Goal: Task Accomplishment & Management: Manage account settings

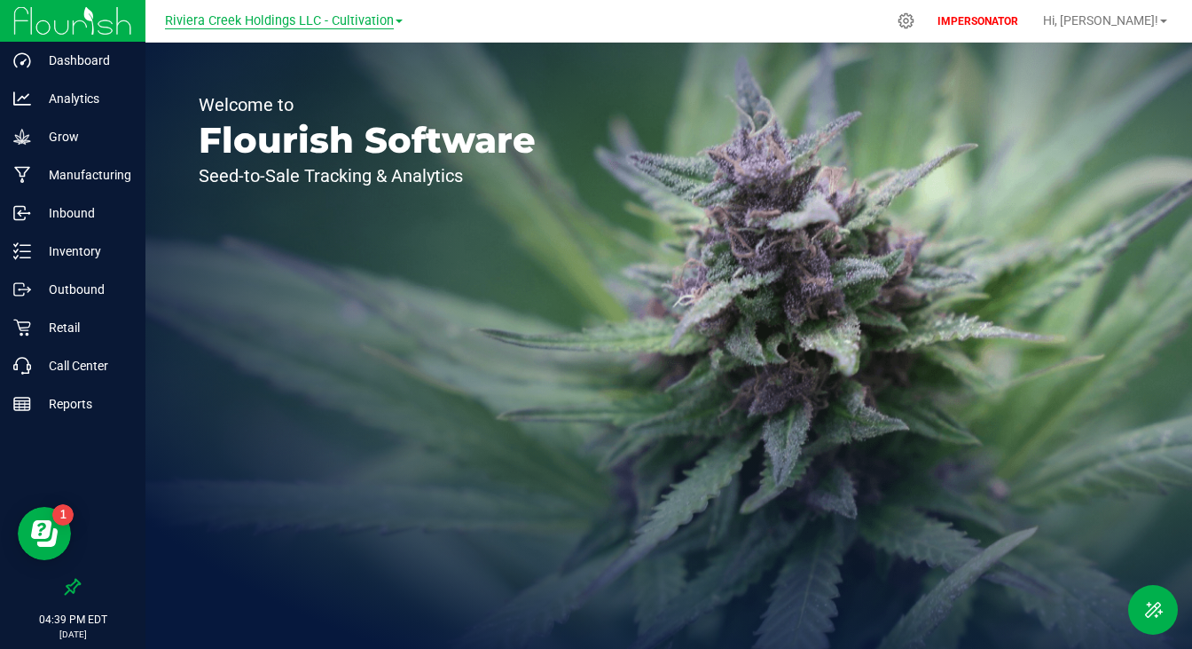
click at [329, 18] on span "Riviera Creek Holdings LLC - Cultivation" at bounding box center [279, 21] width 229 height 16
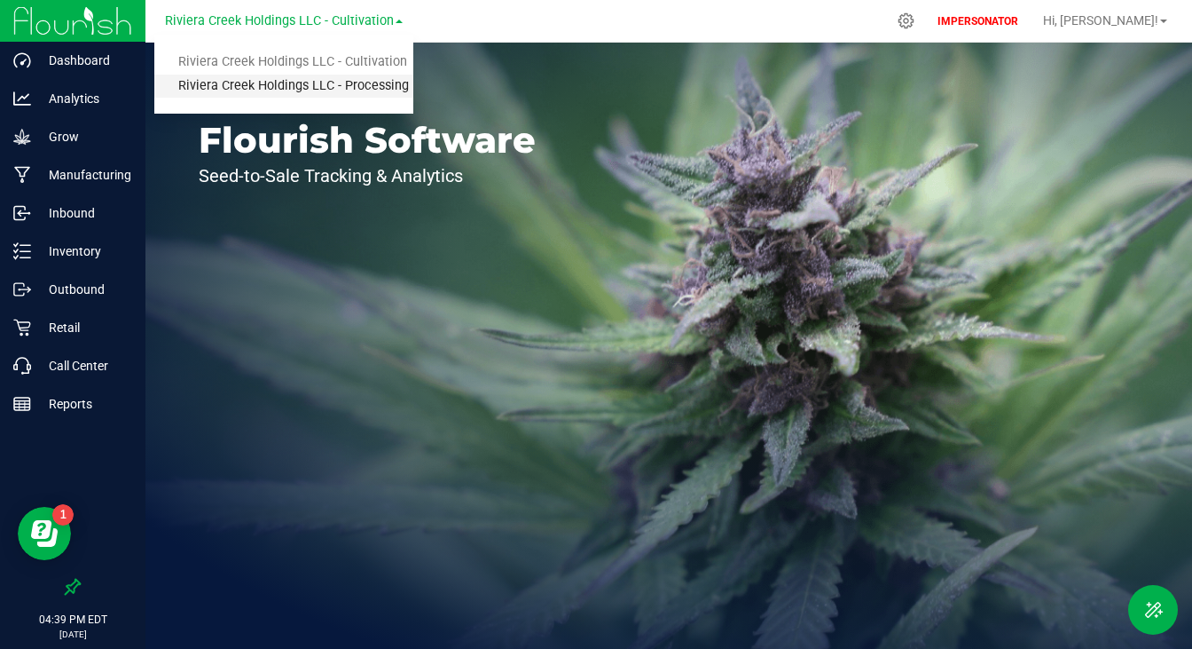
click at [282, 95] on link "Riviera Creek Holdings LLC - Processing" at bounding box center [283, 87] width 259 height 24
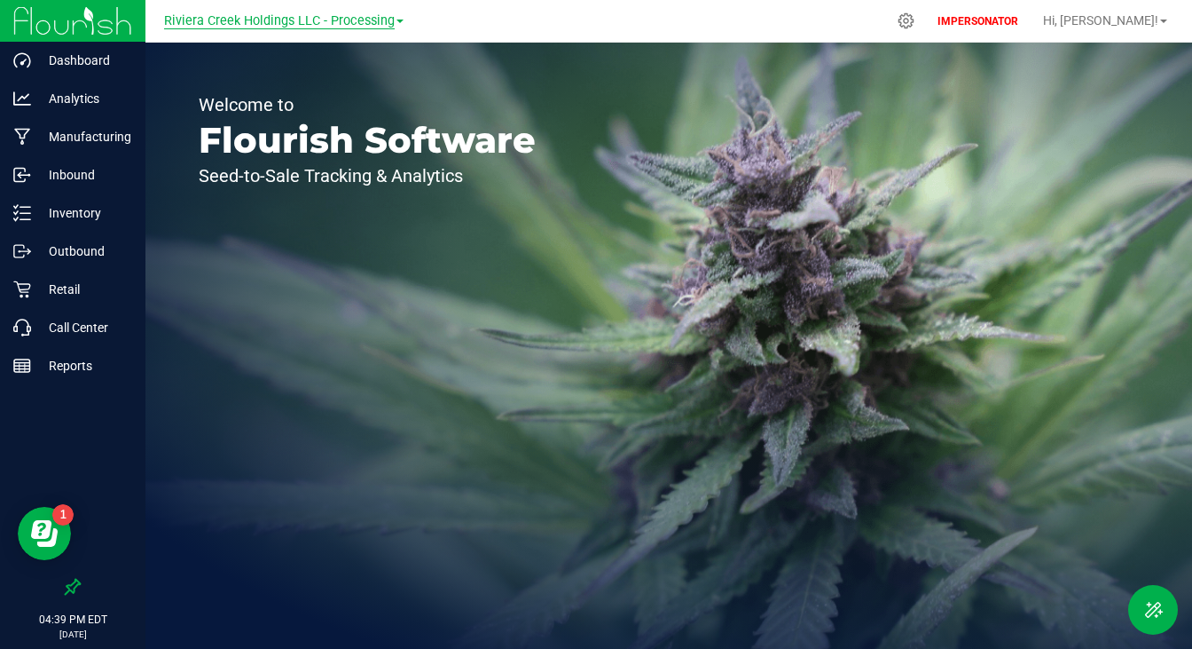
click at [271, 20] on span "Riviera Creek Holdings LLC - Processing" at bounding box center [279, 21] width 231 height 16
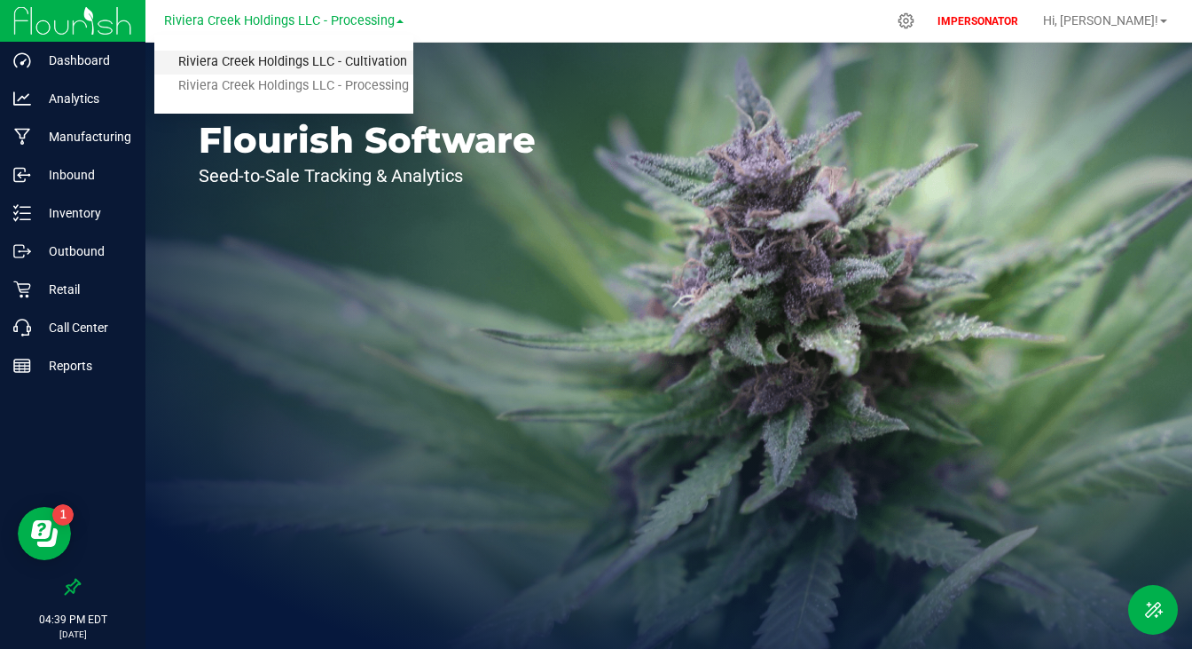
click at [266, 69] on link "Riviera Creek Holdings LLC - Cultivation" at bounding box center [283, 63] width 259 height 24
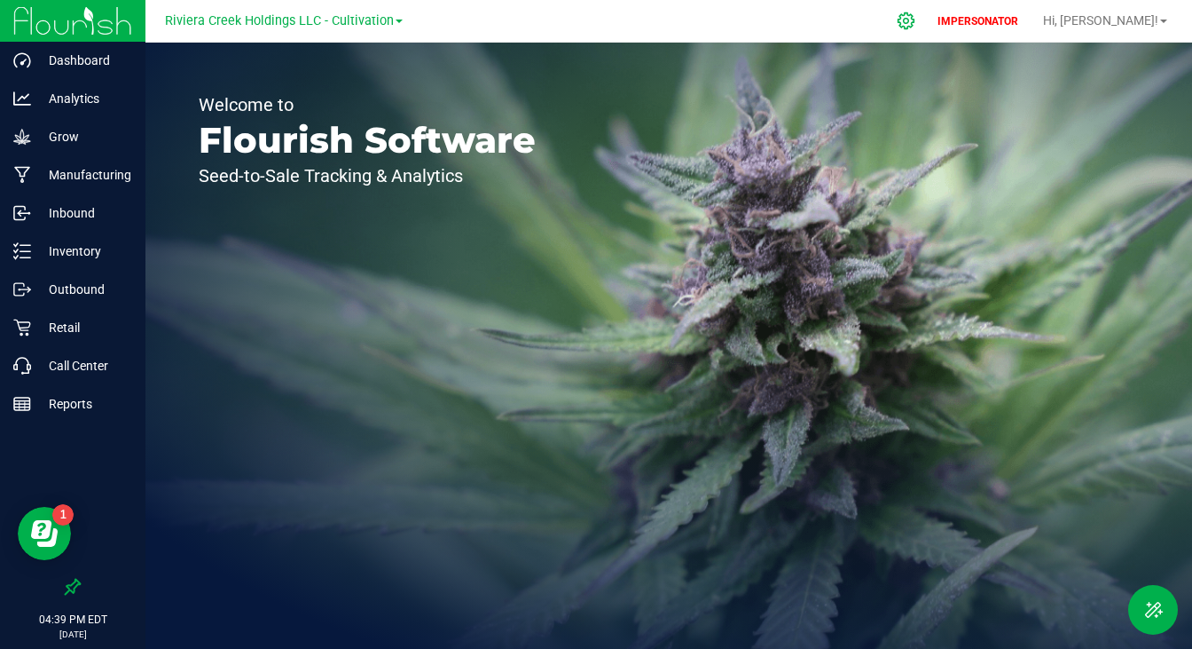
click at [929, 11] on div at bounding box center [907, 21] width 44 height 38
click at [916, 28] on icon at bounding box center [906, 21] width 19 height 19
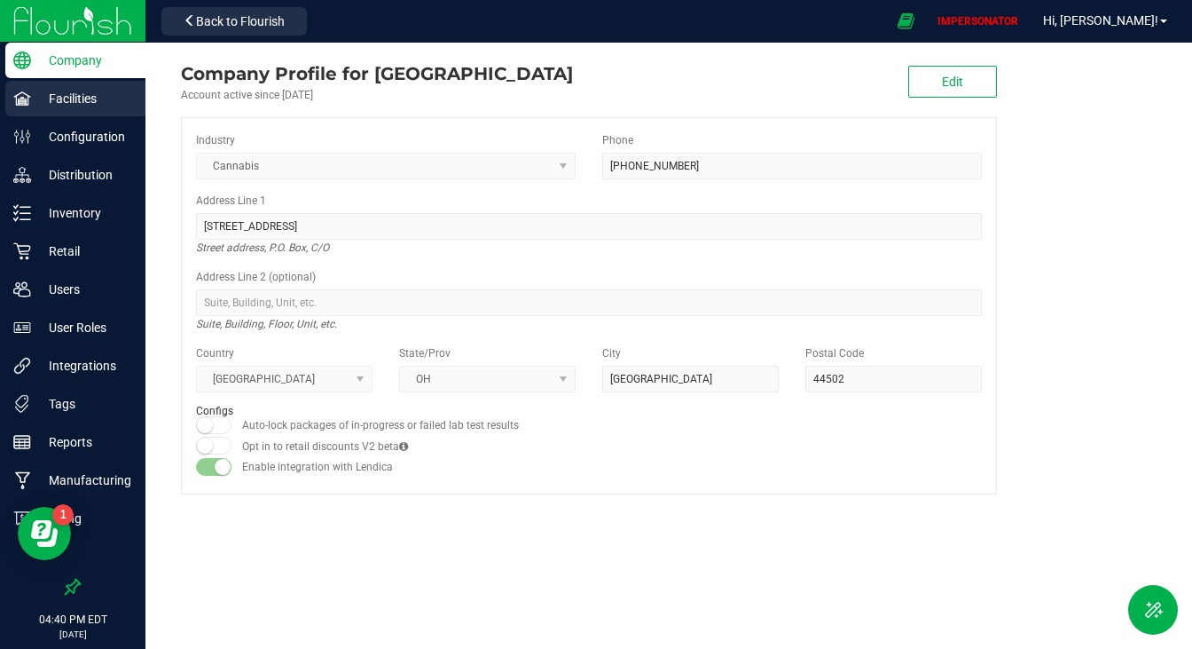
click at [69, 106] on p "Facilities" at bounding box center [84, 98] width 106 height 21
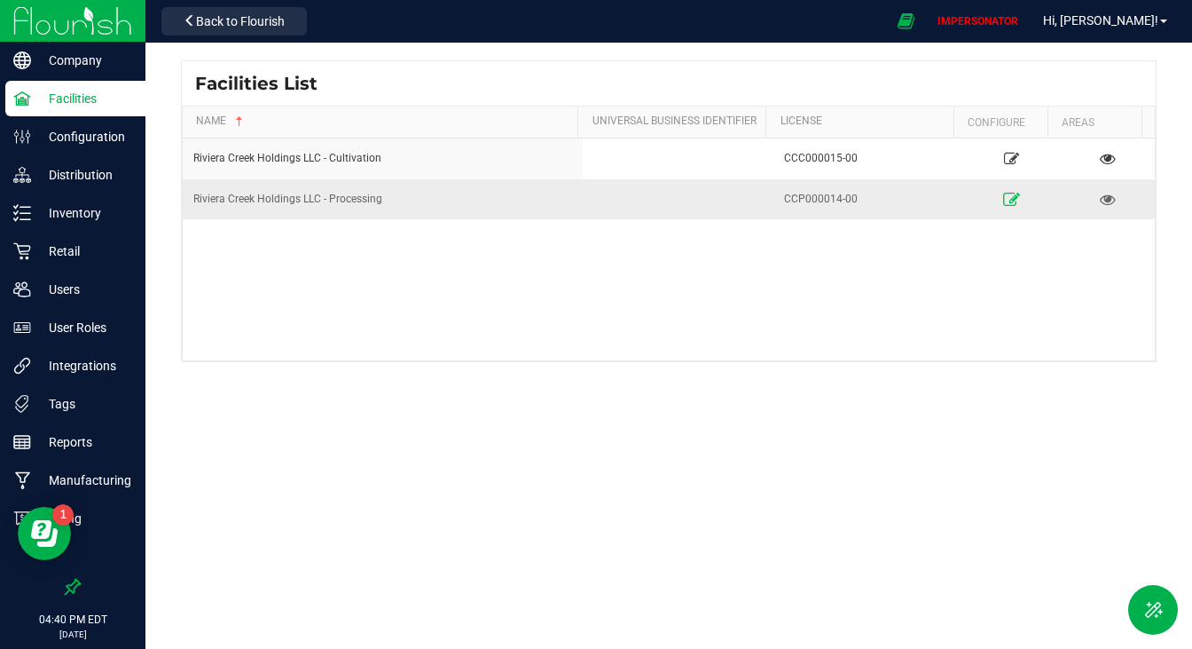
click at [1002, 190] on link at bounding box center [1013, 199] width 82 height 28
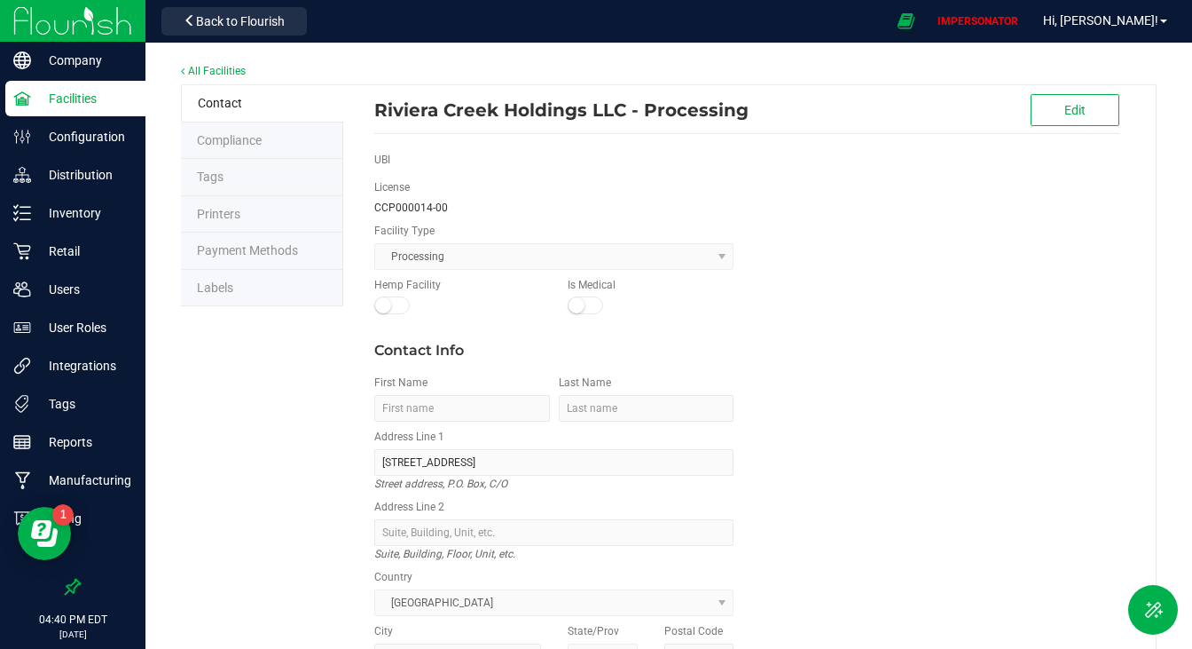
click at [232, 294] on li "Labels" at bounding box center [262, 288] width 162 height 37
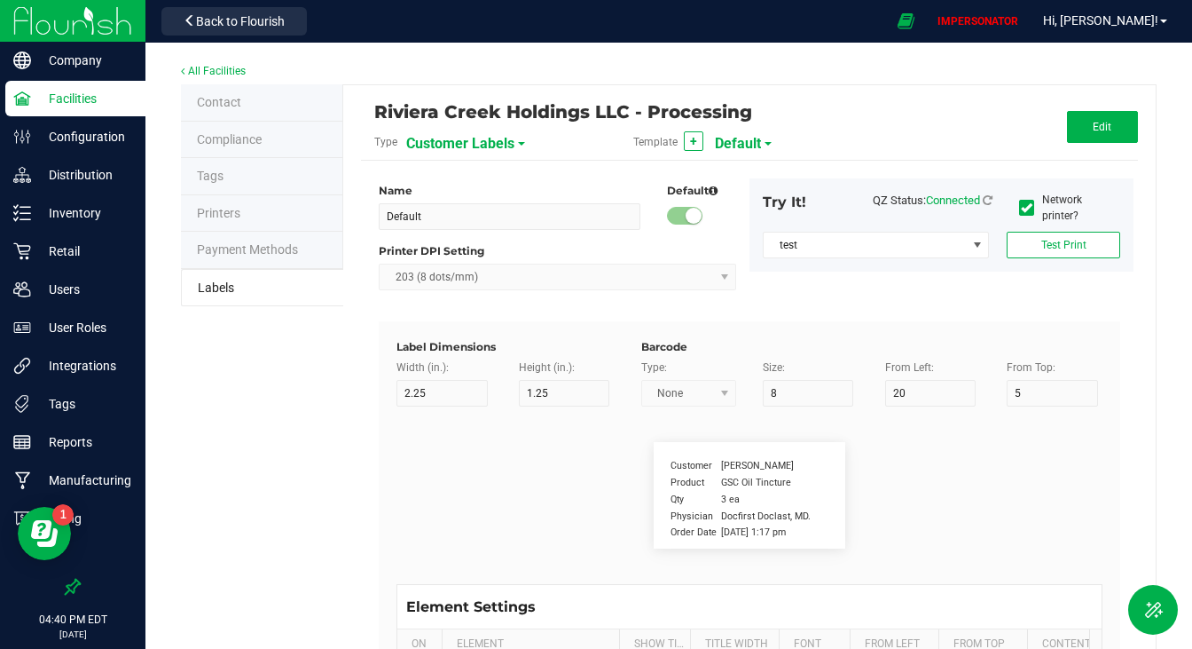
click at [468, 138] on span "Customer Labels" at bounding box center [460, 144] width 108 height 30
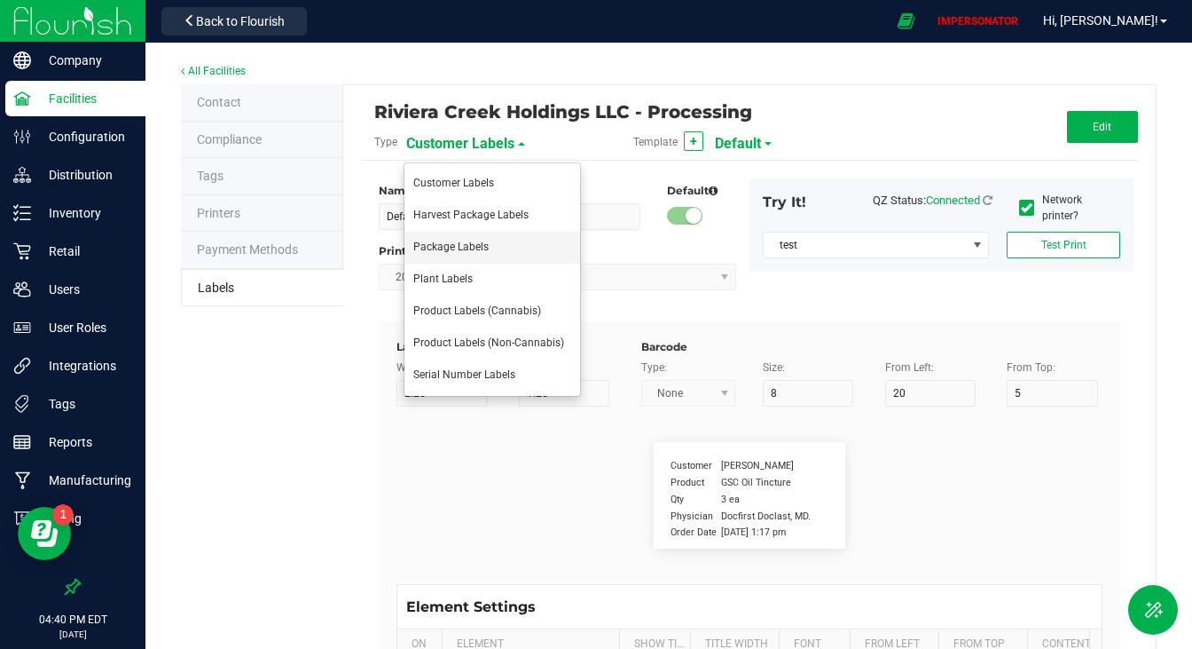
click at [454, 239] on li "Package Labels" at bounding box center [493, 248] width 176 height 32
type input "Processor - Bulk Trim"
type input "3"
type input "0.75"
type input "5"
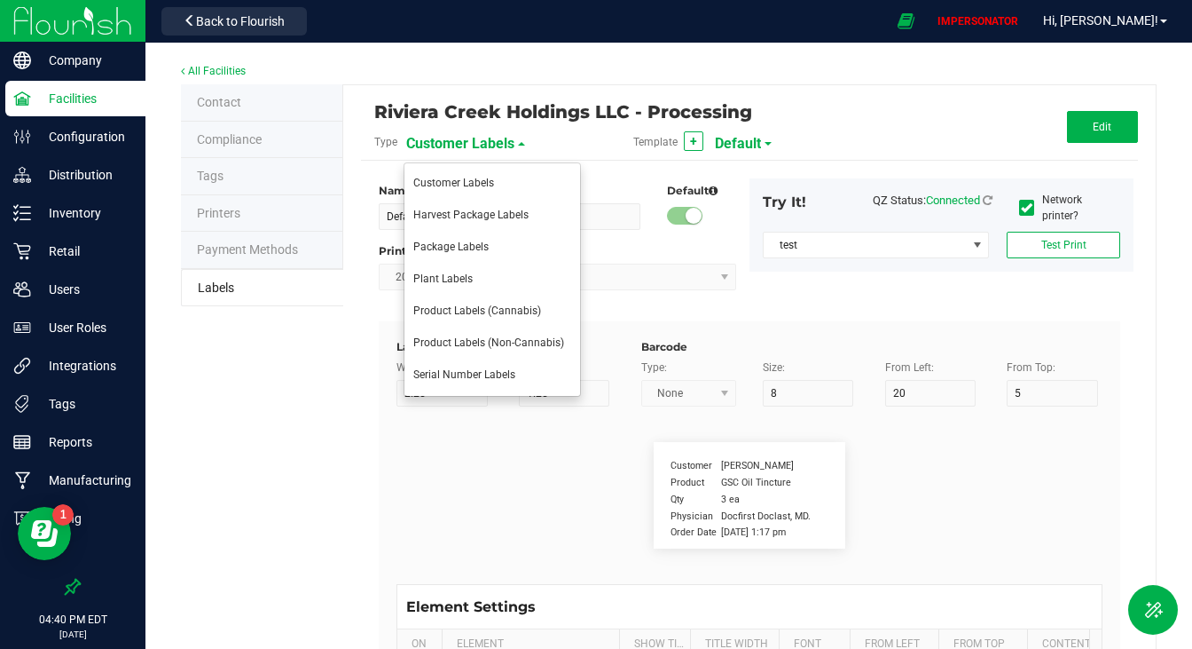
type input "40"
type input "22"
type input "15"
type input "17"
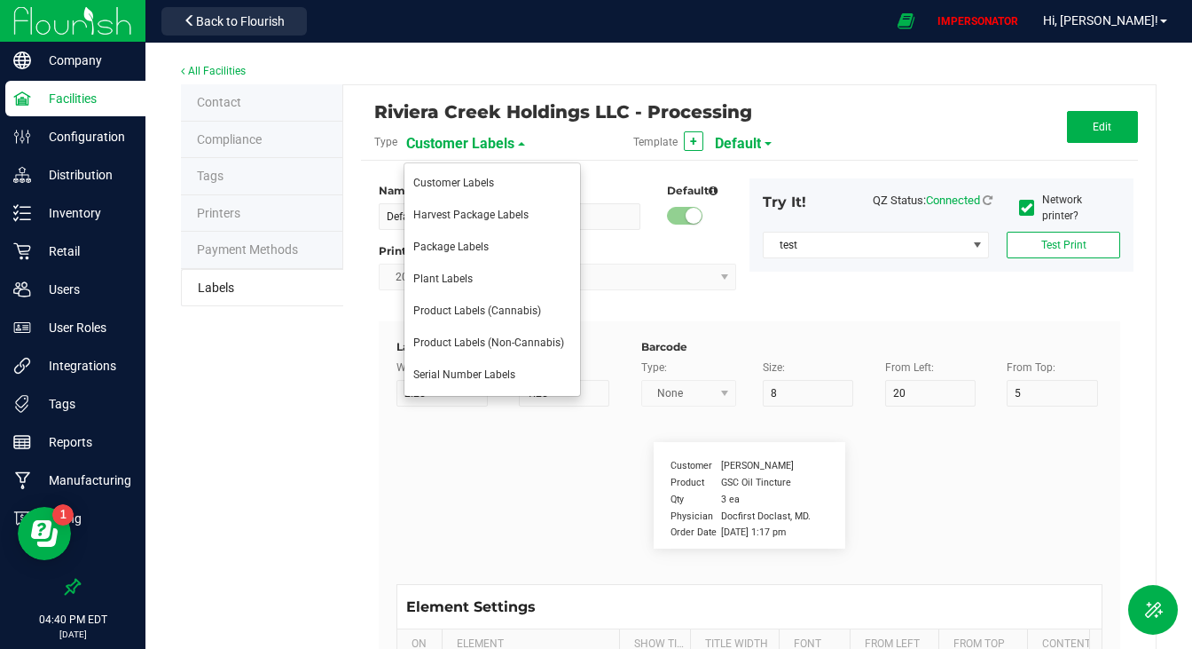
type input "1530"
type input "25"
type input "15"
type input "-20"
type input "17"
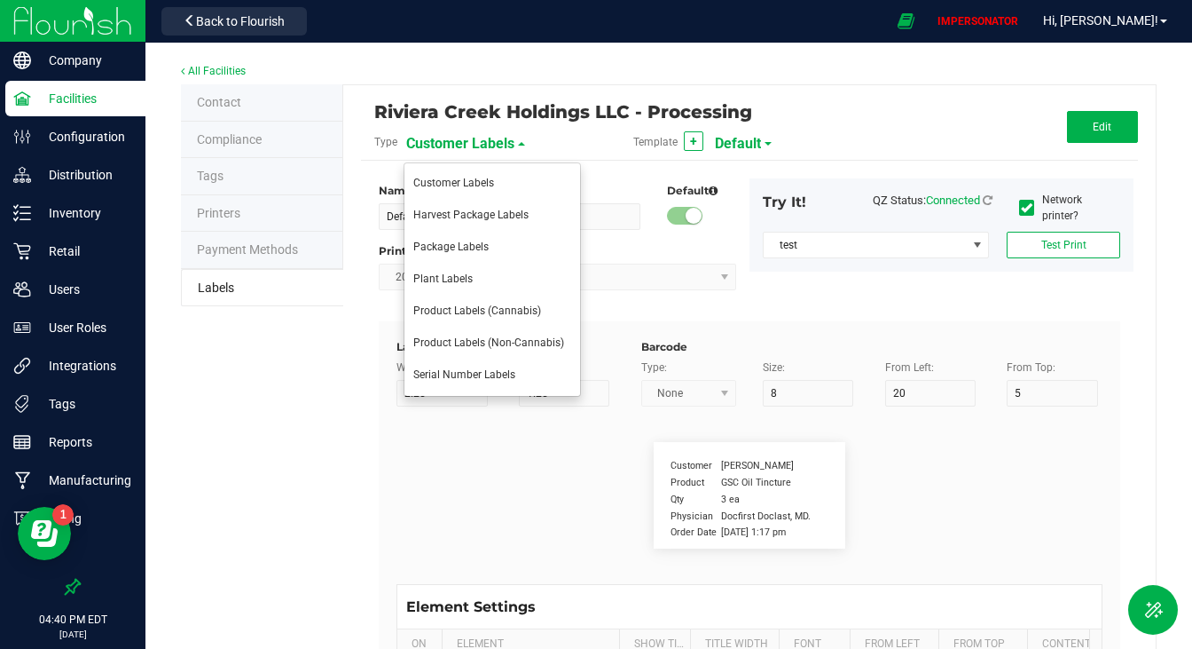
type input "Processor-Bulk Trim"
type input "Package ID"
type input "25"
type input "10"
type input "5"
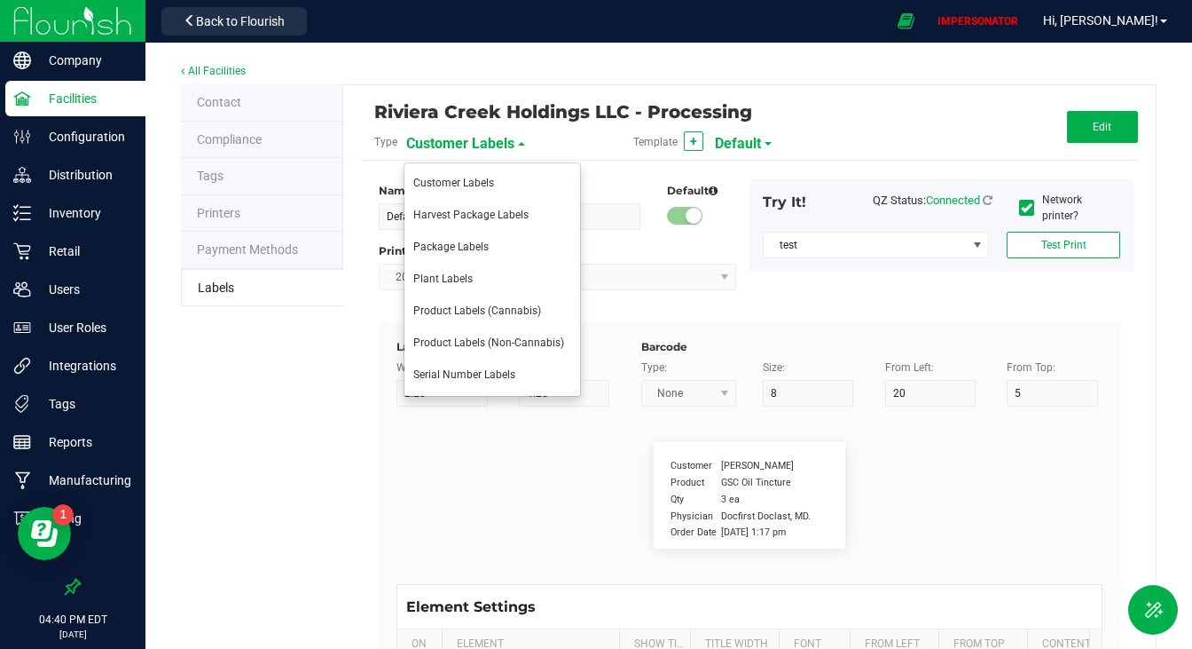
type input "CADMODS-20230420-096"
type input "SKU Name"
type input "25"
type input "10"
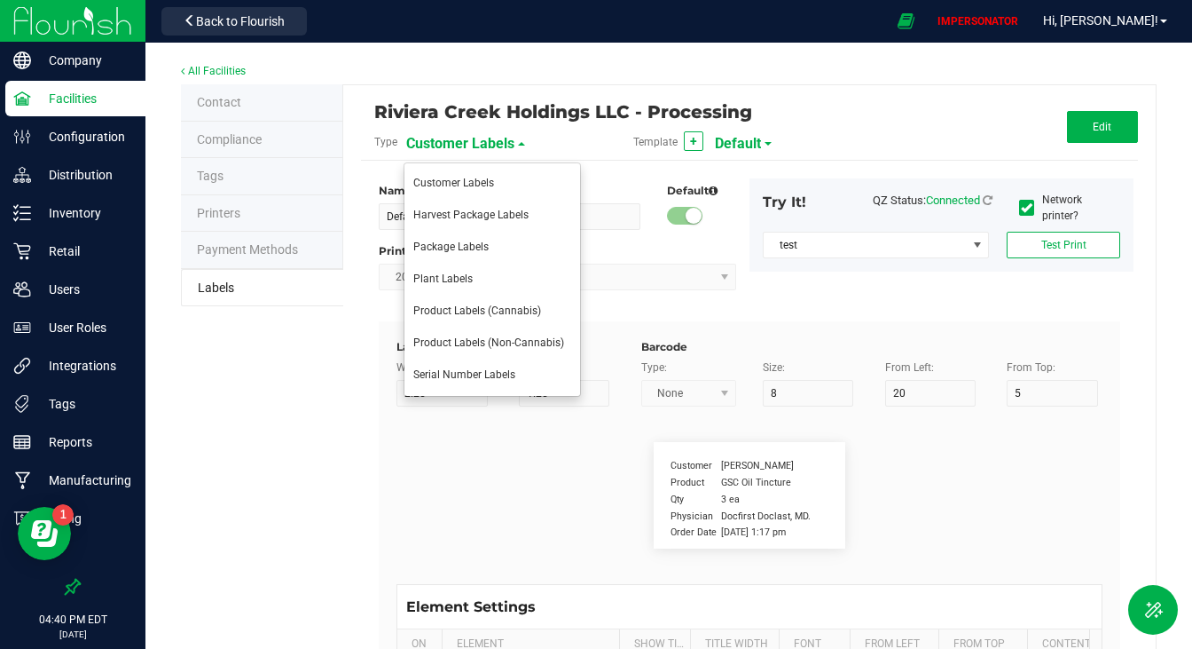
type input "Gelato Pen"
type input "Strain"
type input "25"
type input "10"
type input "15"
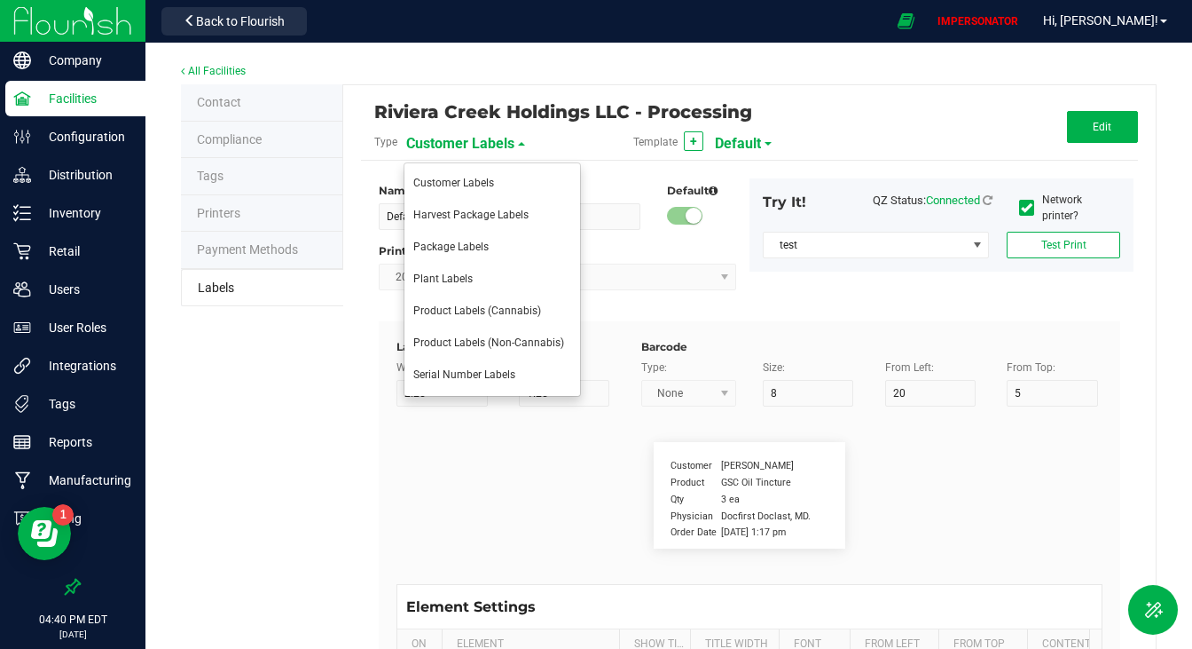
type input "Gelato"
type input "Package Date"
type input "25"
type input "10"
type input "25"
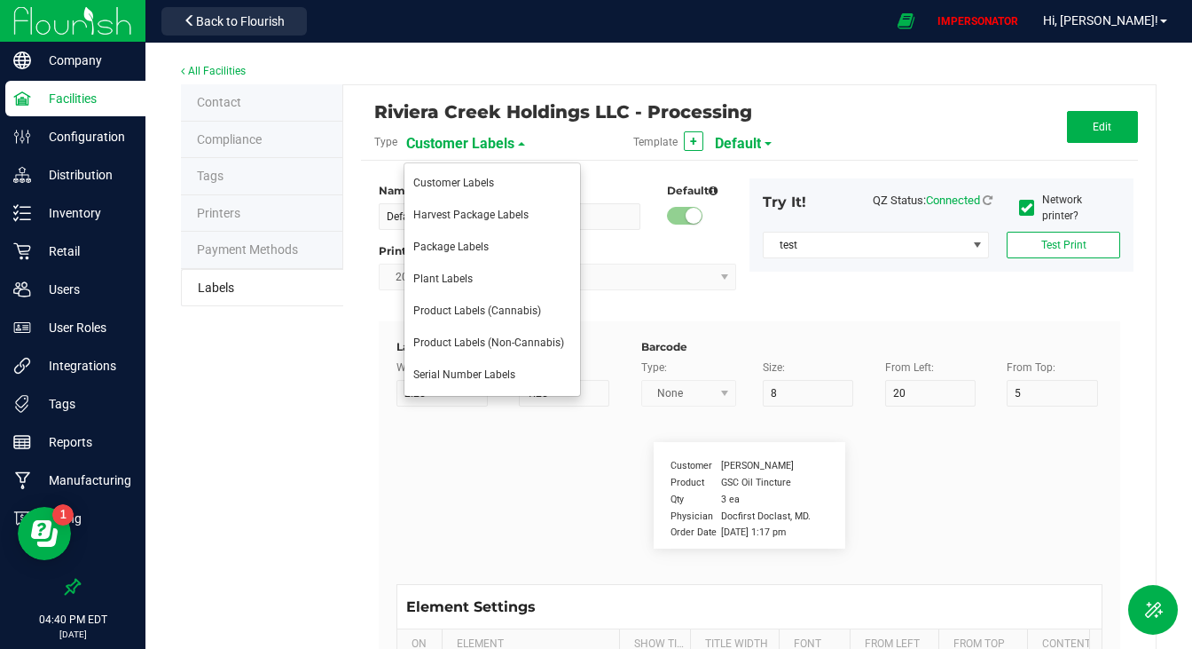
type input "[DATE] 10:14pm"
type input "25"
type input "10"
type input "30"
type input "LOT918234"
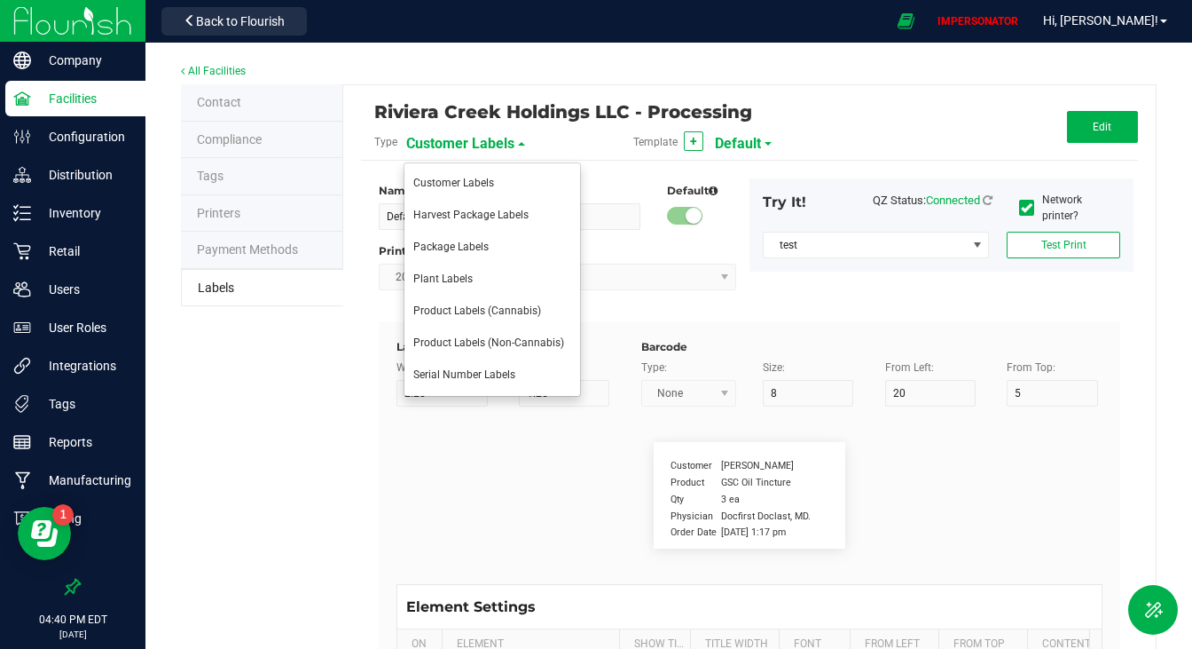
type input "SKU"
type input "25"
type input "10"
type input "42P017"
type input "Ref Field 1"
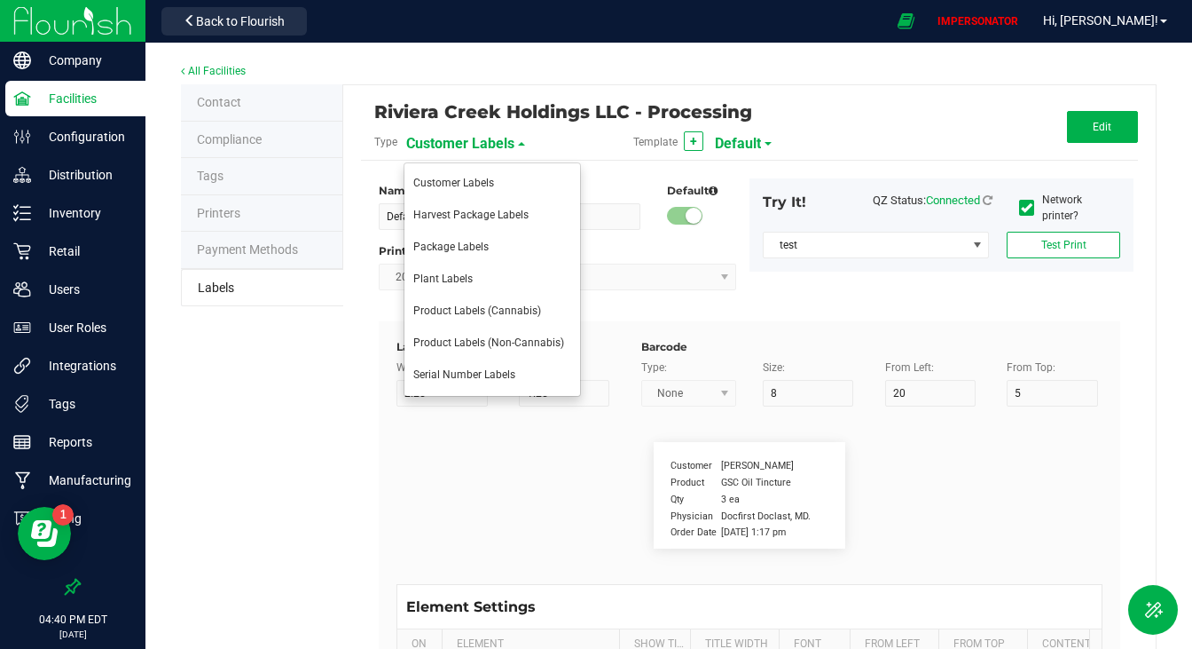
type input "25"
type input "10"
type input "35"
type input "Ref Field 1 Value"
type input "Ref Field 2"
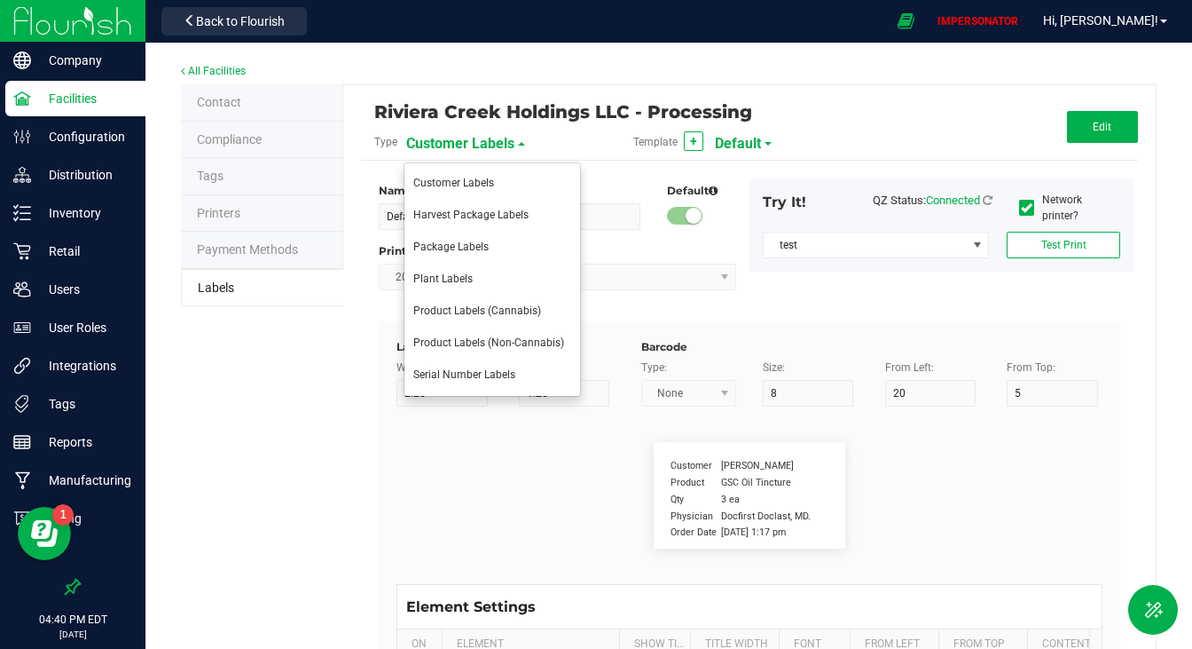
type input "25"
type input "10"
type input "35"
type input "Ref Field 2 Value"
type input "Ref Field 3"
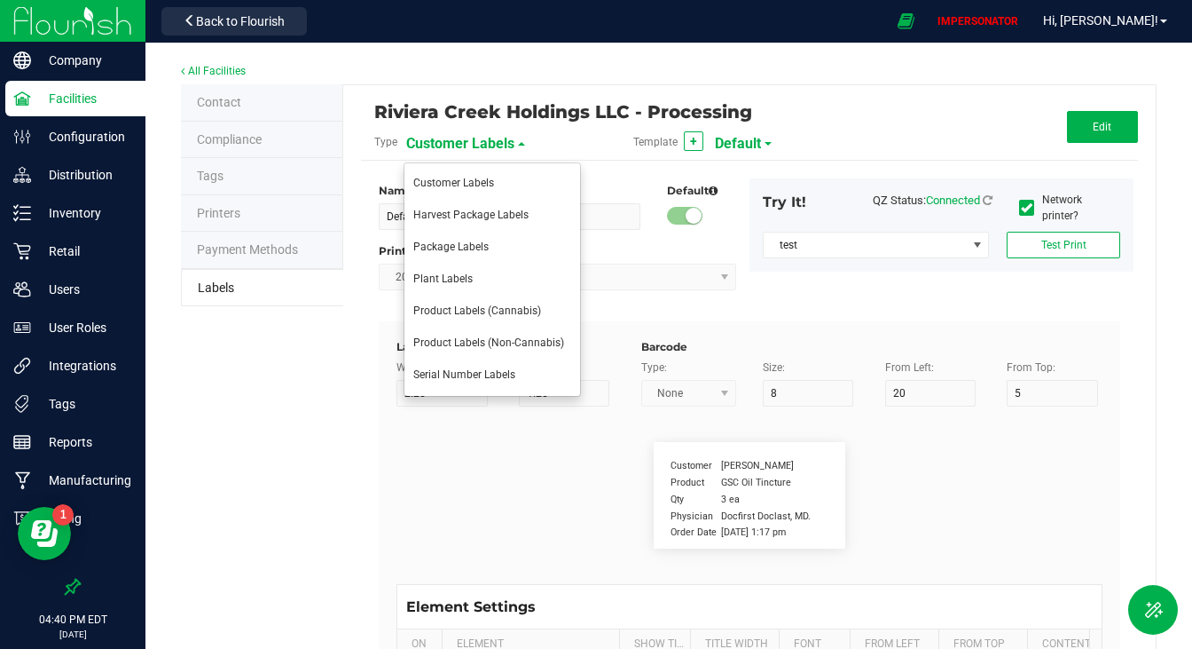
type input "25"
type input "10"
type input "35"
type input "Ref Field 3 Value"
type input "Item Ref Field 1"
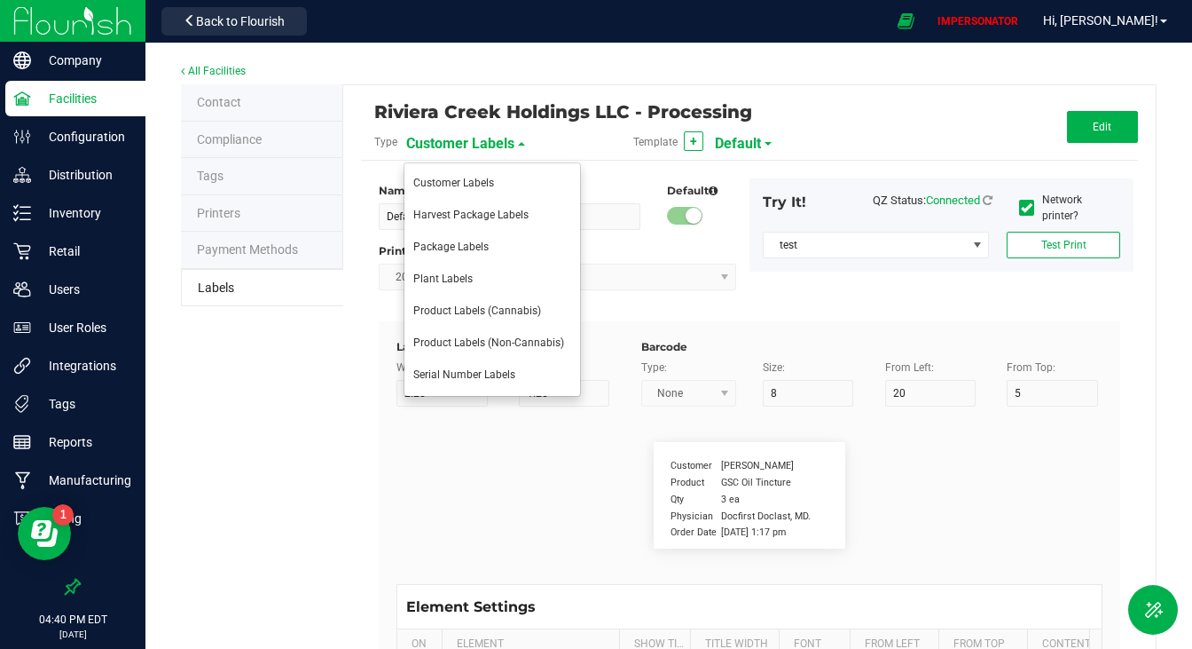
type input "25"
type input "10"
type input "35"
type input "Item Ref Field 1 Value"
type input "Item Ref Field 2"
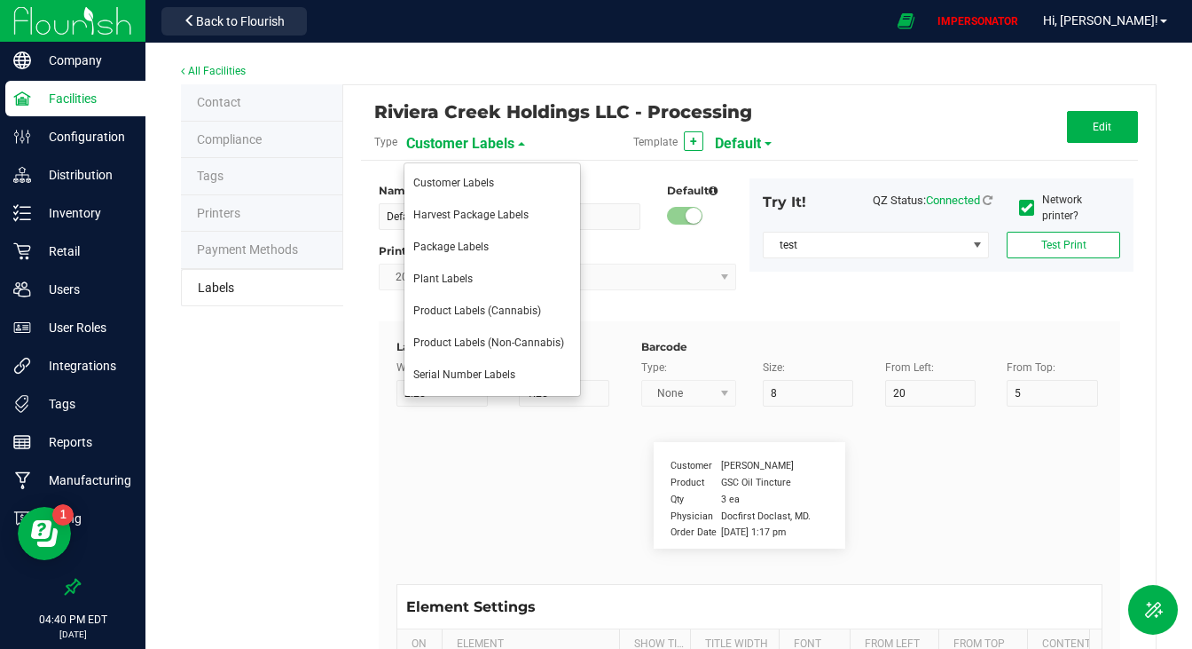
type input "25"
type input "10"
type input "35"
type input "Item Ref Field 2 Value"
type input "Item Ref Field 3"
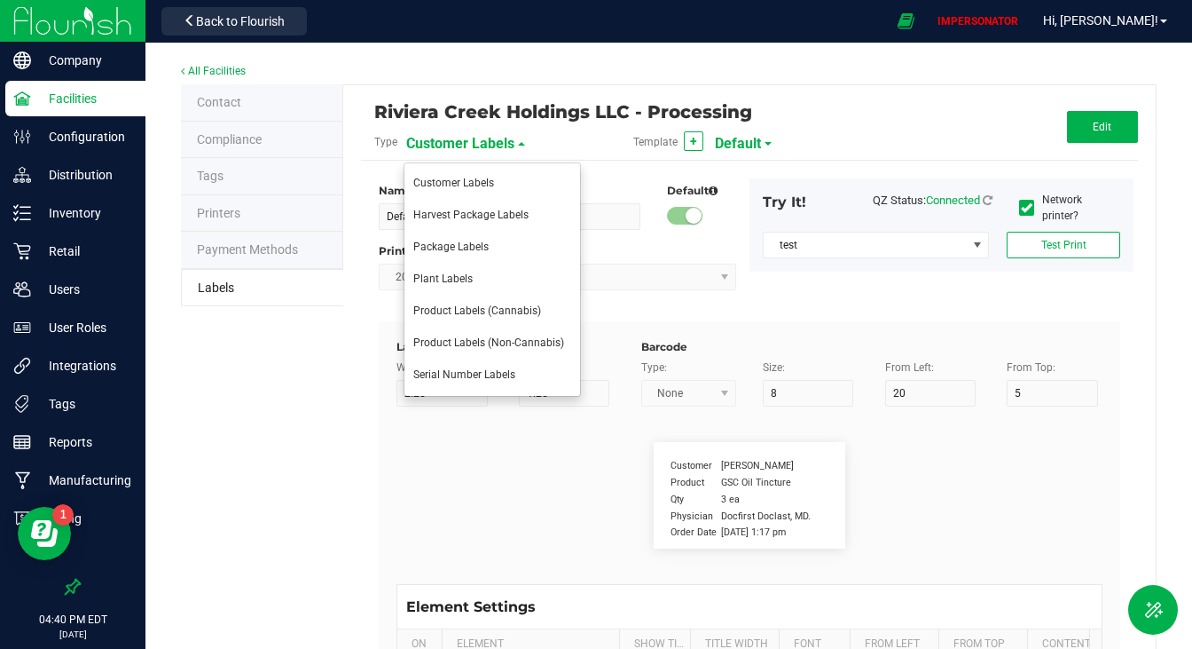
type input "25"
type input "10"
type input "35"
type input "Item Ref Field 3 Value"
type input "Item Ref Field 4"
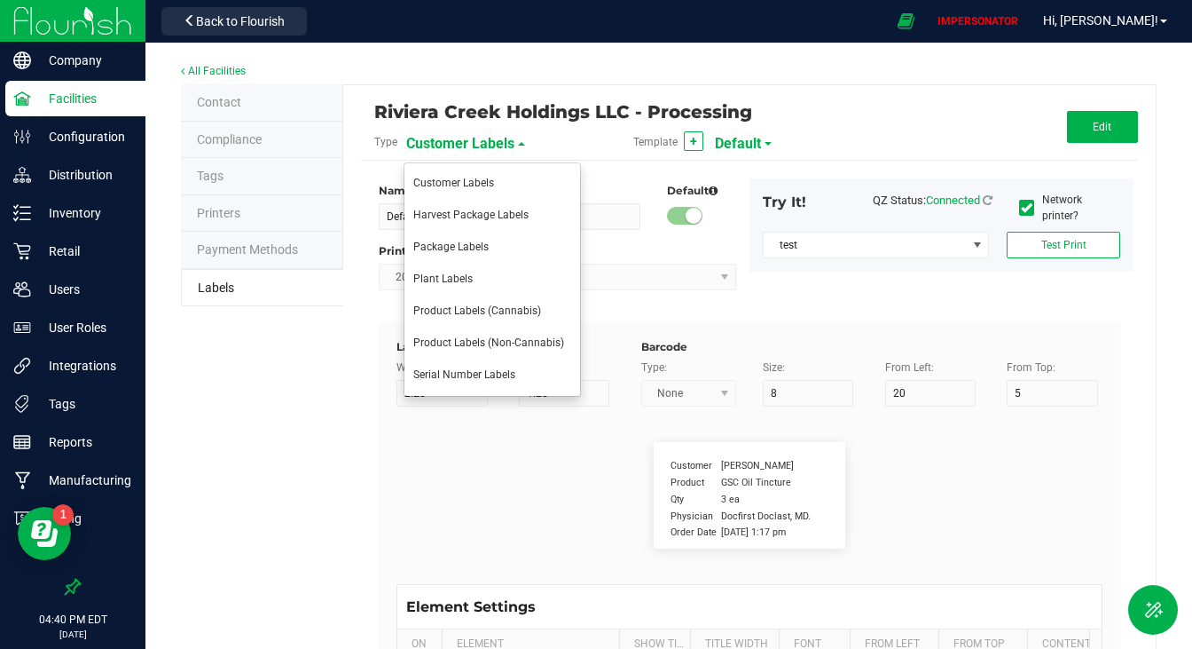
type input "25"
type input "10"
type input "35"
type input "Item Ref Field 4 Value"
type input "Item Ref Field 5"
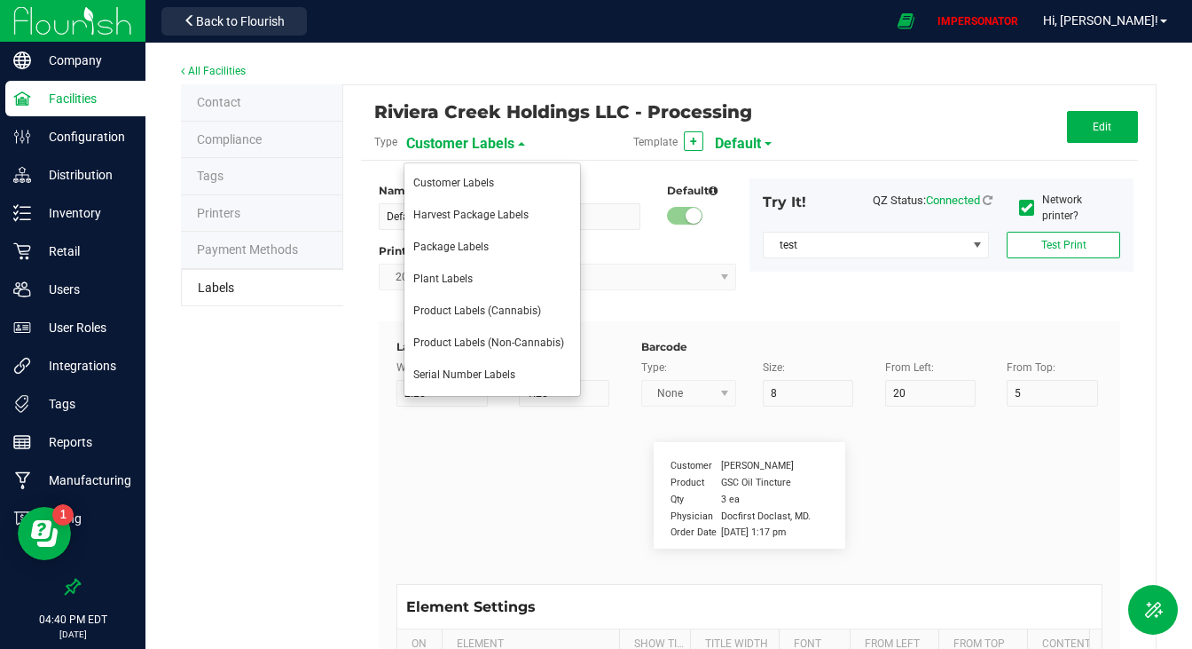
type input "25"
type input "10"
type input "35"
type input "Item Ref Field 5 Value"
type input "NDC Number"
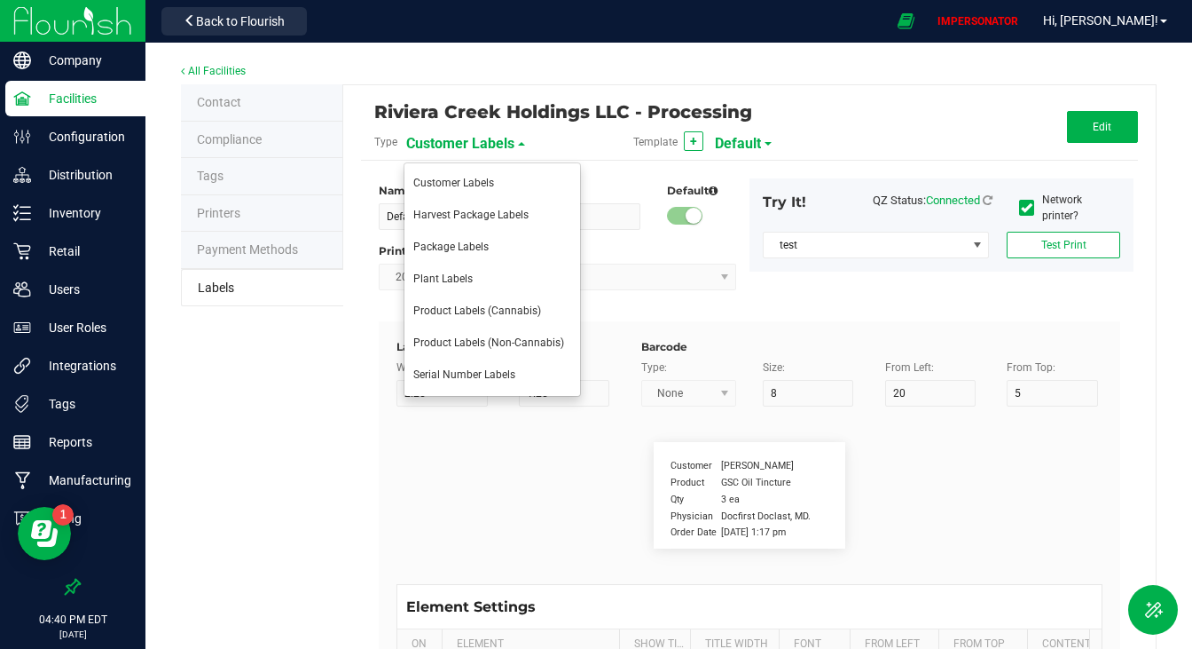
type input "25"
type input "10"
type input "35"
type input "[PHONE_NUMBER]"
type input "Number of Servings"
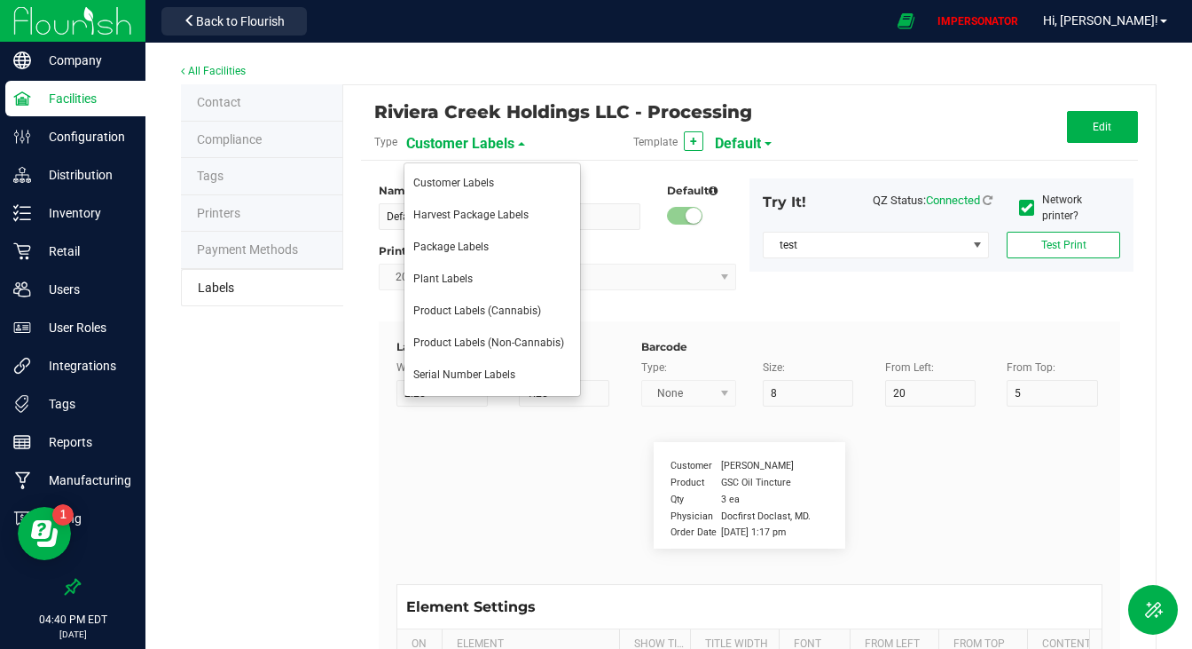
type input "25"
type input "10"
type input "35"
type input "4 servings/item"
type input "Serving Size"
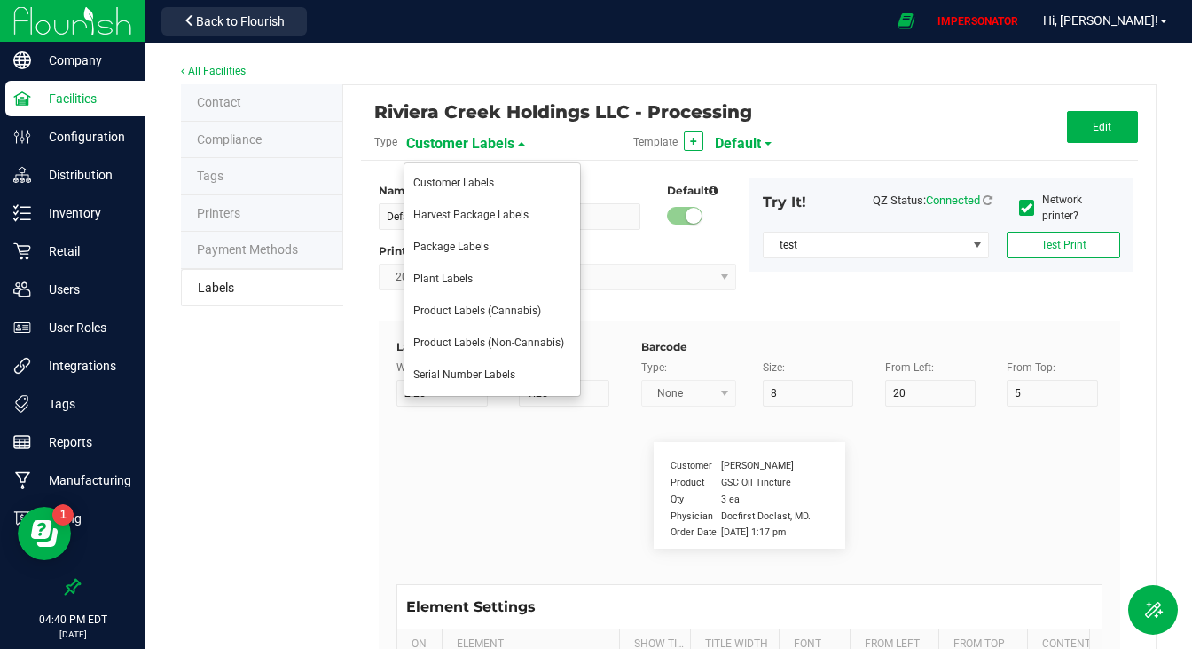
type input "25"
type input "10"
type input "35"
type input "1 cup"
type input "Serving Size (Grams)"
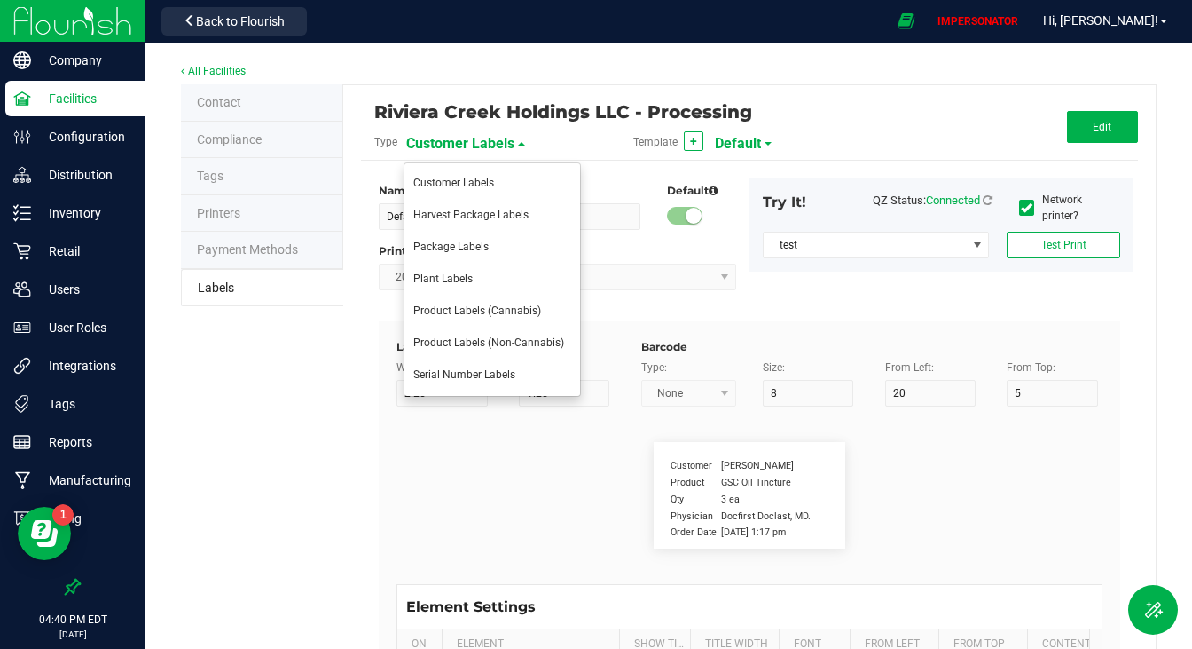
type input "25"
type input "10"
type input "35"
type input "4 g"
type input "Doses Per Unit"
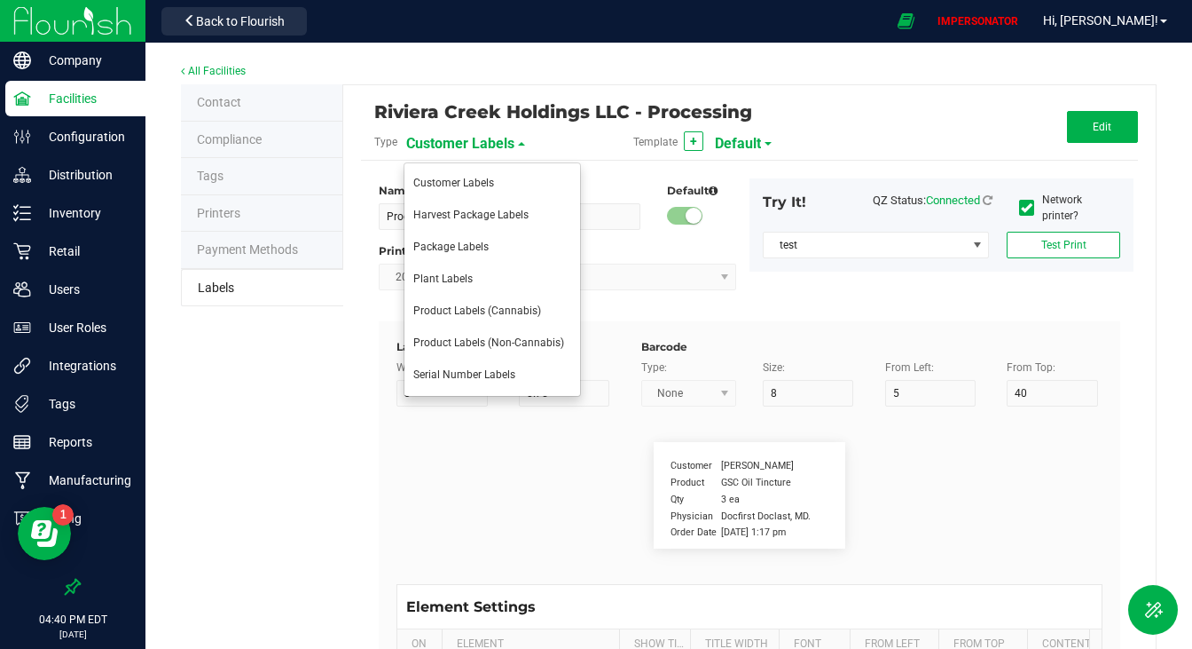
type input "25"
type input "10"
type input "35"
type input "20"
type input "Item Ingredients"
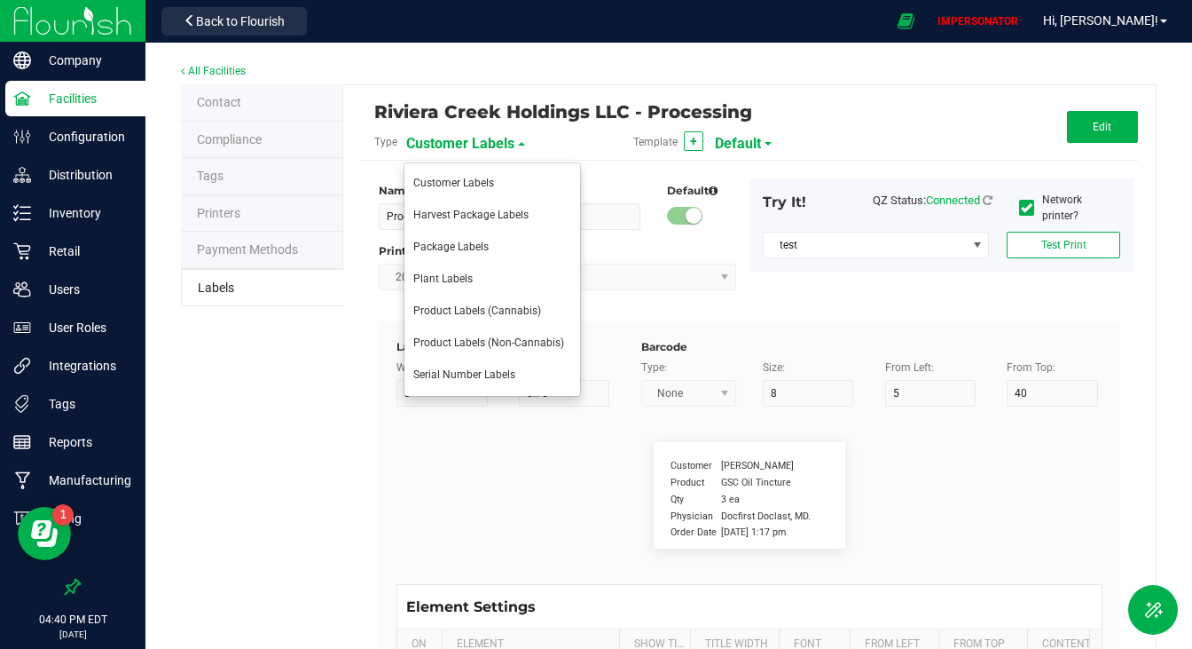
type input "25"
type input "10"
type input "35"
type input "Ingredient one, ingredient two"
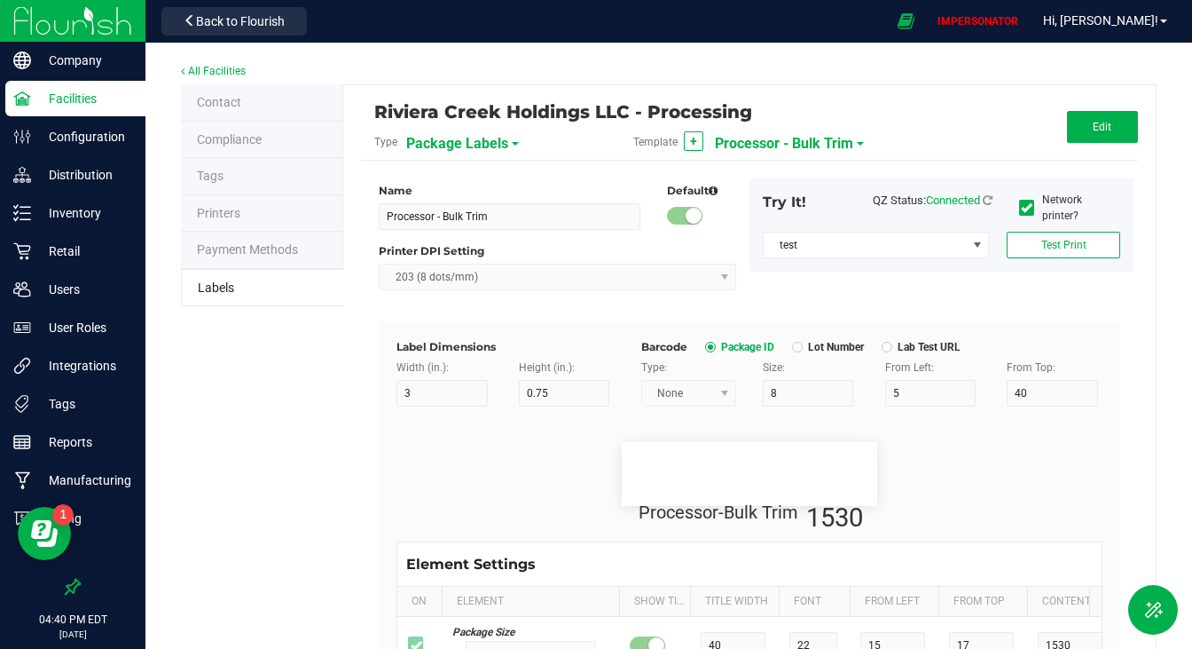
click at [789, 134] on span "Processor - Bulk Trim" at bounding box center [784, 144] width 138 height 30
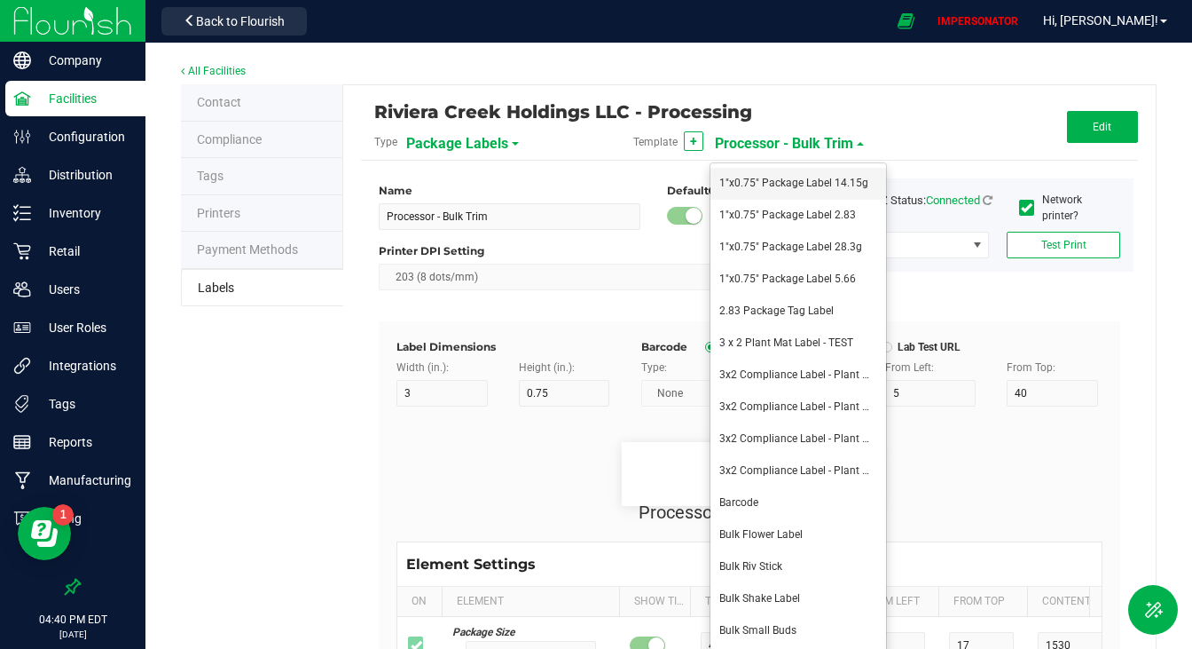
click at [759, 185] on span "1"x0.75" Package Label 14.15g" at bounding box center [794, 183] width 149 height 12
type input "1"x0.75" Package Label 14.15g"
type input "25"
type input "13"
type input "-22"
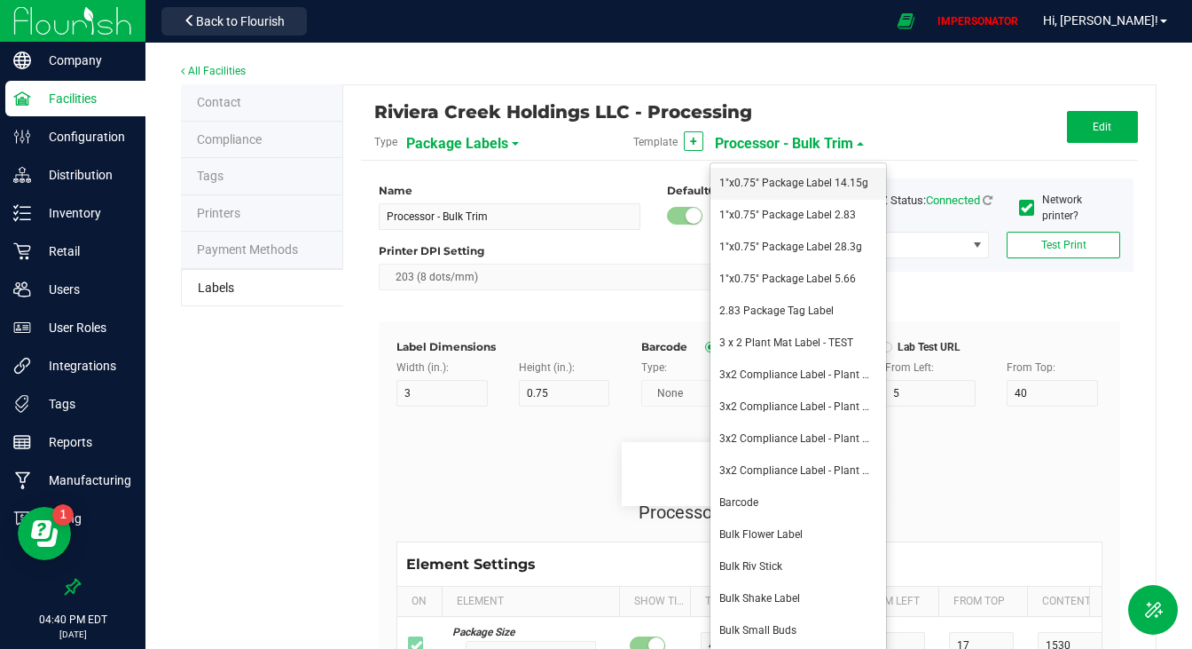
type input "8"
type input "Garlic Cookies-[PERSON_NAME]"
type input "17"
type input "-22"
type input "18"
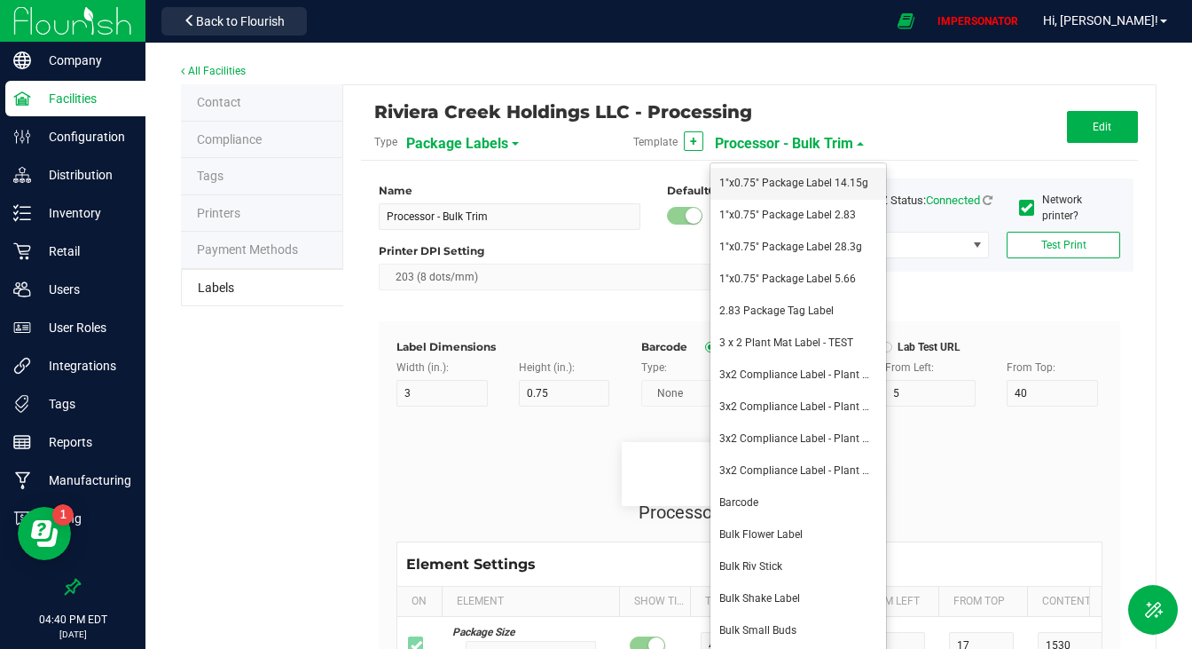
type input "10"
type input "20"
type input "45"
type input "8"
type input "14.15g"
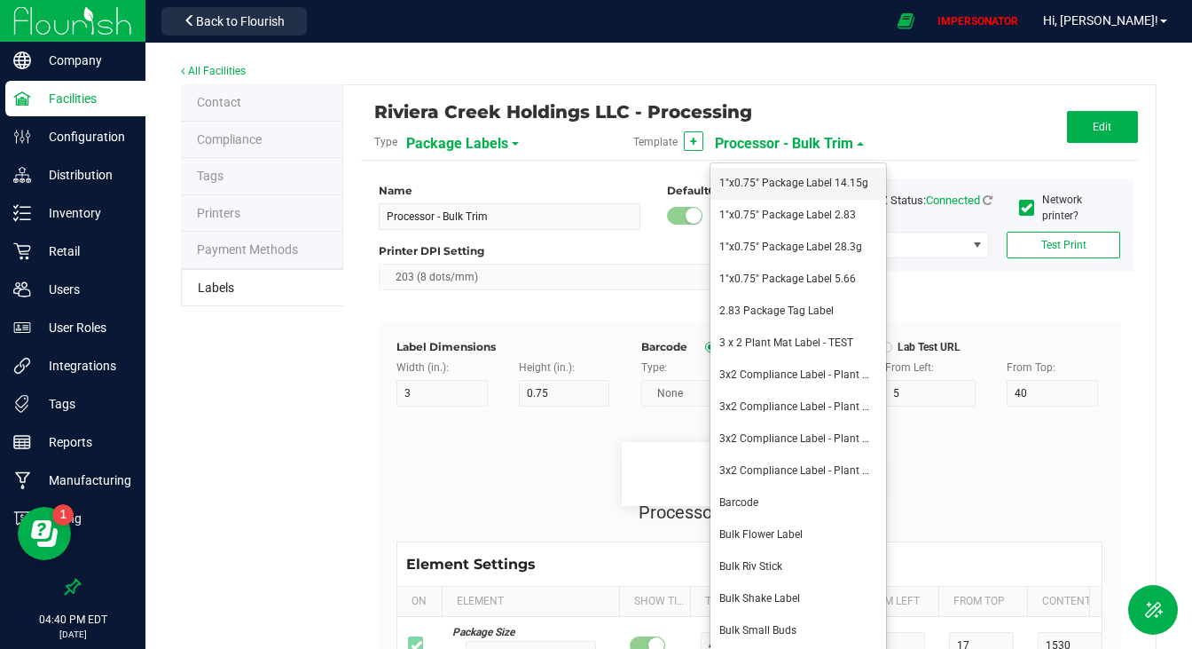
type input "Package ID"
type input "5"
type input "CADMODS-20230420-096"
type input "SKU Name"
type input "10"
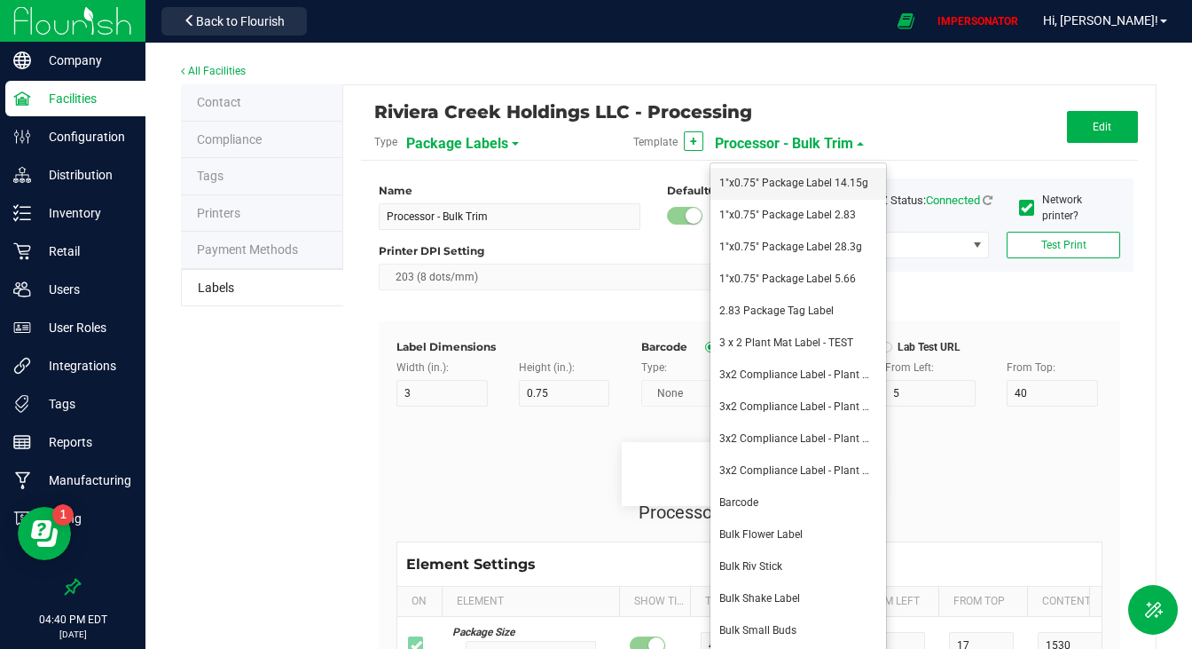
type input "Gelato Pen"
type input "Size"
type input "20"
type input "44 ea"
type input "Package Date"
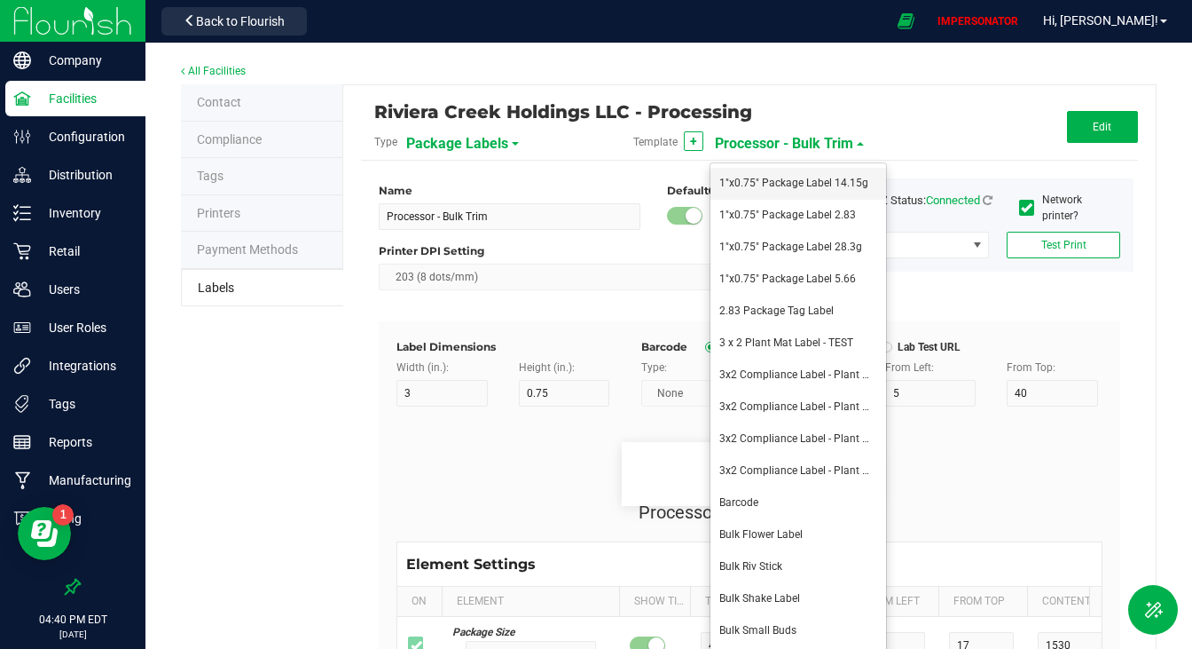
type input "25"
type input "[DATE] 10:14pm"
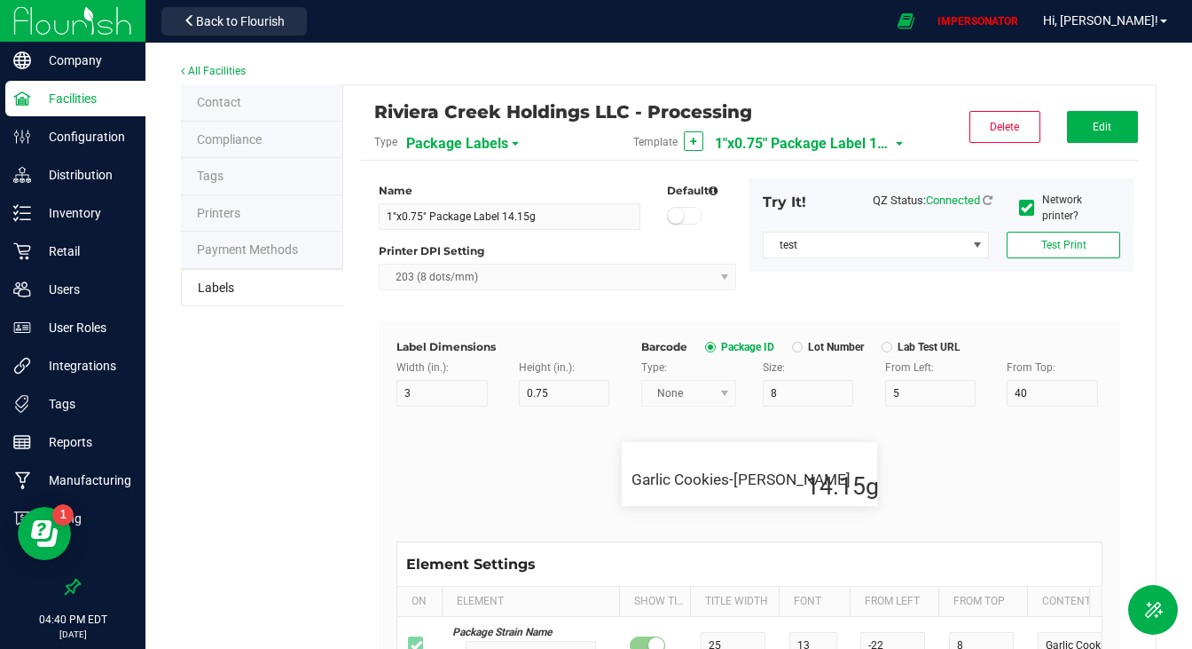
click at [783, 147] on span "1"x0.75" Package Label 14.15g" at bounding box center [803, 144] width 177 height 30
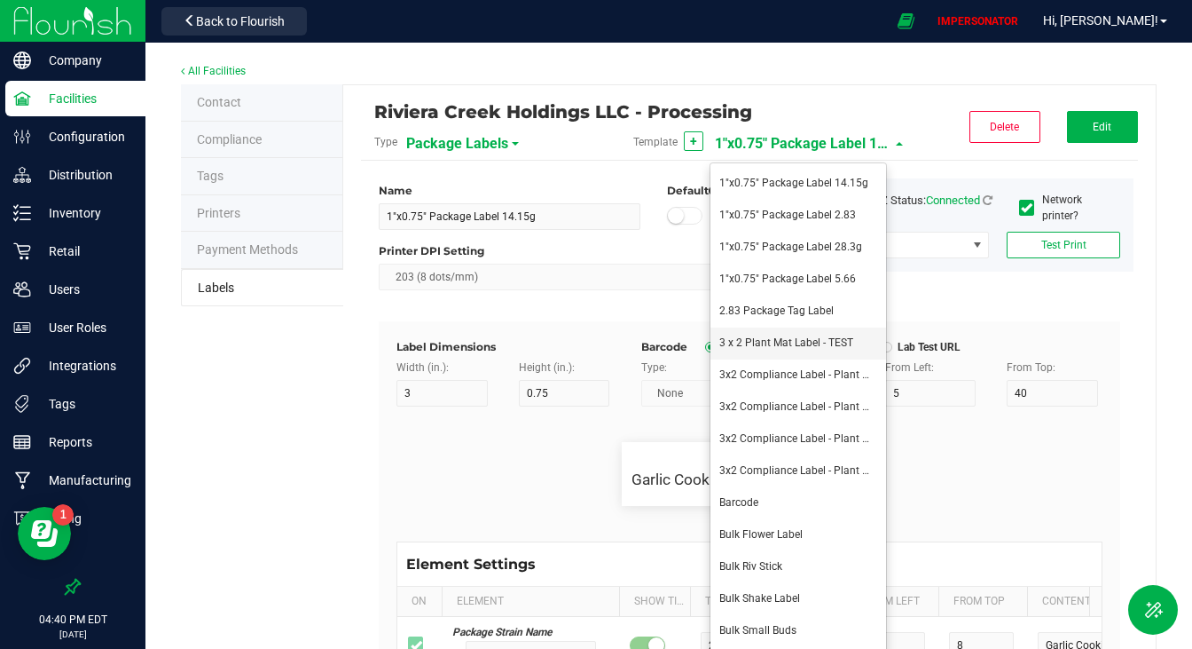
click at [777, 340] on span "3 x 2 Plant Mat Label - TEST" at bounding box center [787, 342] width 134 height 12
type input "3 x 2 Plant Mat Label - TEST"
type input "2"
type input "Package ID"
type input "11"
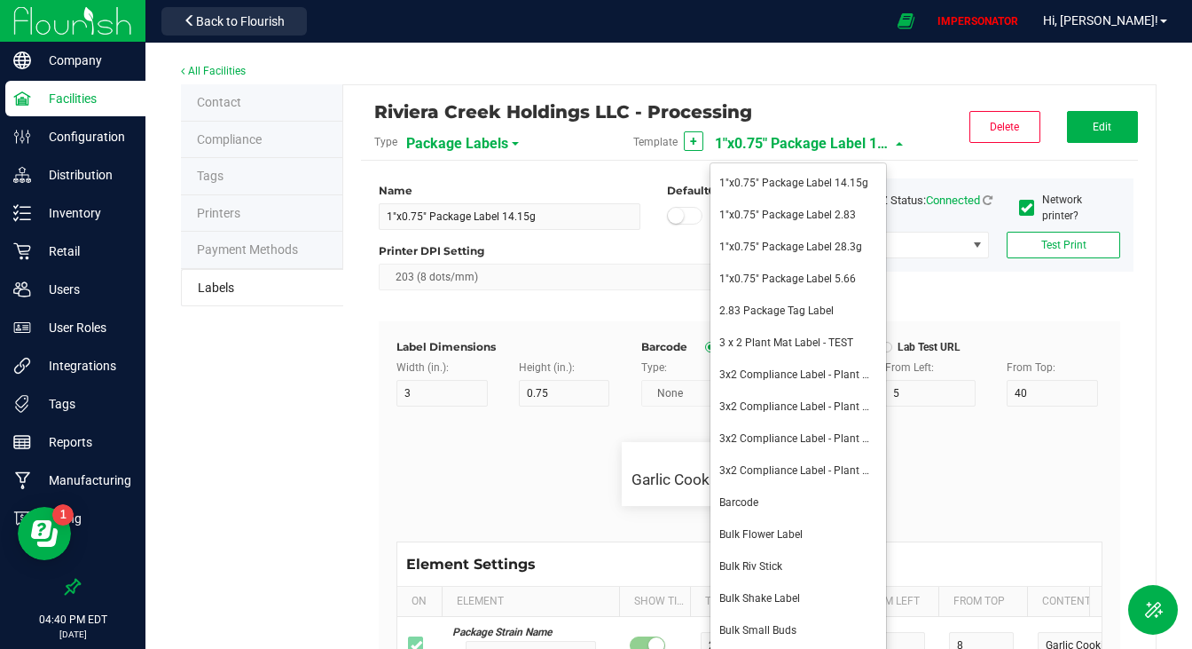
type input "7"
type input "1.5"
type input "15"
type input "1A40701000003210000011467"
type input "Product ID:"
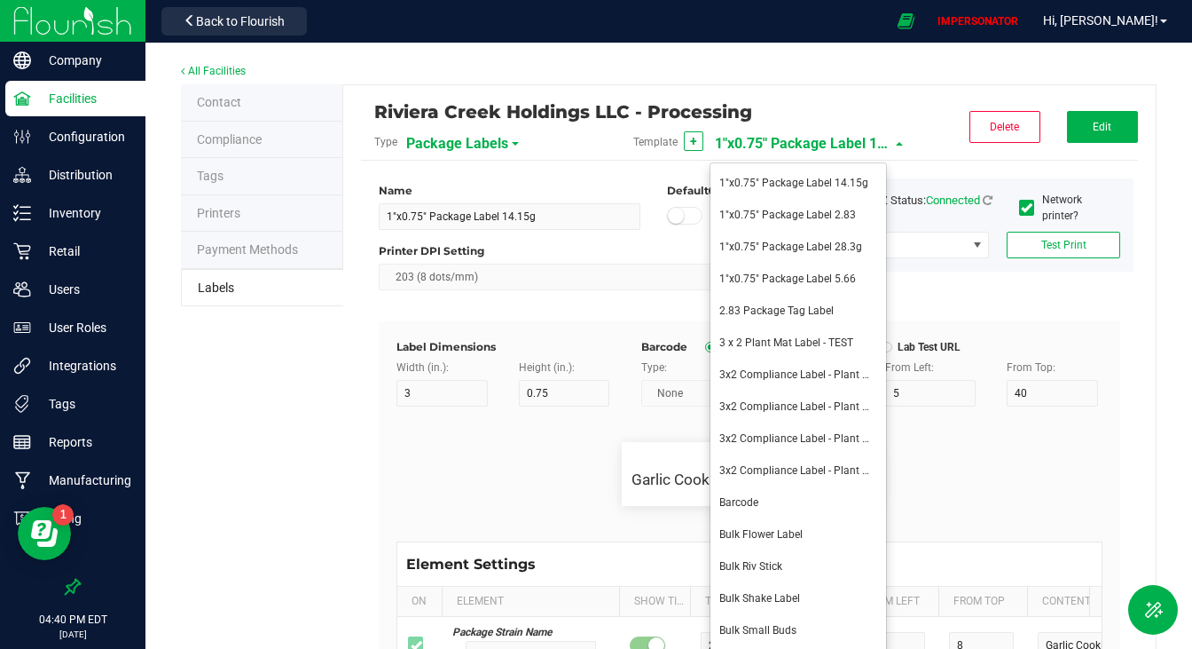
type input "13"
type input "7"
type input "1.5"
type input "9.5"
type input "M00000403201 Plant Mat-Indica-35-Garlic Cookies-2.83"
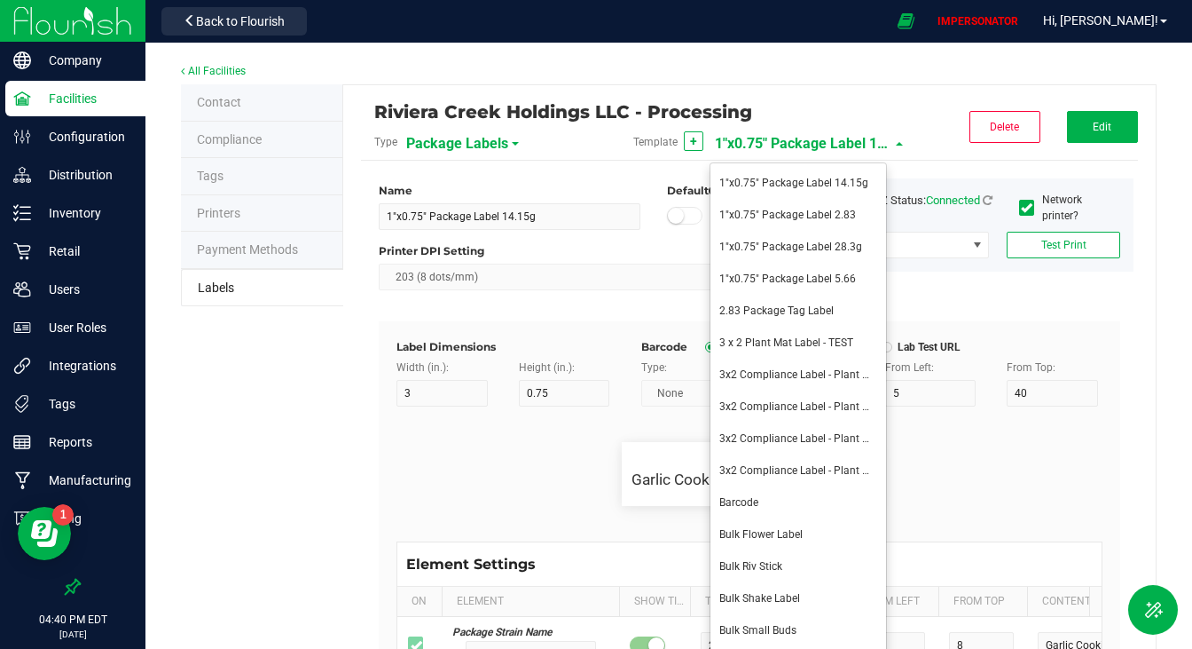
type input "Strain"
type input "25"
type input "8"
type input "2"
type input "6"
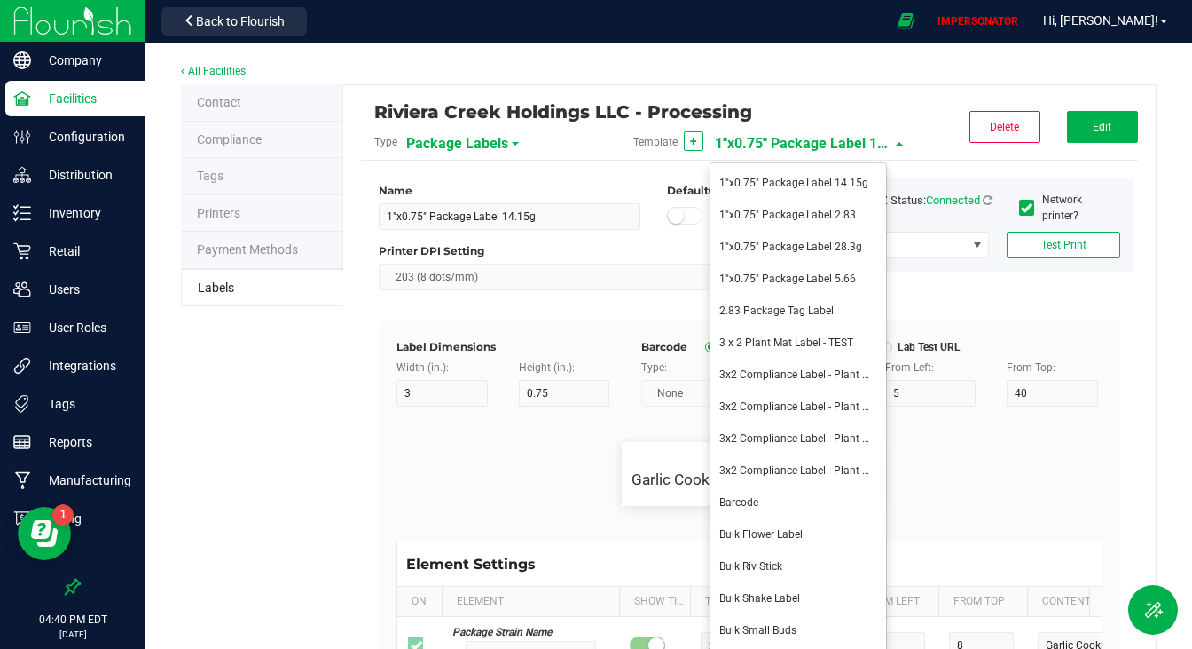
type input "Garlic Cookies"
type input "Product Facts"
type input "12"
type input "2"
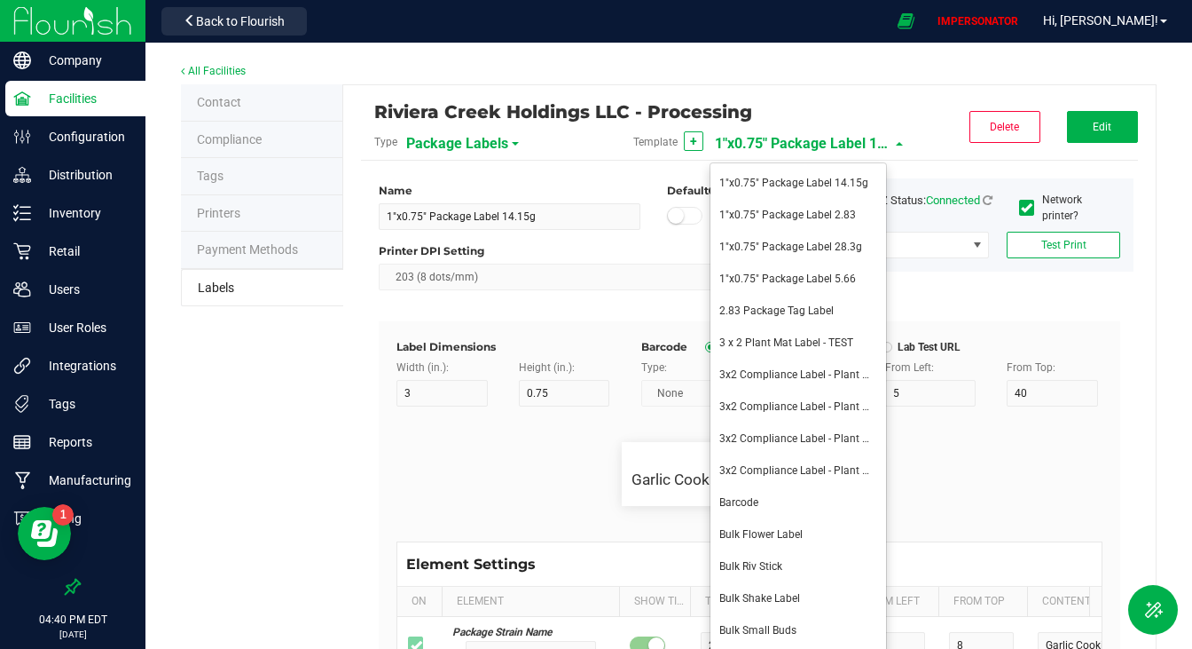
type input "Product Facts"
type input "Example"
type input "10"
type input "8"
type input "20"
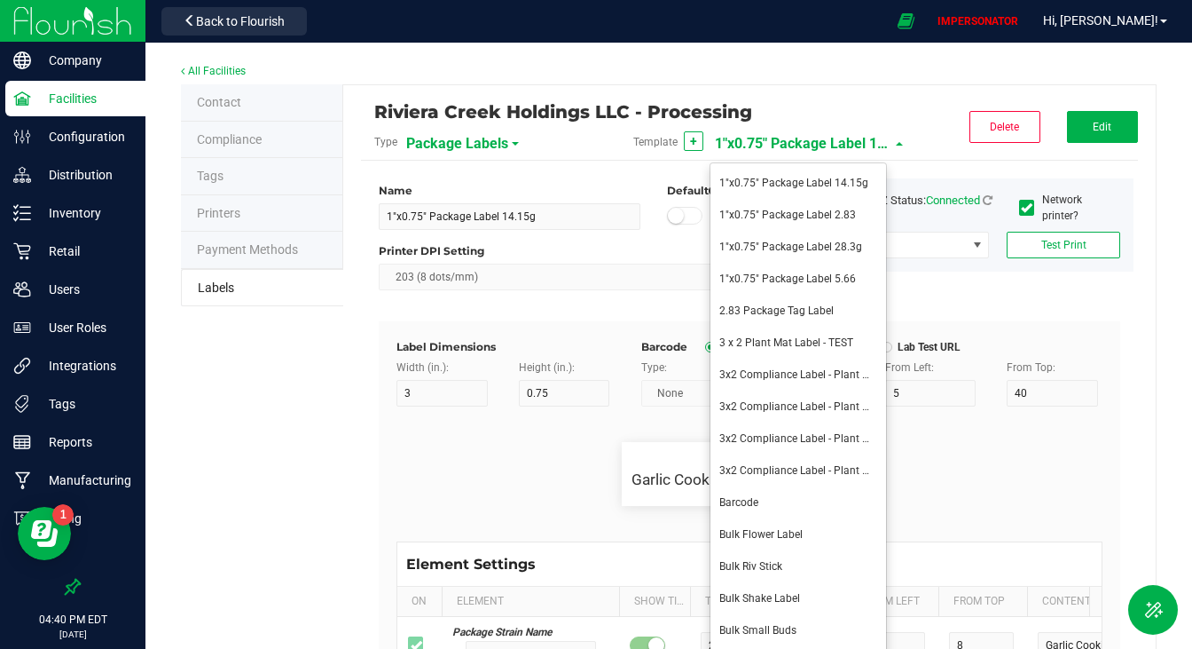
type input "6"
type input ", plant material for vaporization"
type input "Net Weight:"
type input "15"
type input "8"
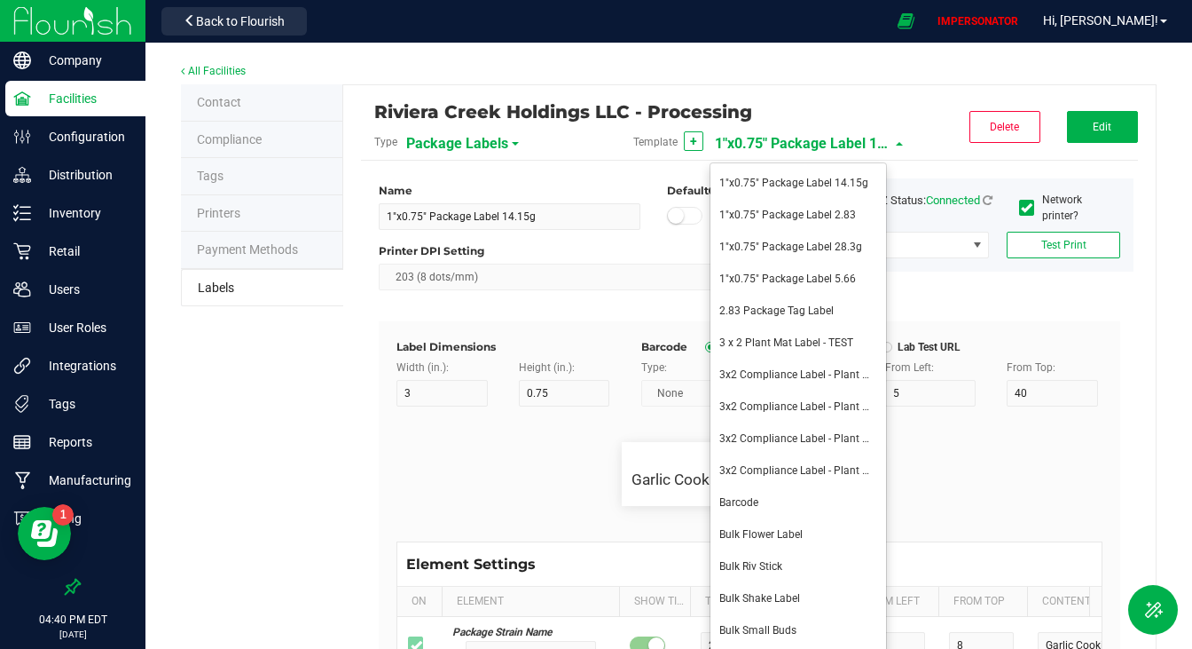
type input "30"
type input "2"
type input "2.83g"
type input "Manufactured By:"
type input "21"
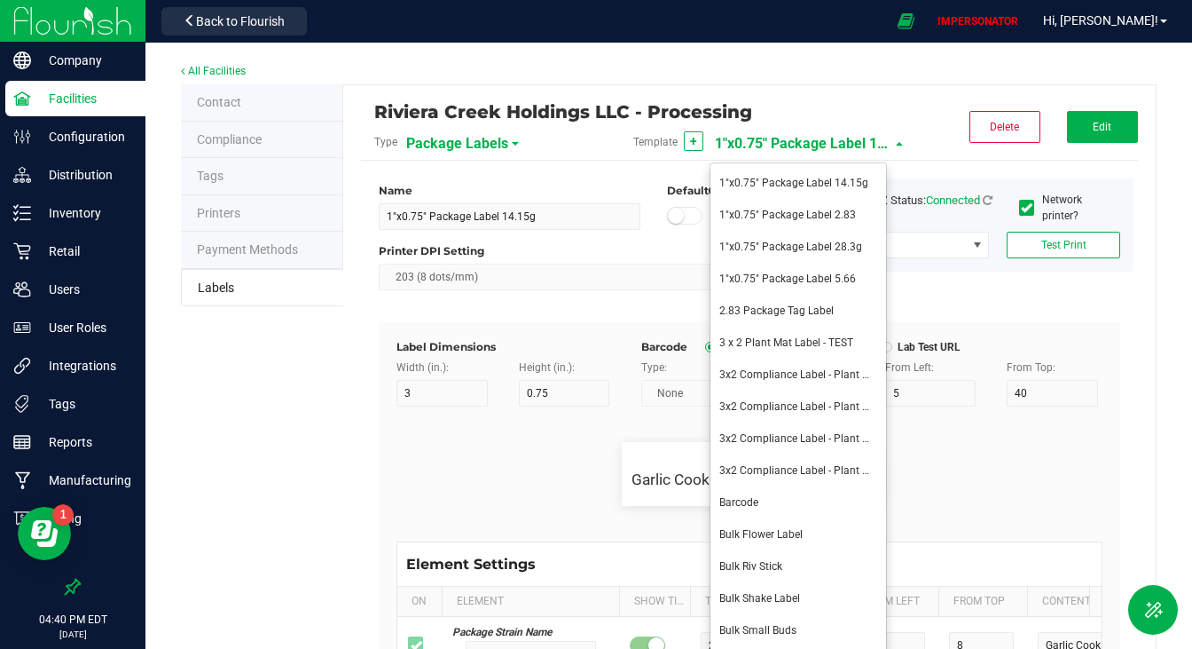
type input "7"
type input "1.5"
type input "12"
type input "Riviera Creek Holdings, LLC - Lic. MMCPP00024"
type input "Size"
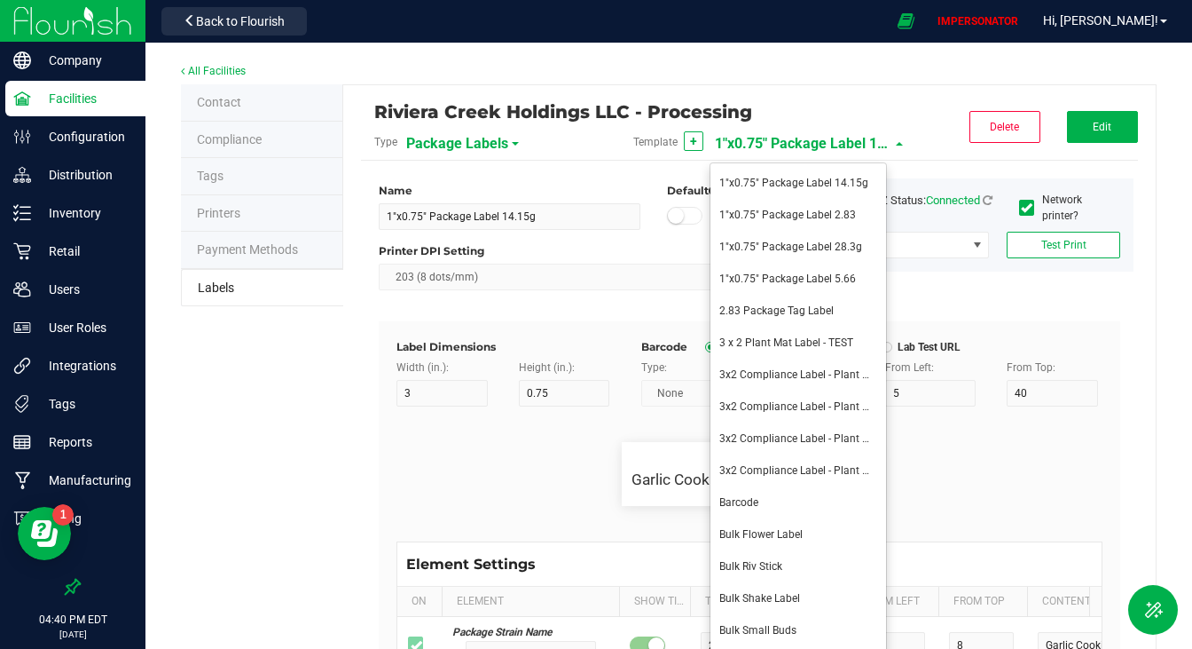
type input "20"
type input "44 ea"
type input "Package Date"
type input "25"
type input "[DATE] 10:14pm"
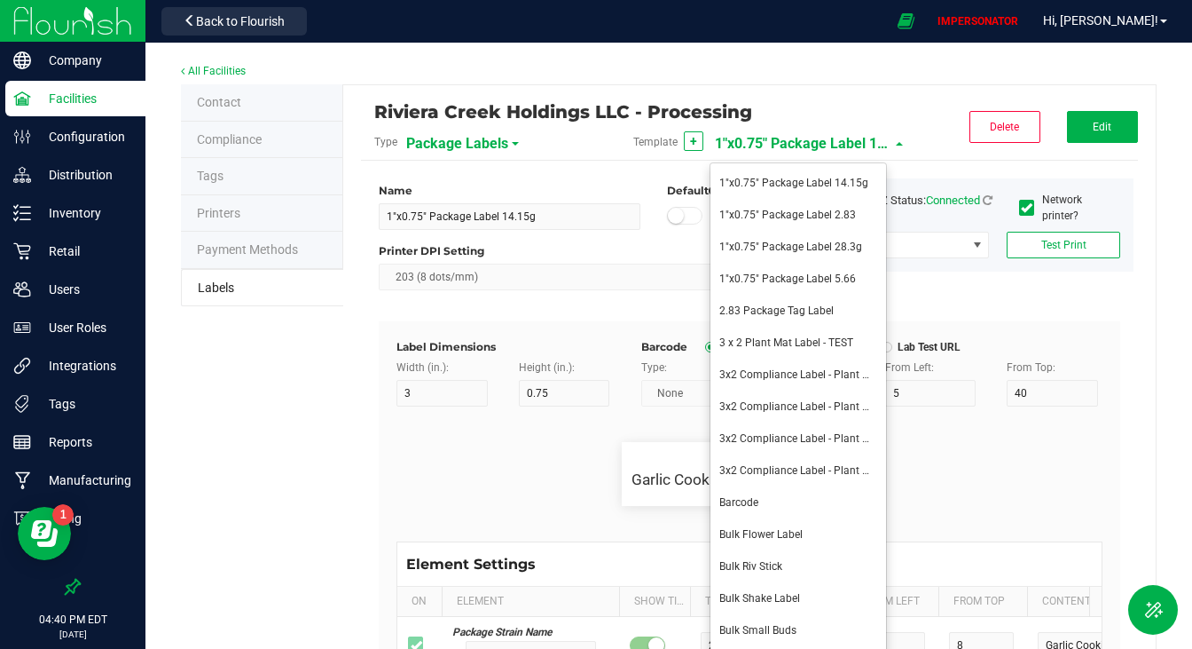
type input "Lot Number"
type input "30"
type input "LOT918234"
type input "SKU"
type input "30"
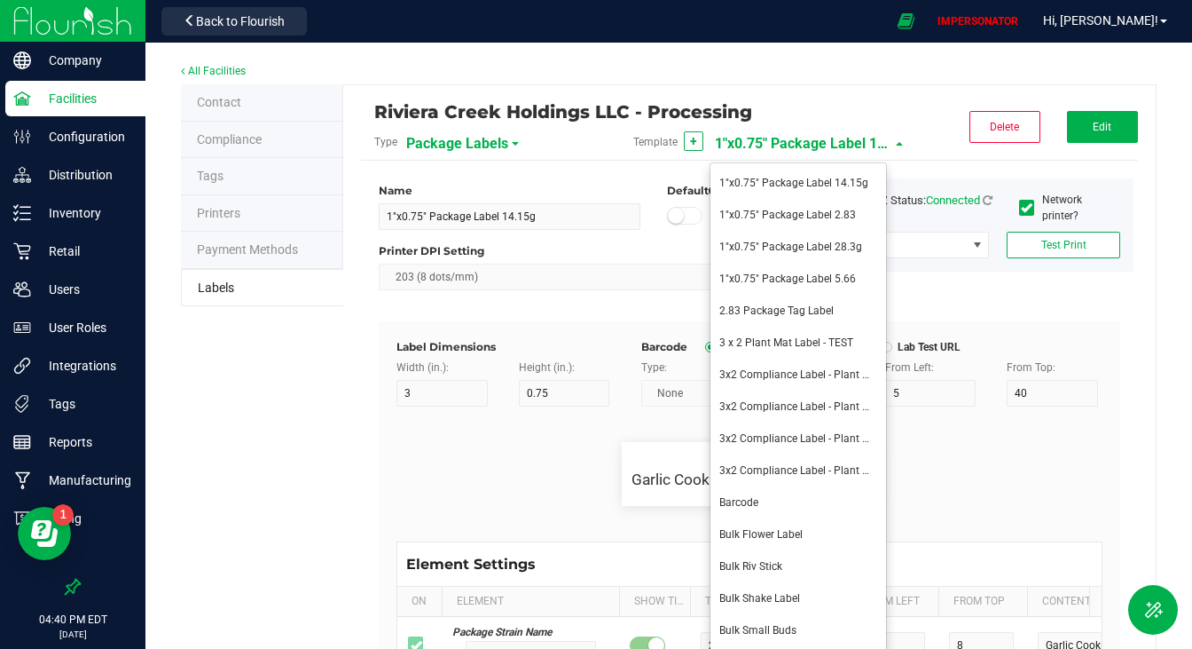
type input "42P017"
type input "Ref Field 1"
type input "Ref Field 1 Value"
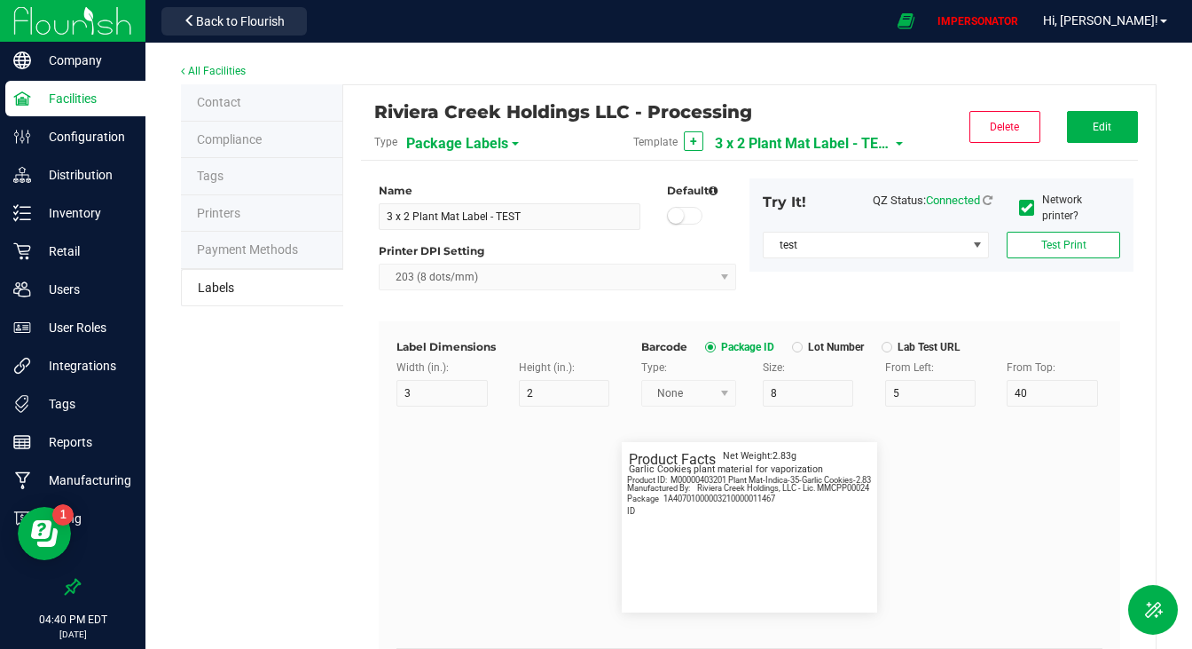
click at [808, 133] on span "3 x 2 Plant Mat Label - TEST" at bounding box center [803, 144] width 177 height 30
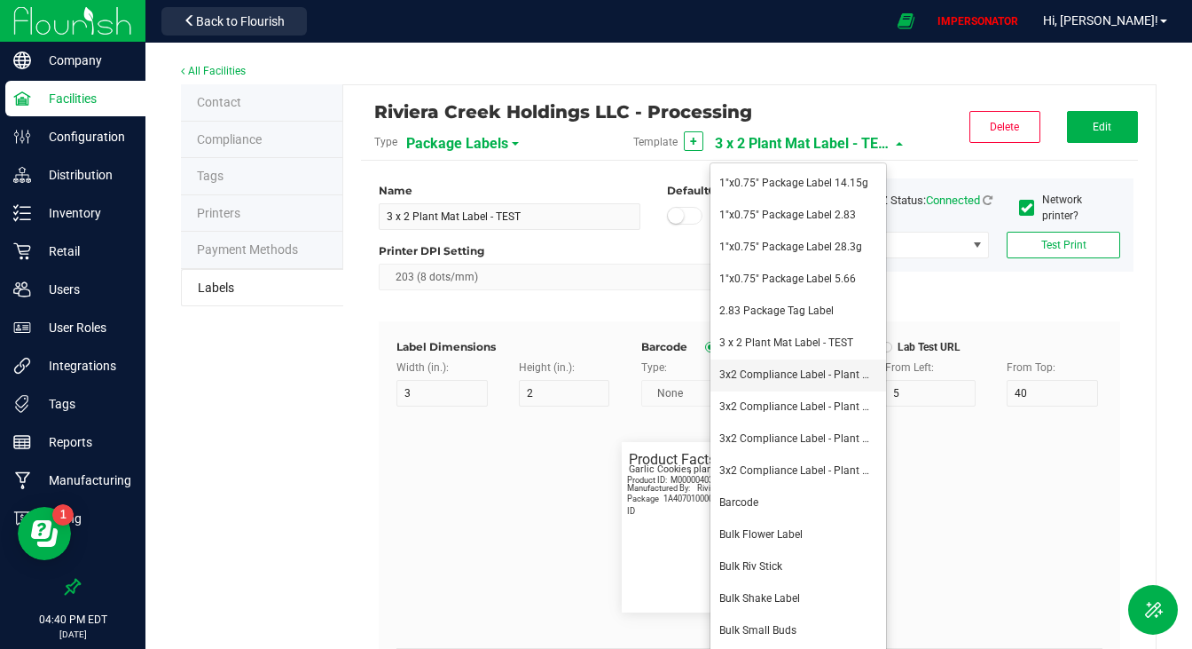
click at [799, 376] on span "3x2 Compliance Label - Plant Material" at bounding box center [811, 374] width 182 height 12
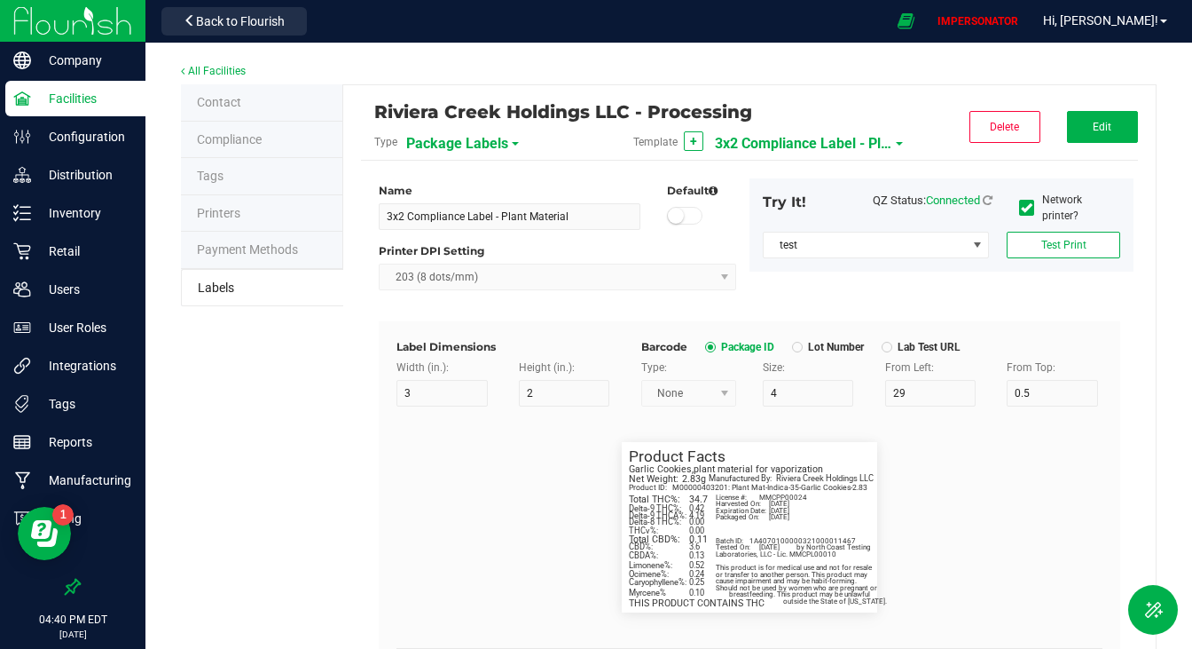
click at [814, 147] on span "3x2 Compliance Label - Plant Material" at bounding box center [803, 144] width 177 height 30
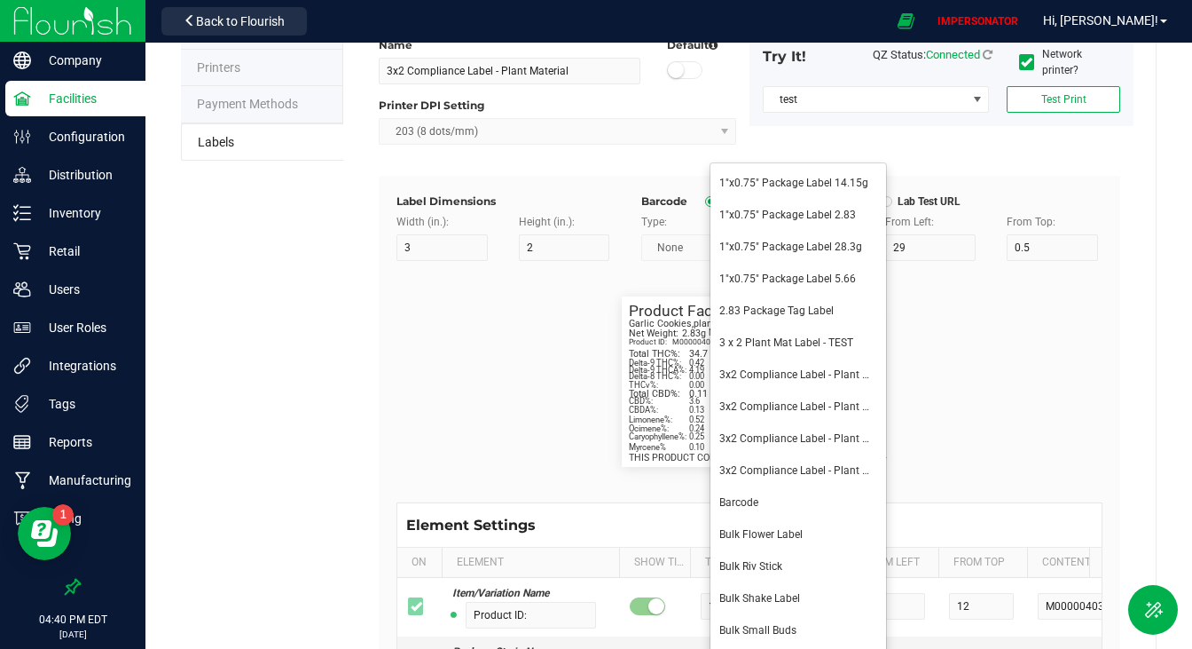
scroll to position [149, 0]
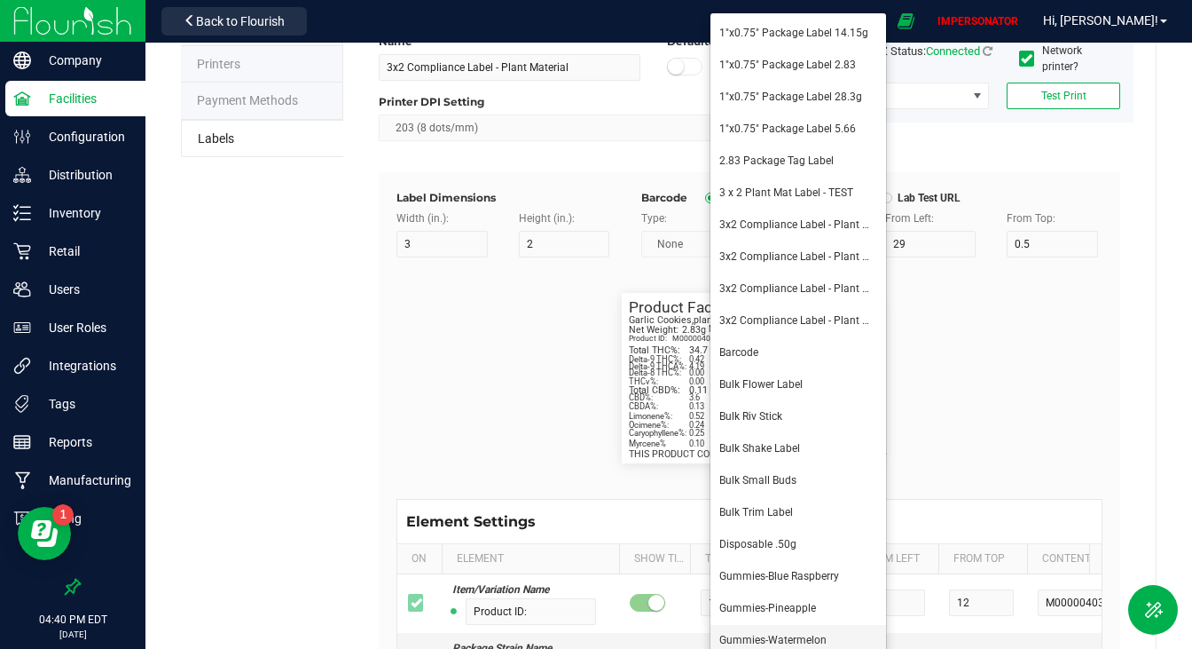
click at [756, 630] on li "Gummies-Watermelon" at bounding box center [799, 641] width 176 height 32
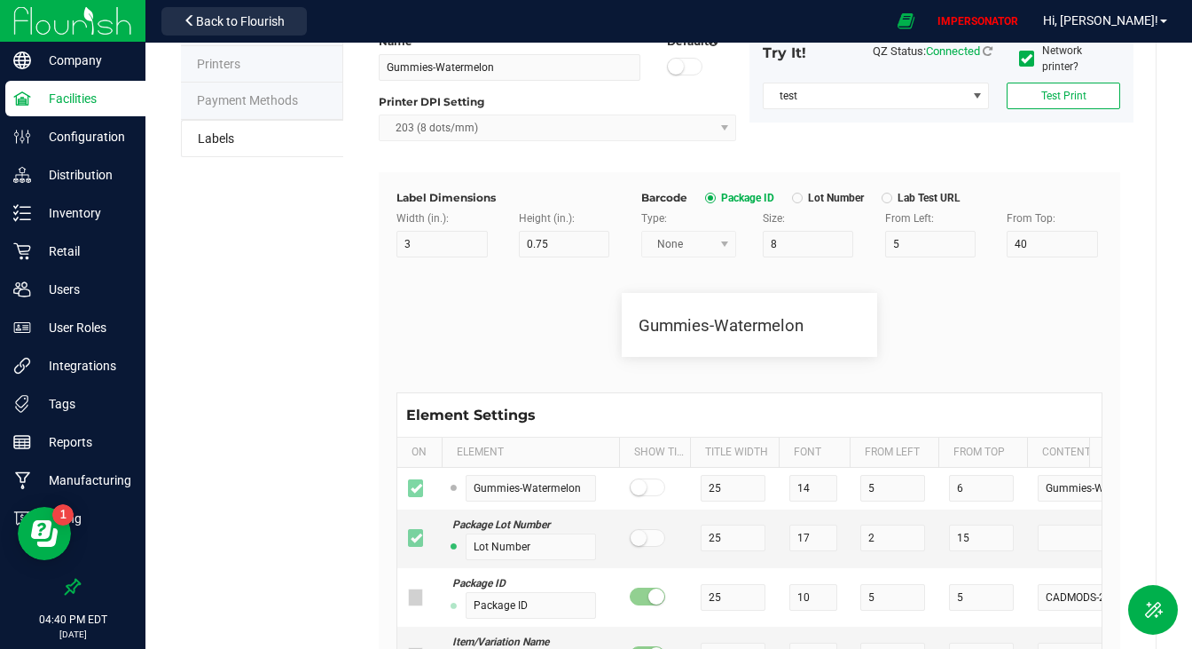
scroll to position [0, 0]
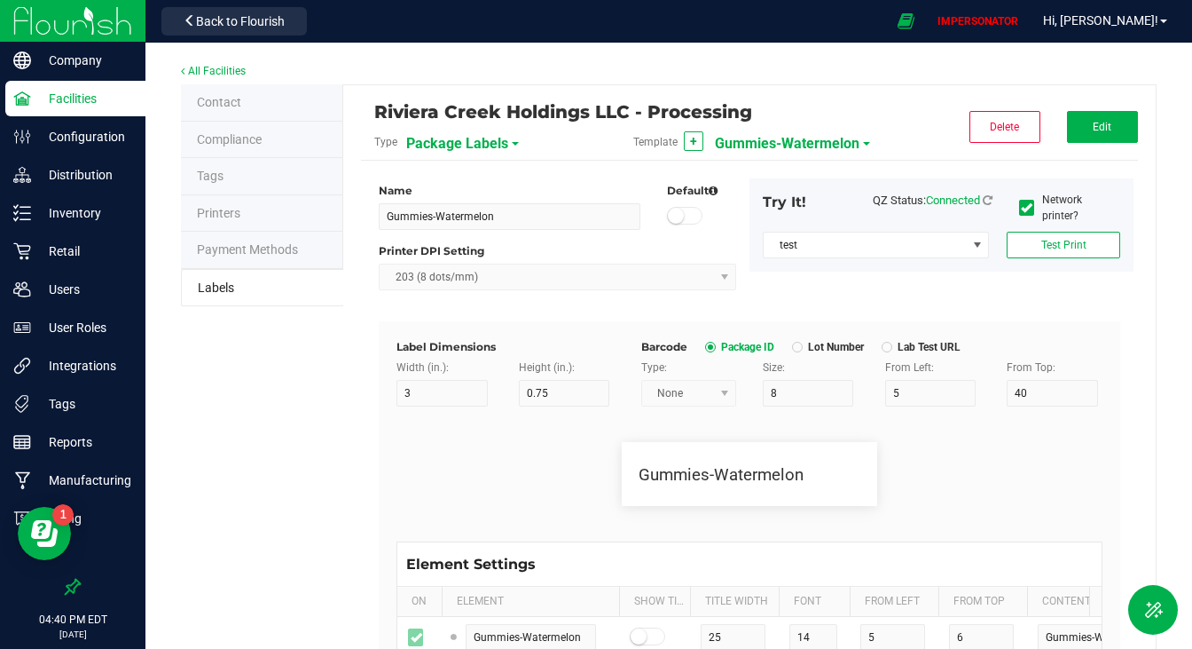
click at [756, 144] on span "Gummies-Watermelon" at bounding box center [787, 144] width 145 height 30
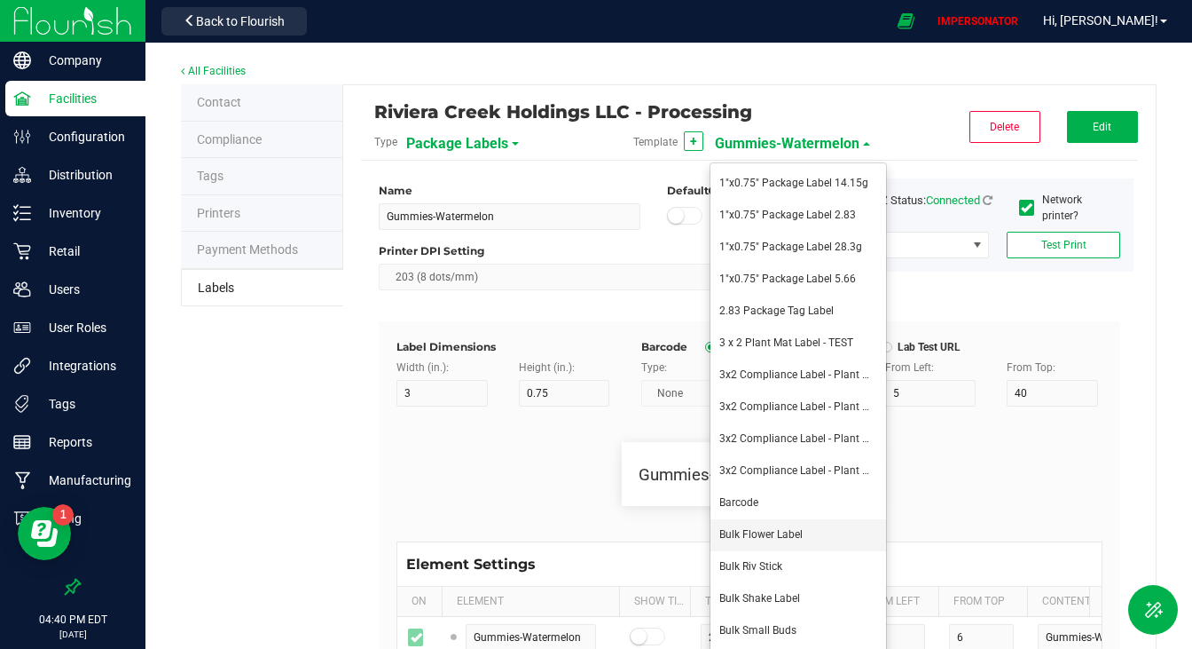
click at [782, 526] on li "Bulk Flower Label" at bounding box center [799, 535] width 176 height 32
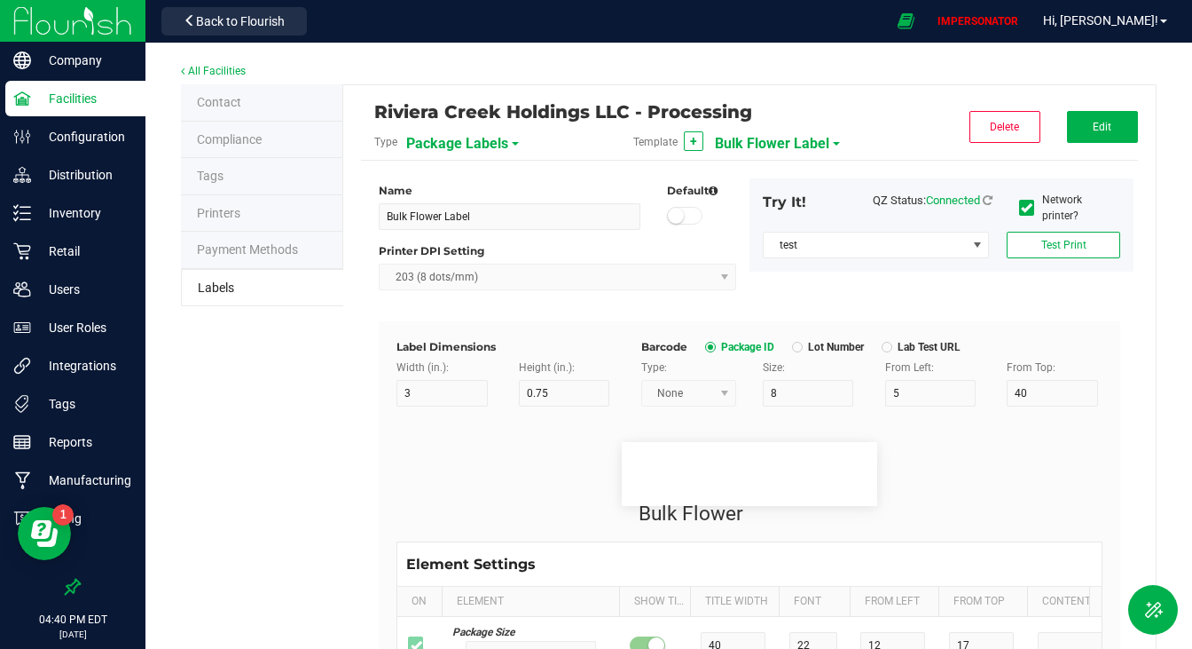
click at [776, 145] on span "Bulk Flower Label" at bounding box center [772, 144] width 114 height 30
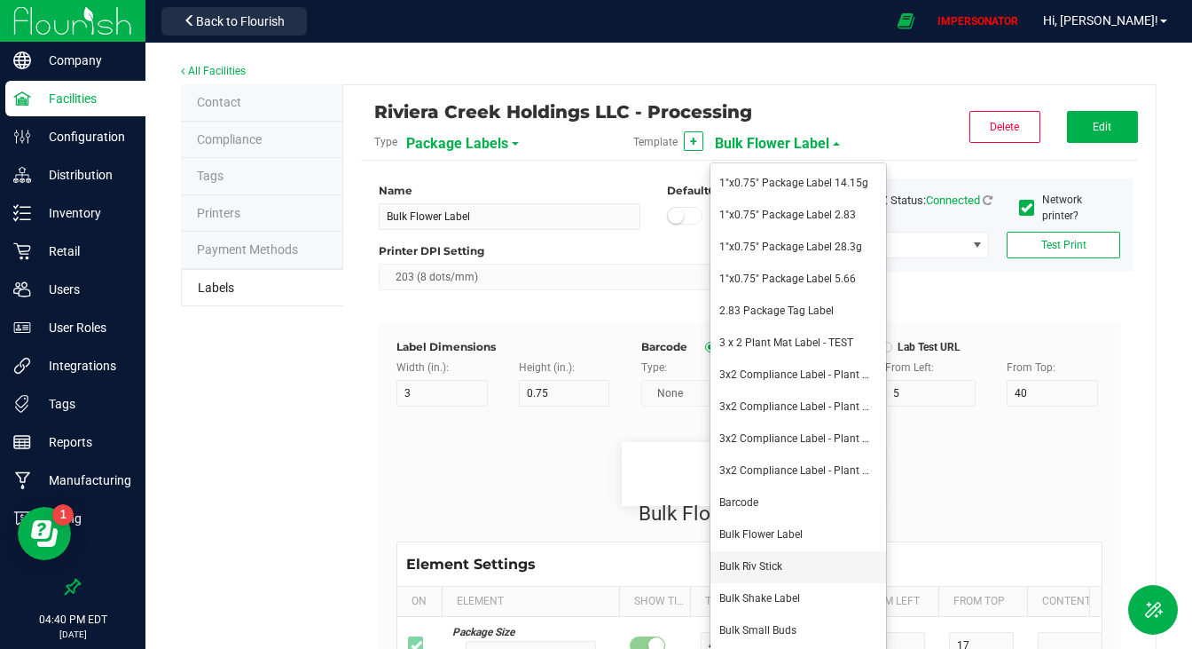
click at [782, 566] on span "Bulk Riv Stick" at bounding box center [751, 566] width 63 height 12
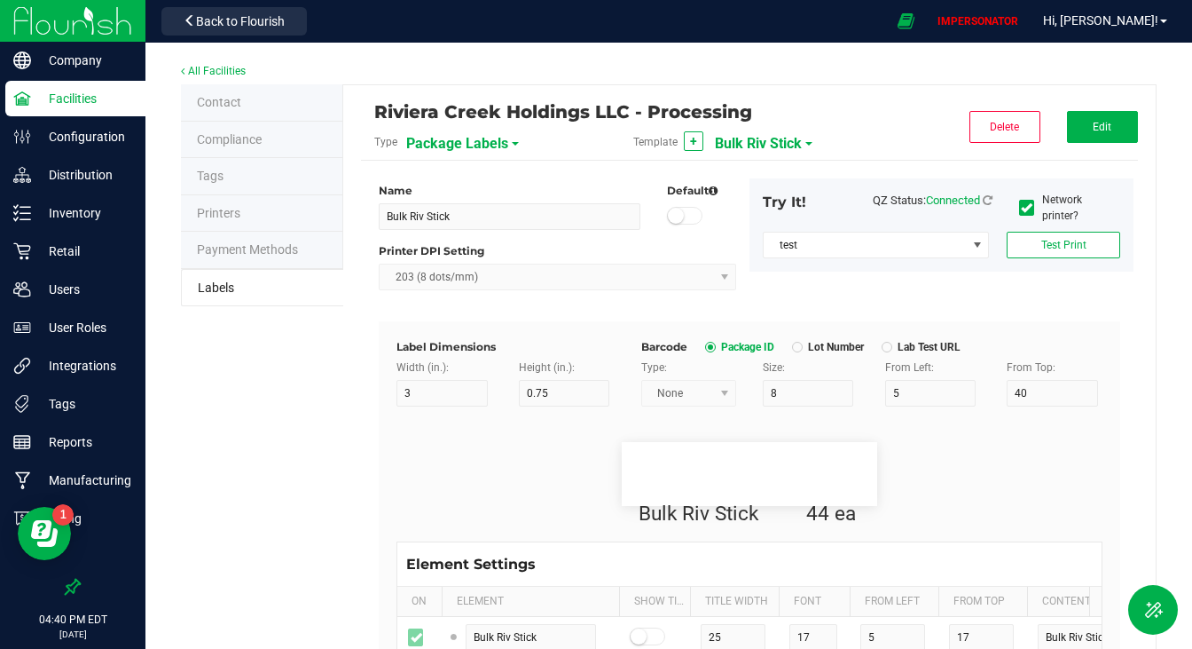
click at [771, 144] on span "Bulk Riv Stick" at bounding box center [758, 144] width 87 height 30
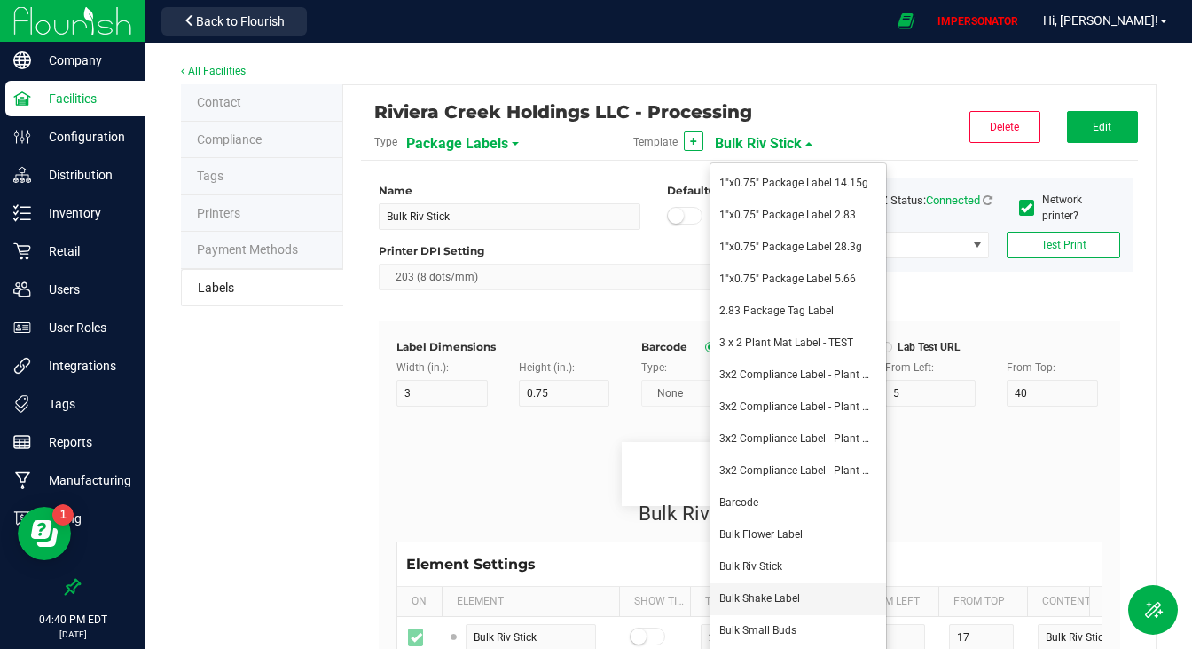
click at [771, 601] on span "Bulk Shake Label" at bounding box center [760, 598] width 81 height 12
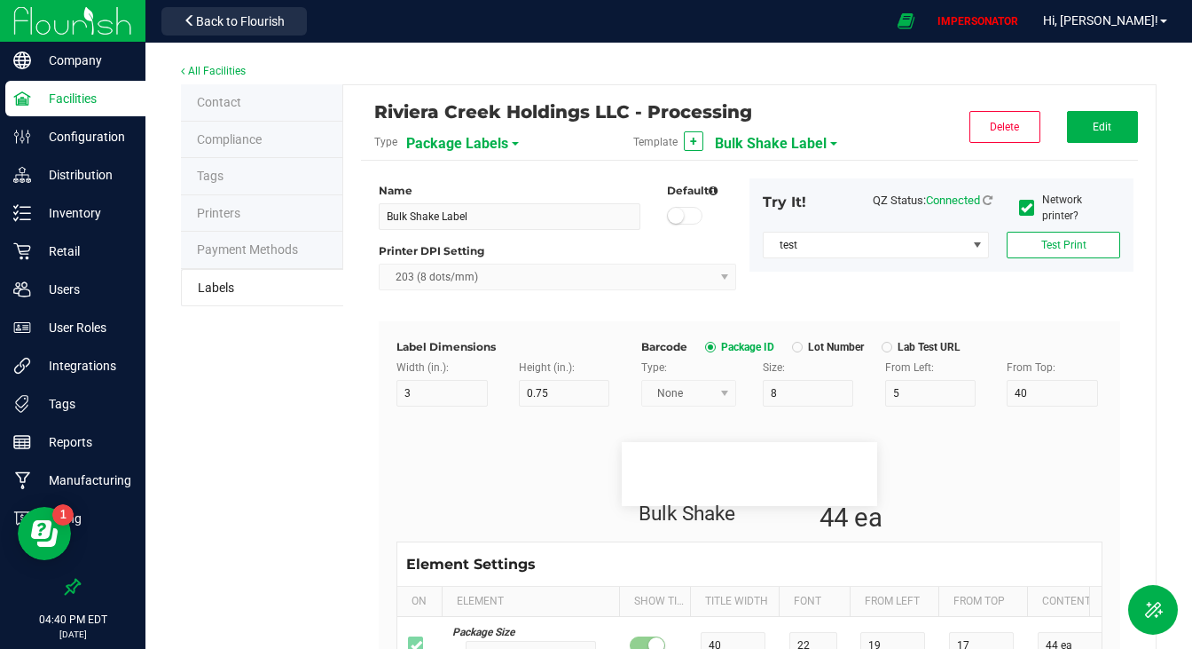
click at [799, 129] on span "Bulk Shake Label" at bounding box center [771, 144] width 112 height 30
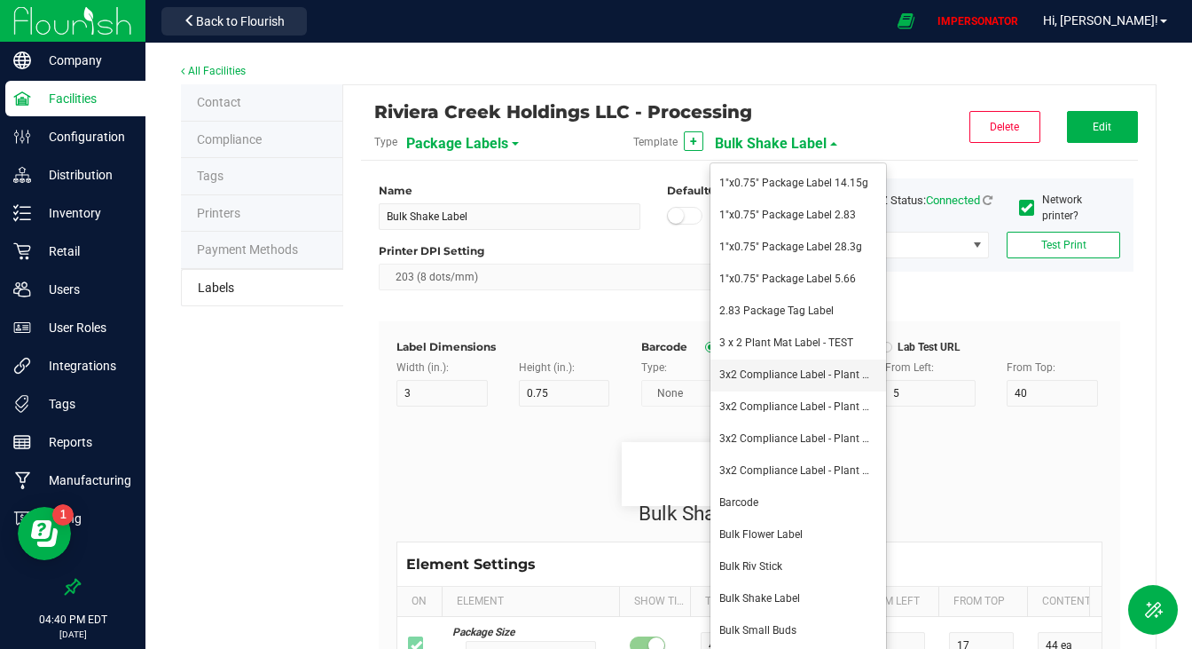
click at [767, 370] on span "3x2 Compliance Label - Plant Material" at bounding box center [811, 374] width 182 height 12
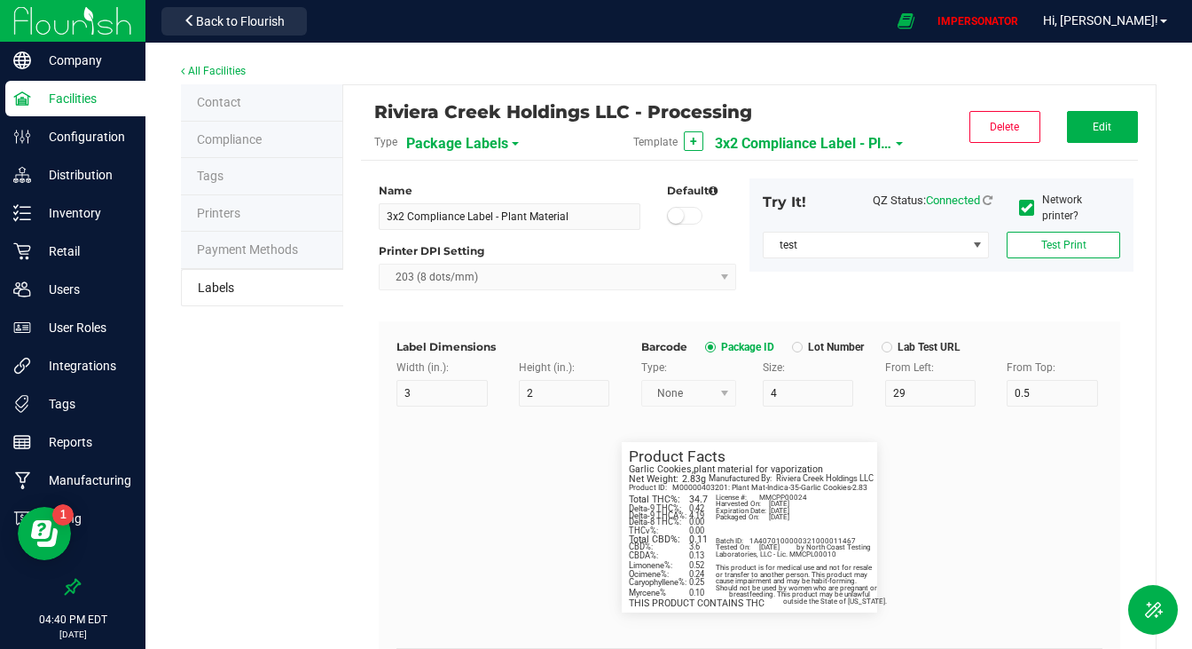
click at [781, 138] on span "3x2 Compliance Label - Plant Material" at bounding box center [803, 144] width 177 height 30
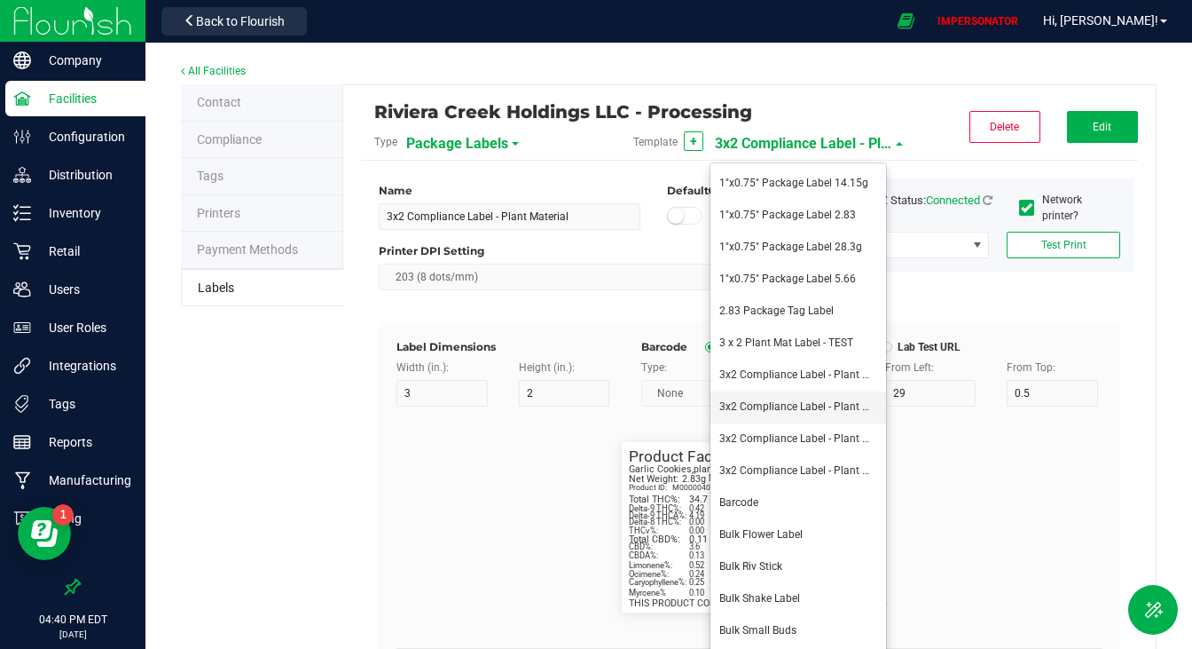
click at [794, 414] on li "3x2 Compliance Label - Plant Material - CUSTOM" at bounding box center [799, 407] width 176 height 32
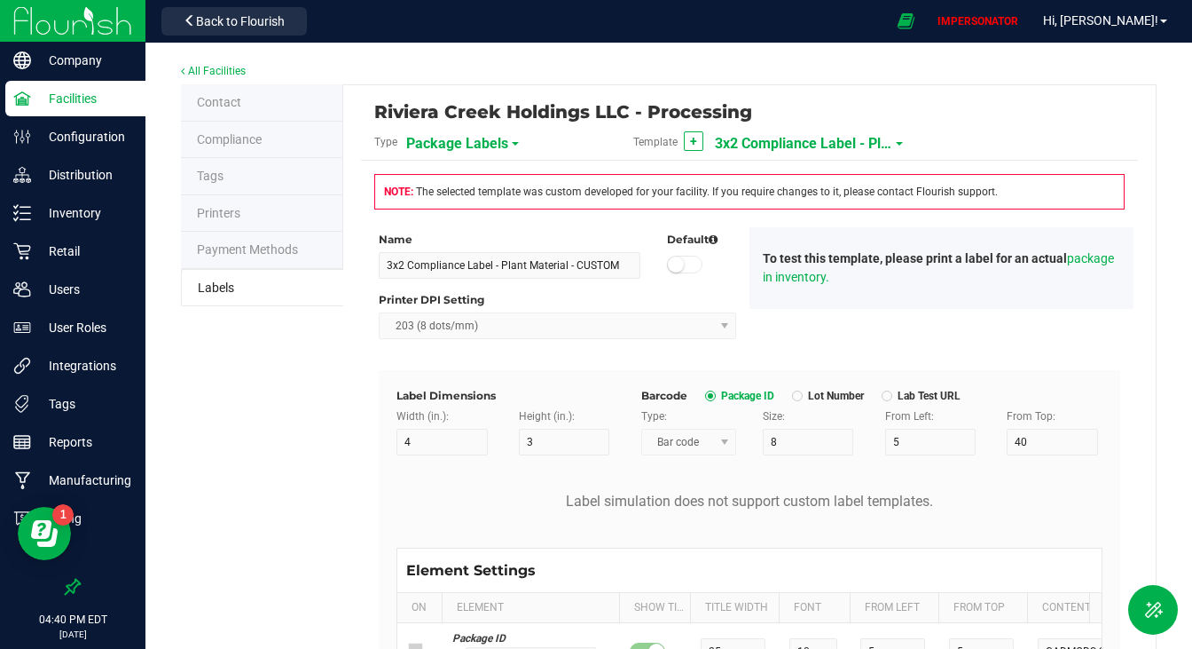
click at [803, 146] on span "3x2 Compliance Label - Plant Material - CUSTOM" at bounding box center [803, 144] width 177 height 30
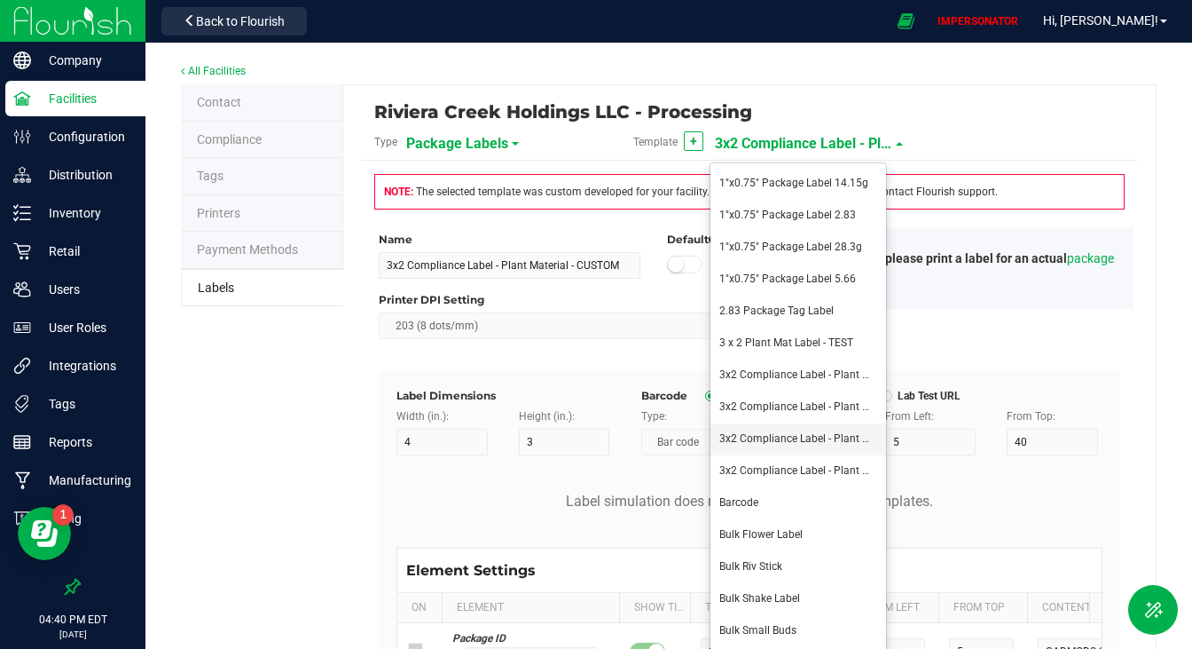
click at [797, 444] on span "3x2 Compliance Label - Plant Material - CUSTOM V2" at bounding box center [844, 438] width 248 height 12
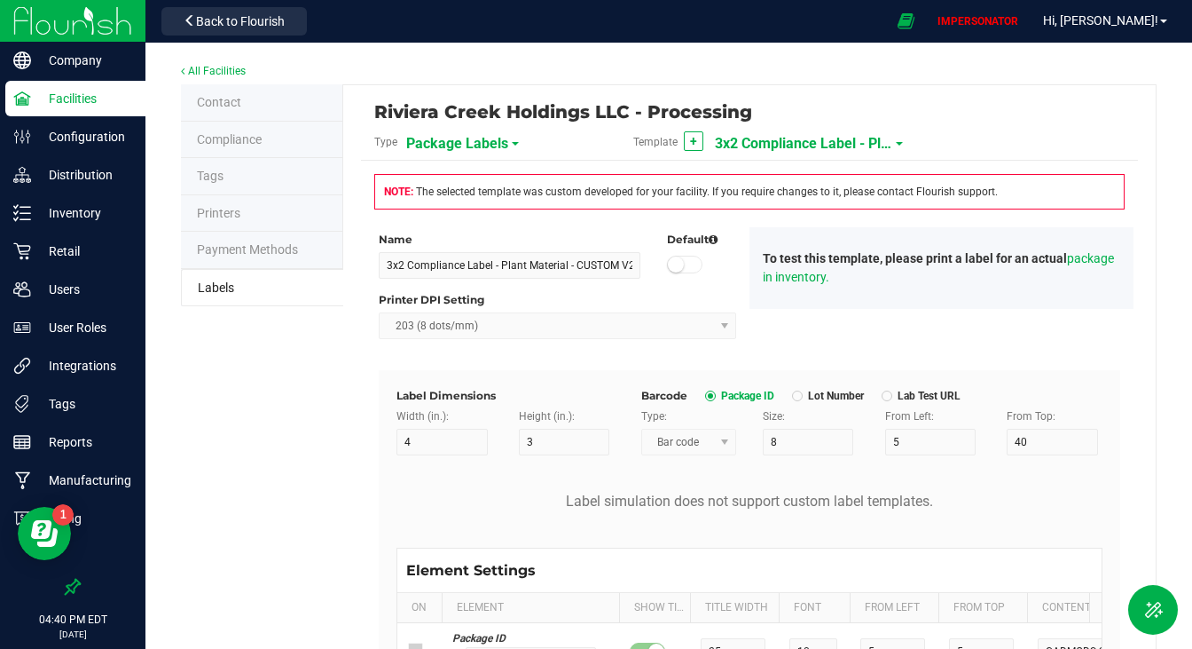
click at [806, 145] on span "3x2 Compliance Label - Plant Material - CUSTOM V2" at bounding box center [803, 144] width 177 height 30
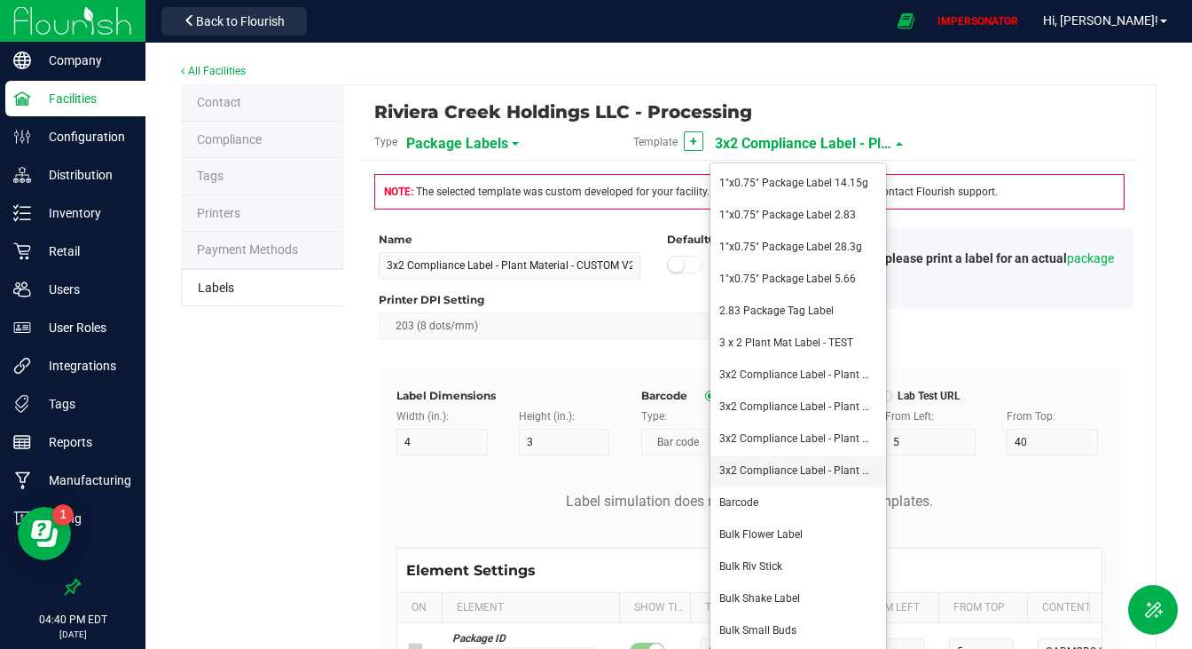
click at [783, 476] on li "3x2 Compliance Label - Plant Material - CUSTOM V3" at bounding box center [799, 471] width 176 height 32
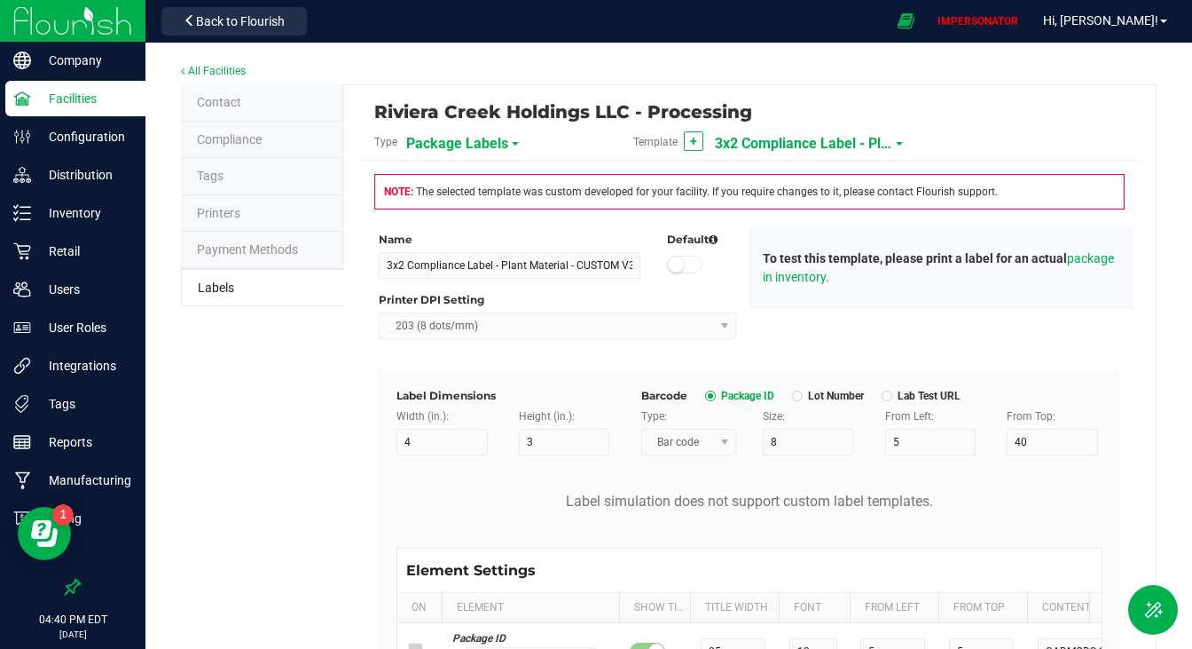
click at [760, 140] on span "3x2 Compliance Label - Plant Material - CUSTOM V3" at bounding box center [803, 144] width 177 height 30
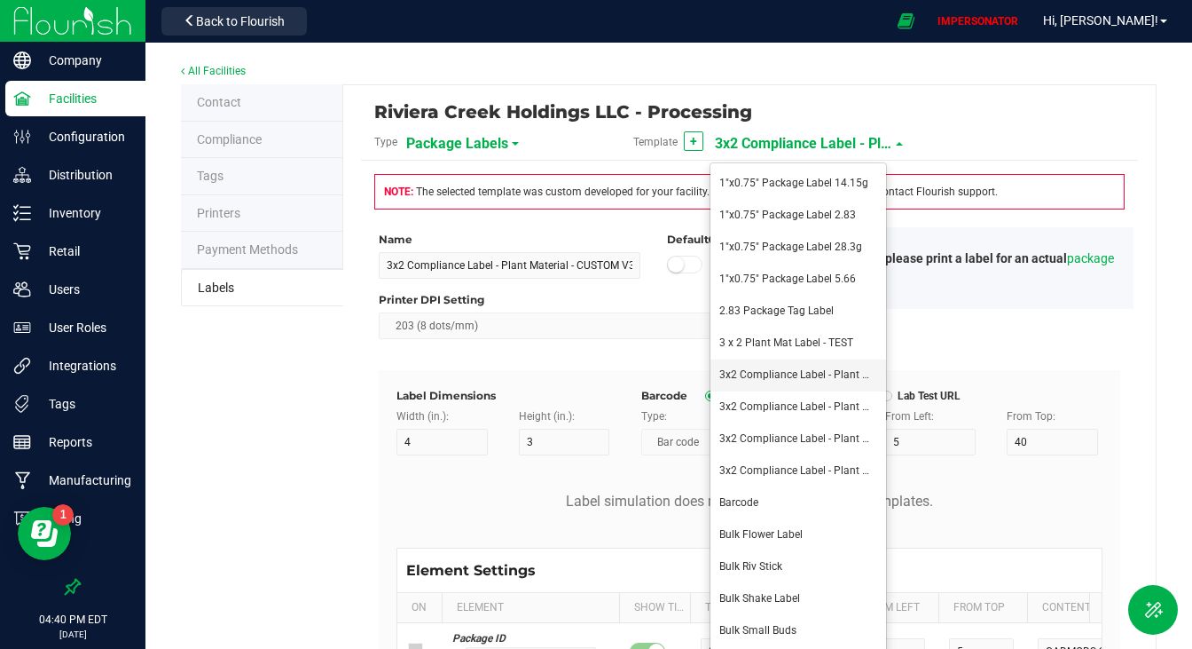
click at [802, 371] on span "3x2 Compliance Label - Plant Material" at bounding box center [811, 374] width 182 height 12
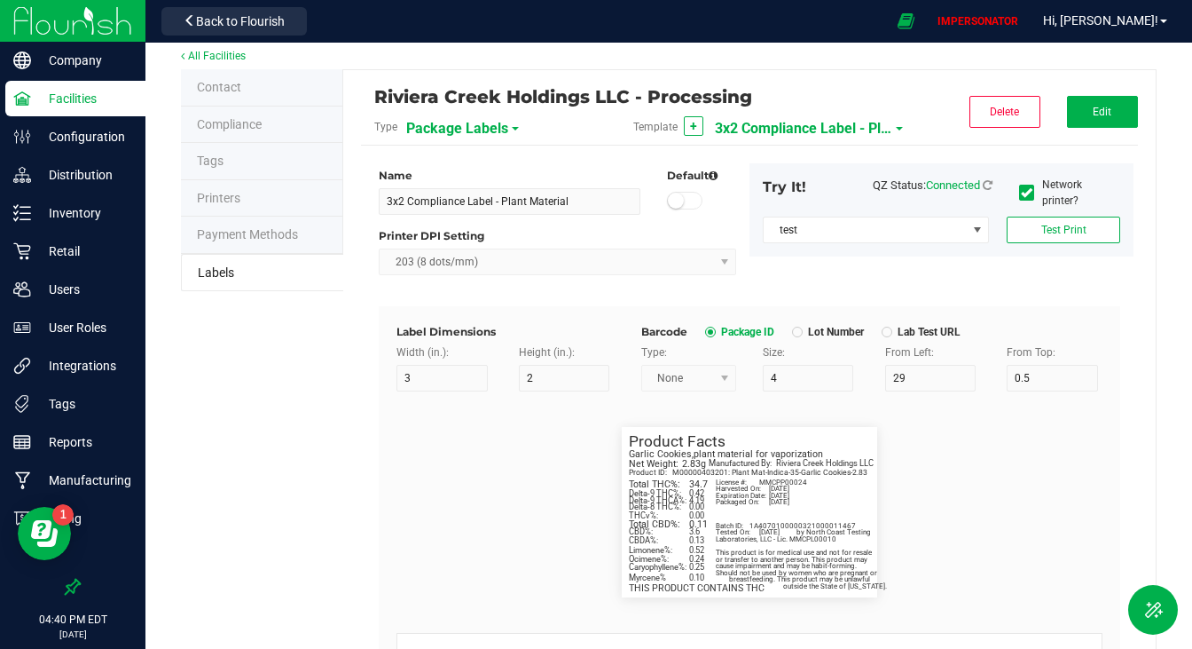
scroll to position [17, 0]
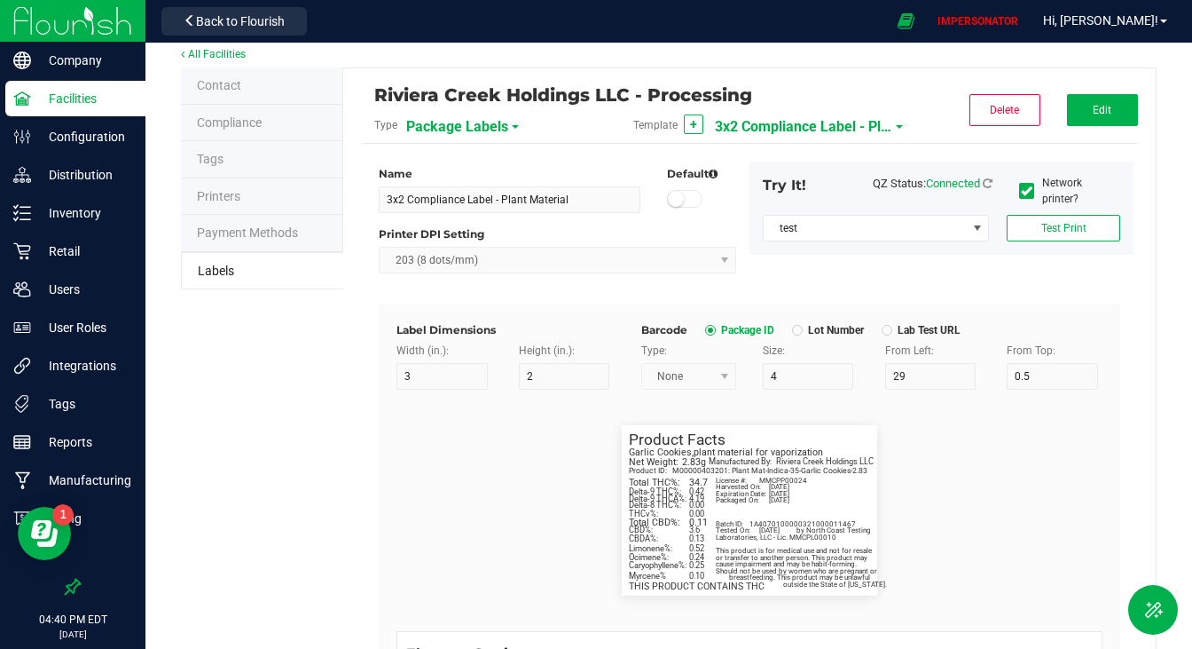
click at [826, 130] on span "3x2 Compliance Label - Plant Material" at bounding box center [803, 127] width 177 height 30
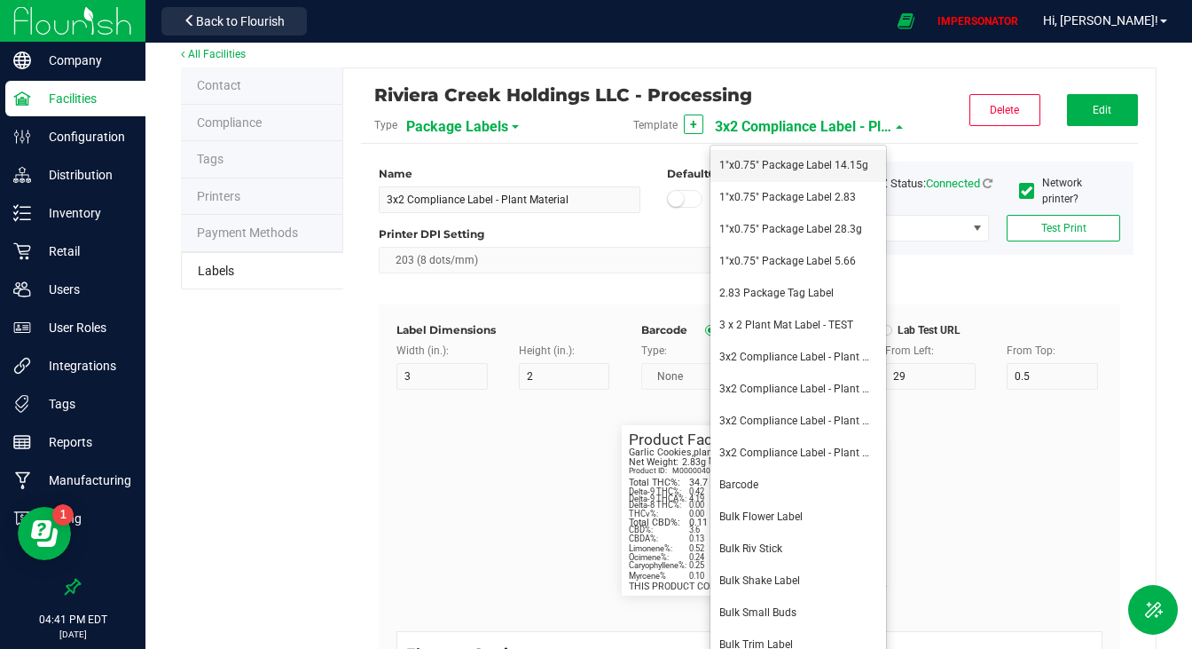
click at [812, 166] on span "1"x0.75" Package Label 14.15g" at bounding box center [794, 165] width 149 height 12
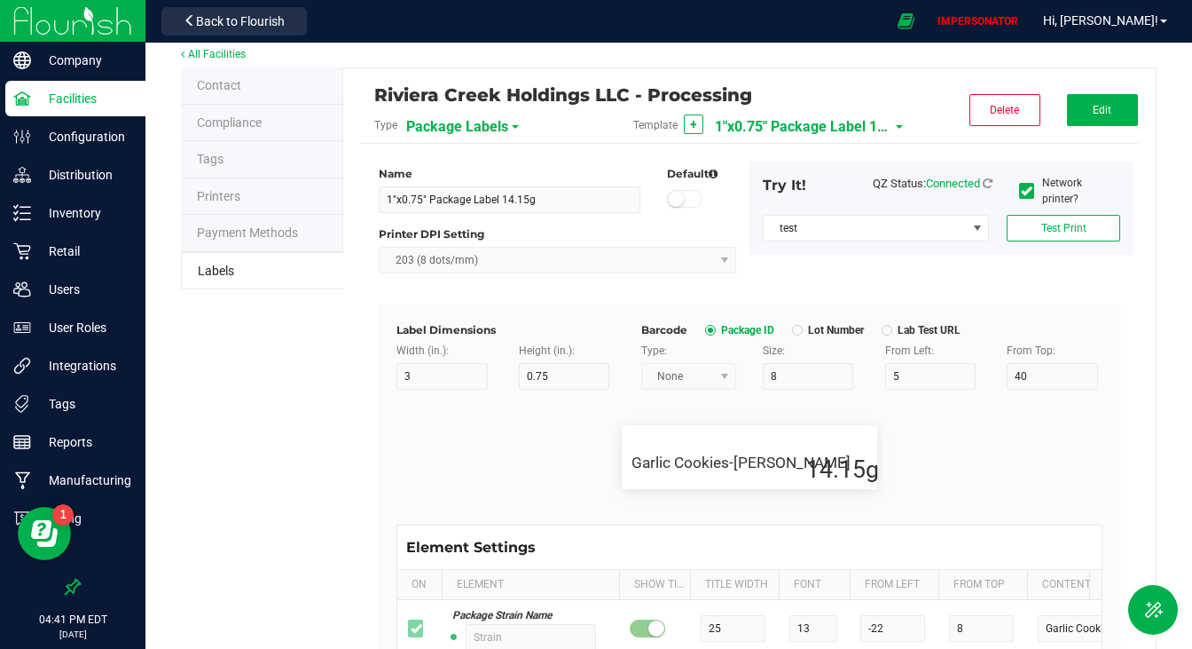
click at [806, 129] on span "1"x0.75" Package Label 14.15g" at bounding box center [803, 127] width 177 height 30
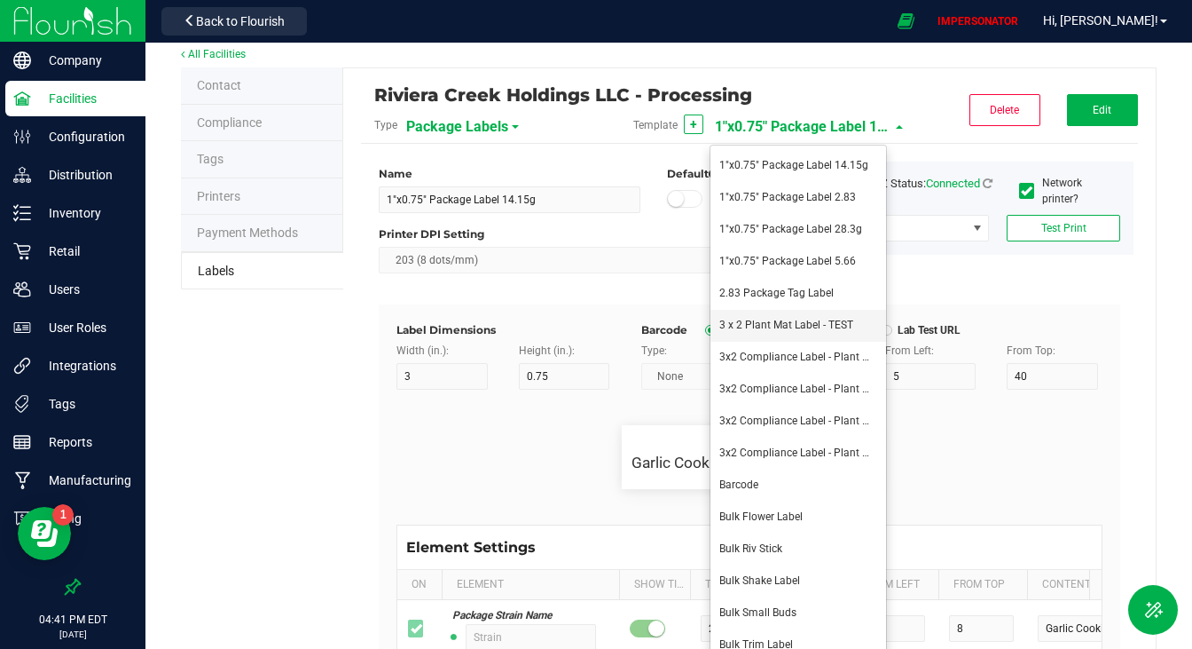
click at [797, 327] on span "3 x 2 Plant Mat Label - TEST" at bounding box center [787, 325] width 134 height 12
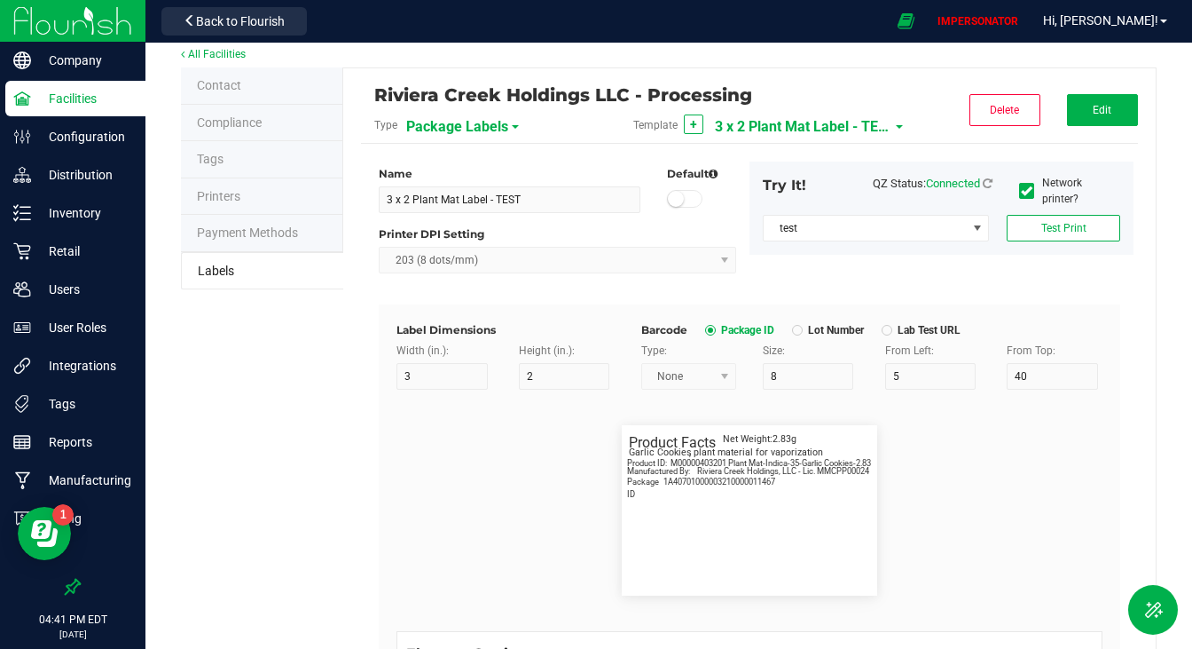
click at [806, 135] on span "3 x 2 Plant Mat Label - TEST" at bounding box center [803, 127] width 177 height 30
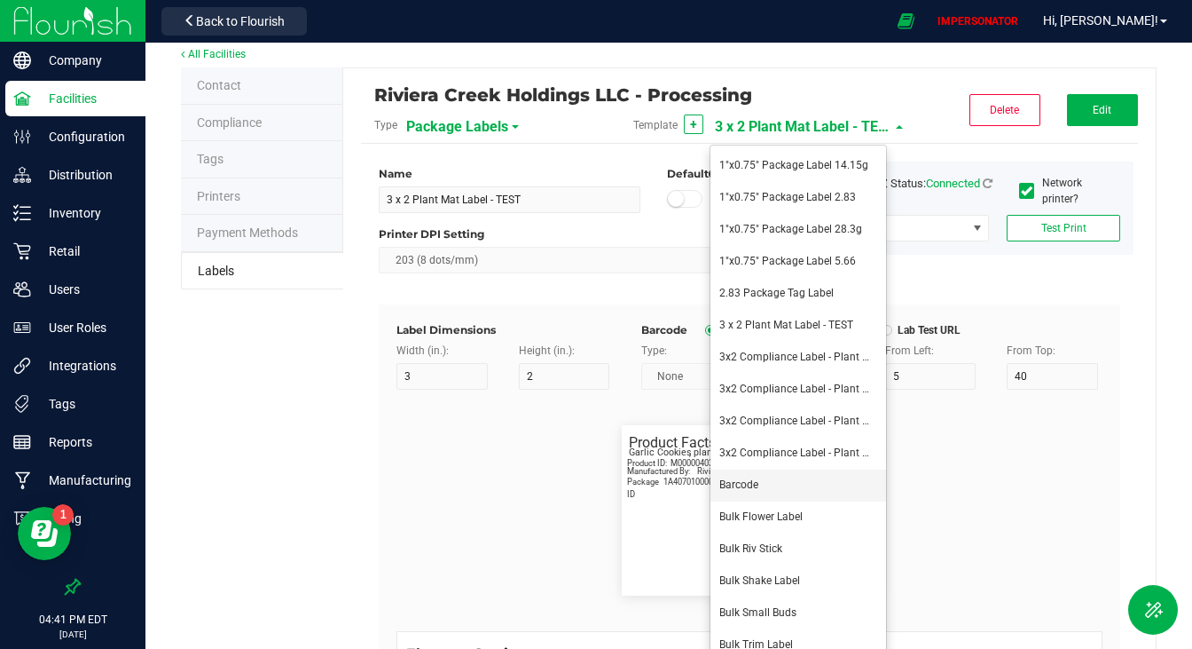
click at [802, 479] on li "Barcode" at bounding box center [799, 485] width 176 height 32
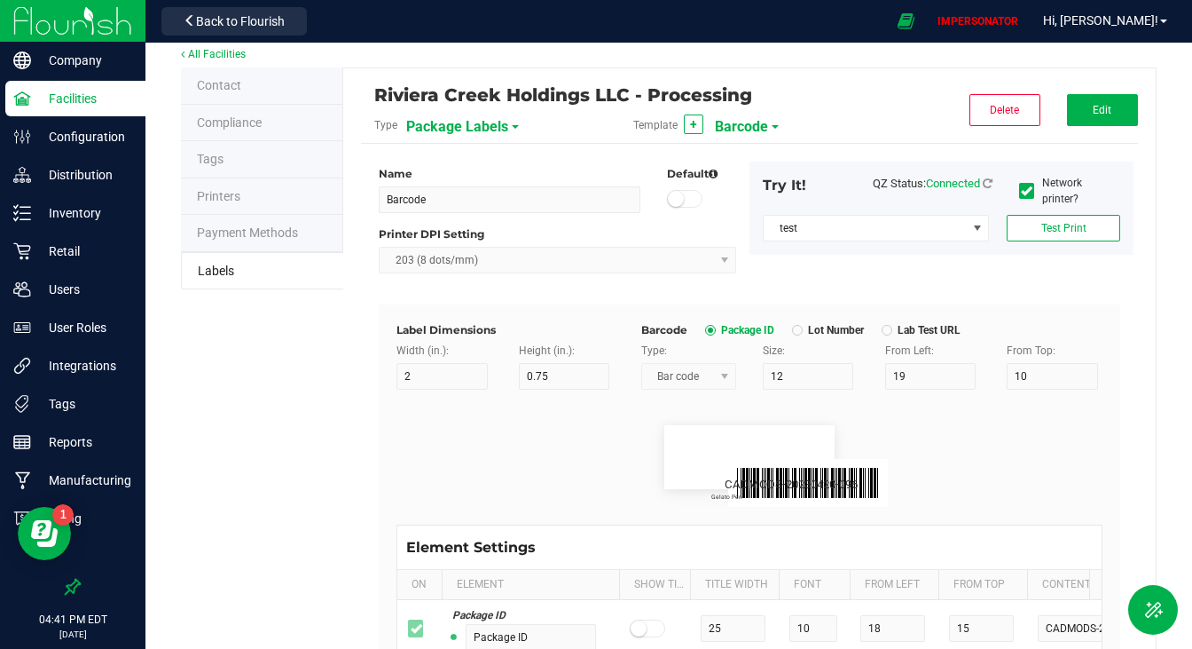
click at [737, 126] on span "Barcode" at bounding box center [741, 127] width 53 height 30
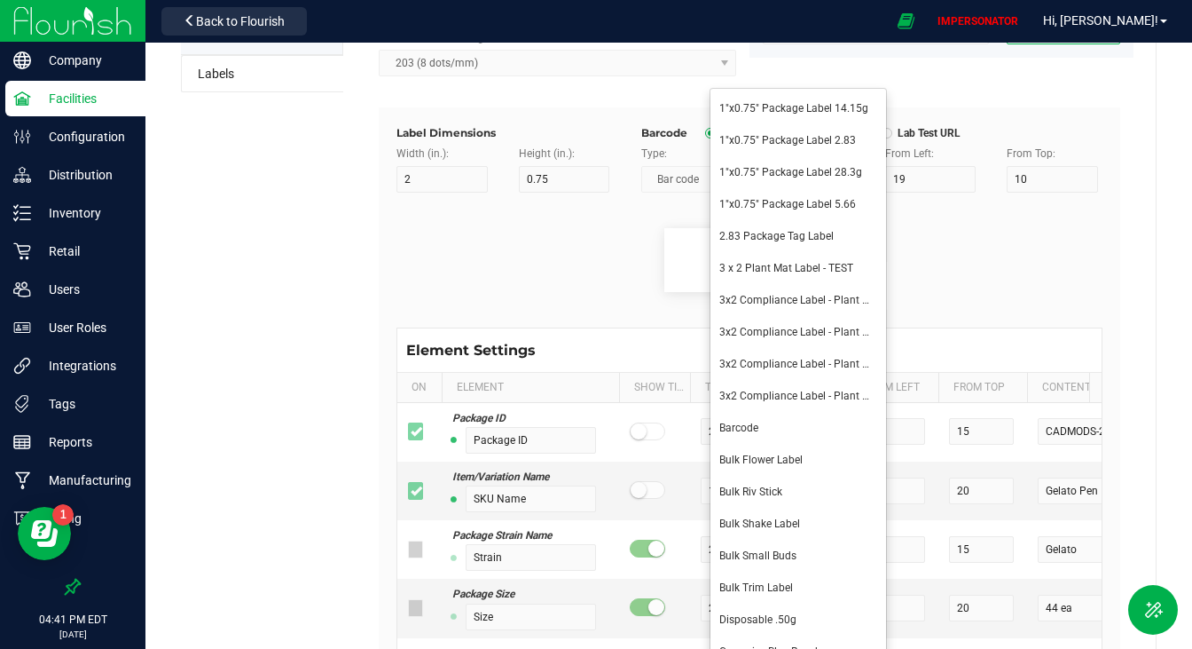
scroll to position [227, 0]
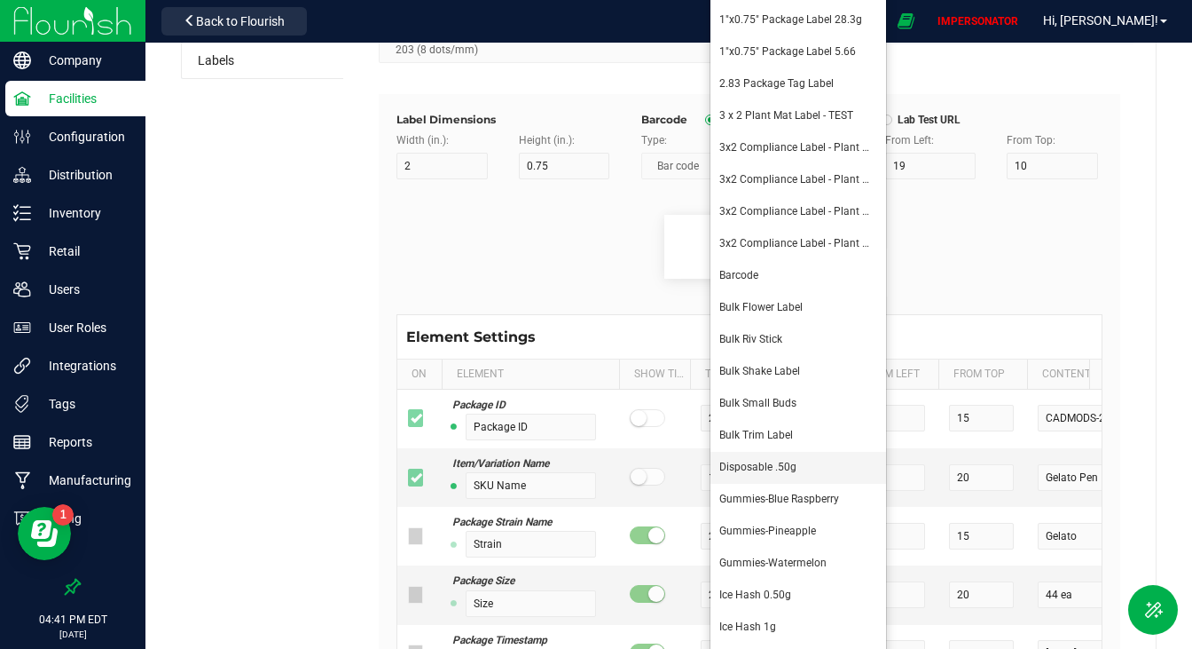
click at [736, 471] on span "Disposable .50g" at bounding box center [758, 466] width 77 height 12
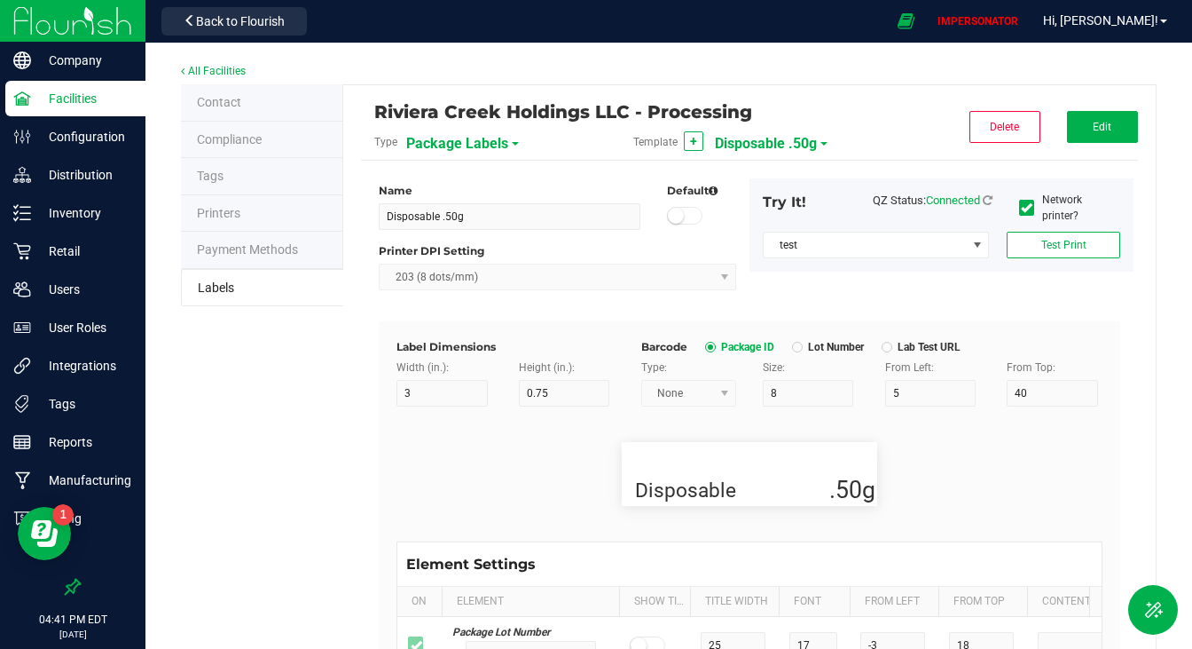
click at [748, 140] on span "Disposable .50g" at bounding box center [766, 144] width 102 height 30
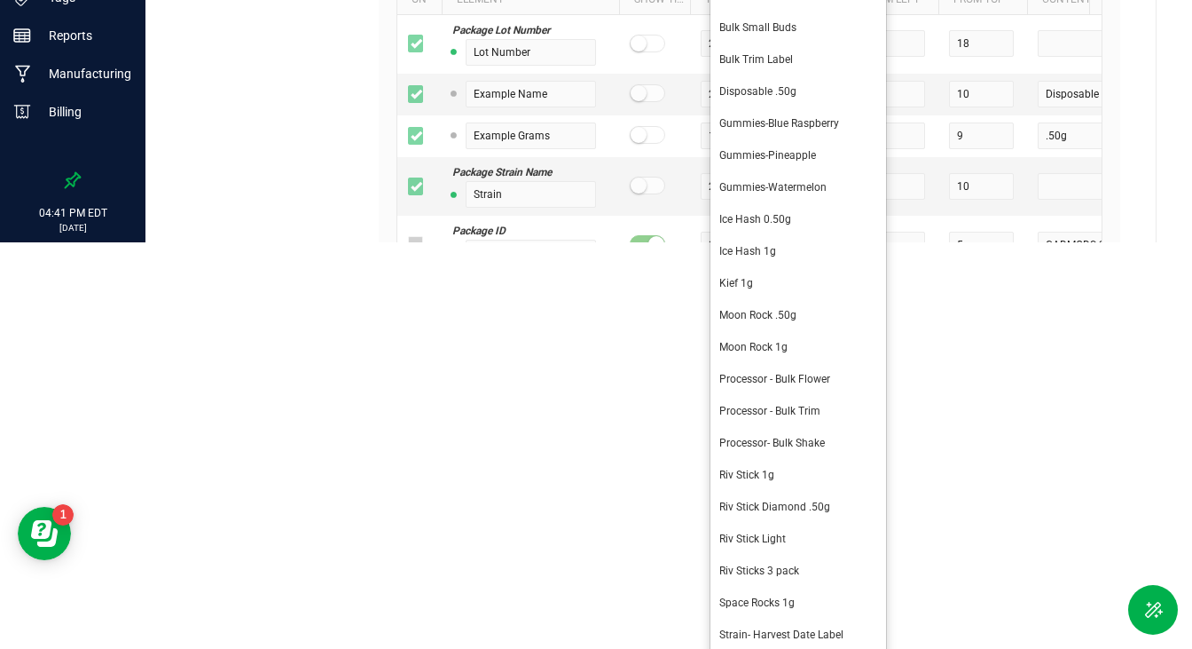
scroll to position [414, 0]
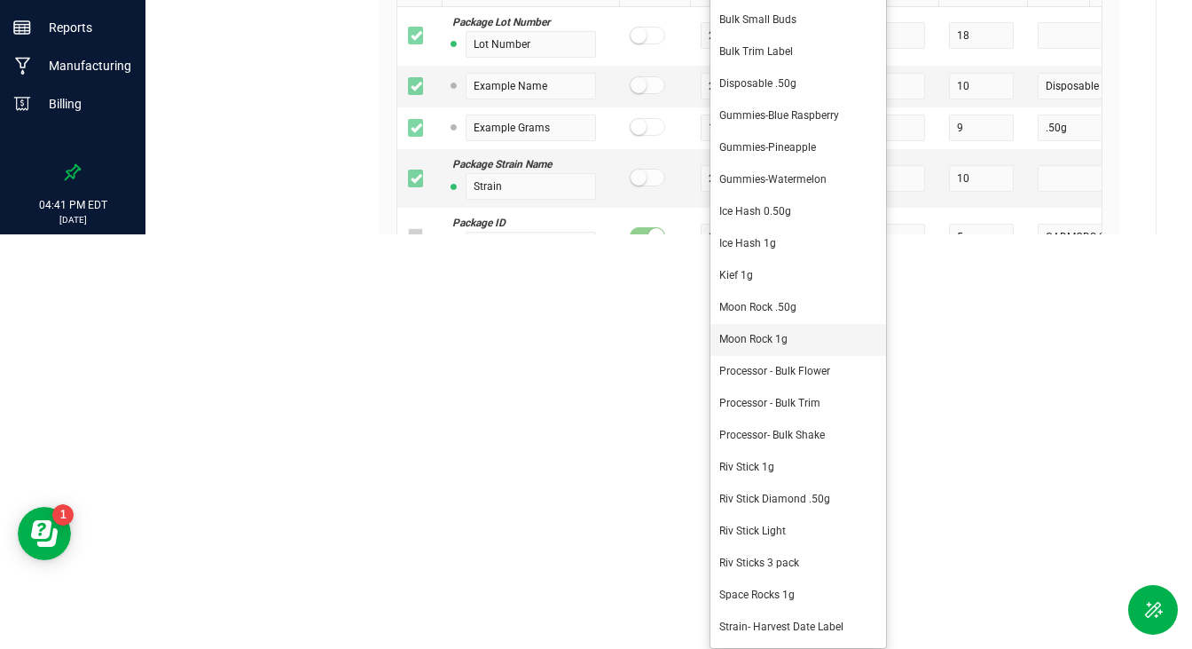
click at [743, 343] on span "Moon Rock 1g" at bounding box center [754, 339] width 68 height 12
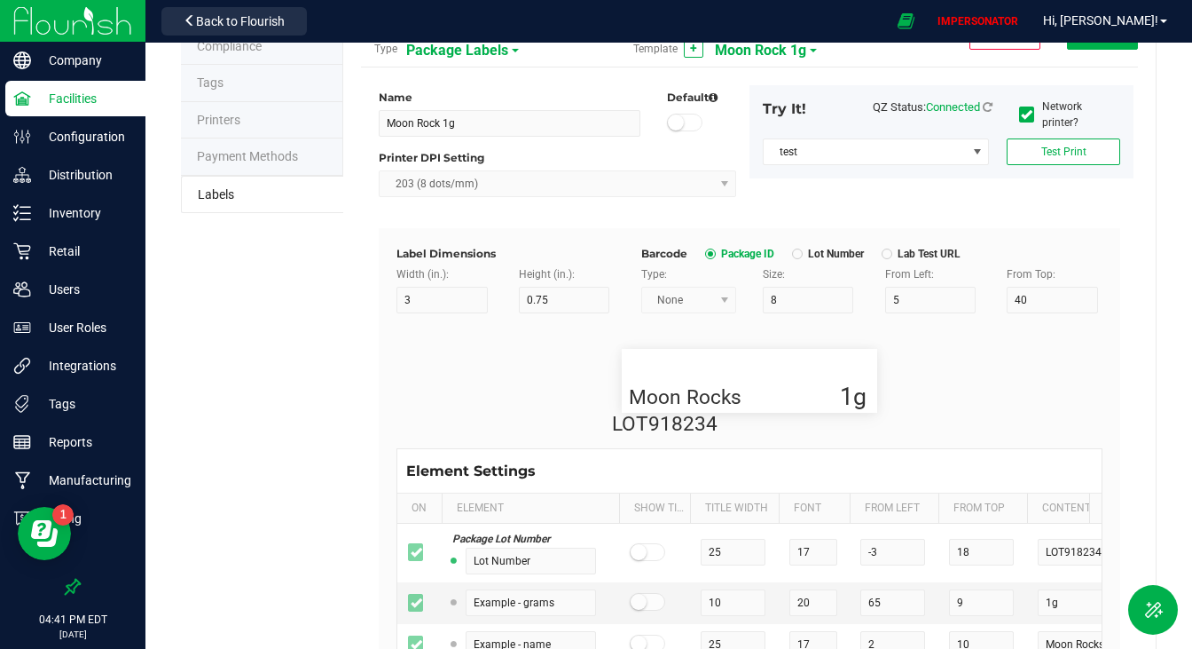
scroll to position [0, 0]
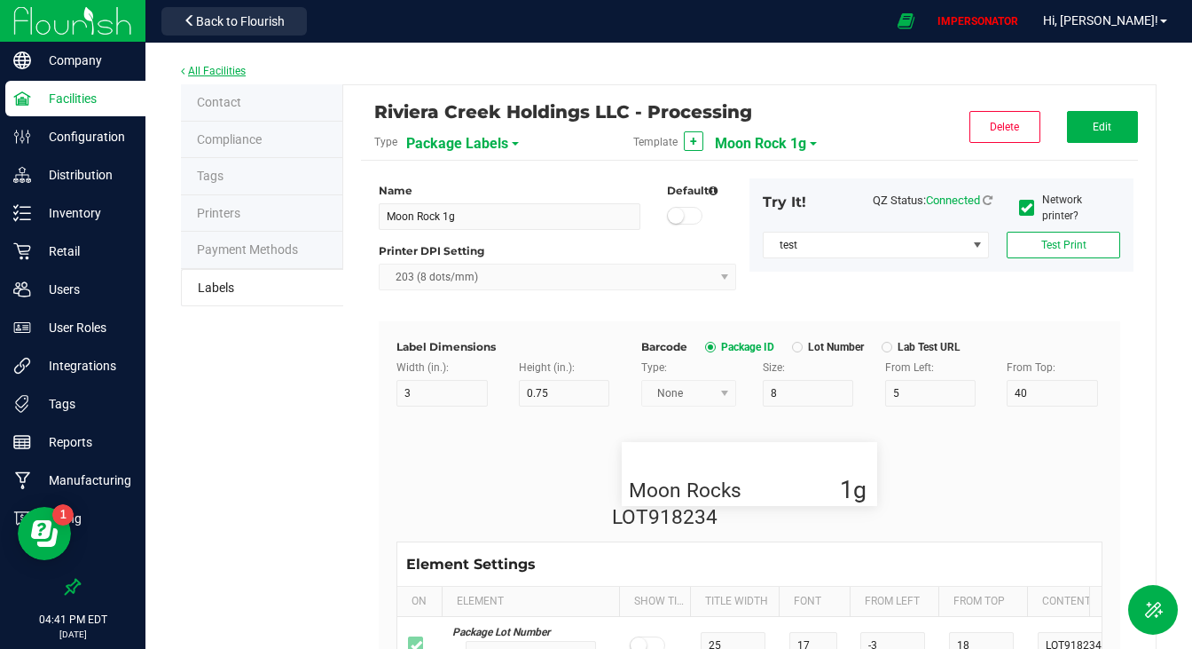
click at [207, 65] on link "All Facilities" at bounding box center [213, 71] width 65 height 12
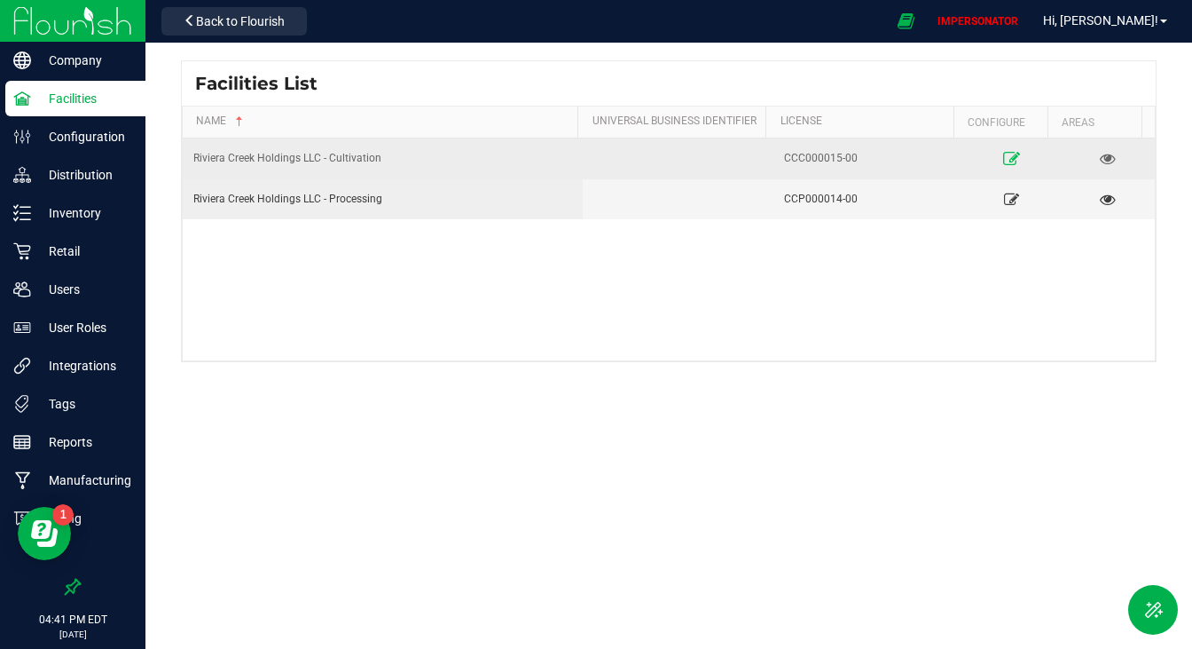
click at [1005, 159] on icon at bounding box center [1011, 158] width 17 height 12
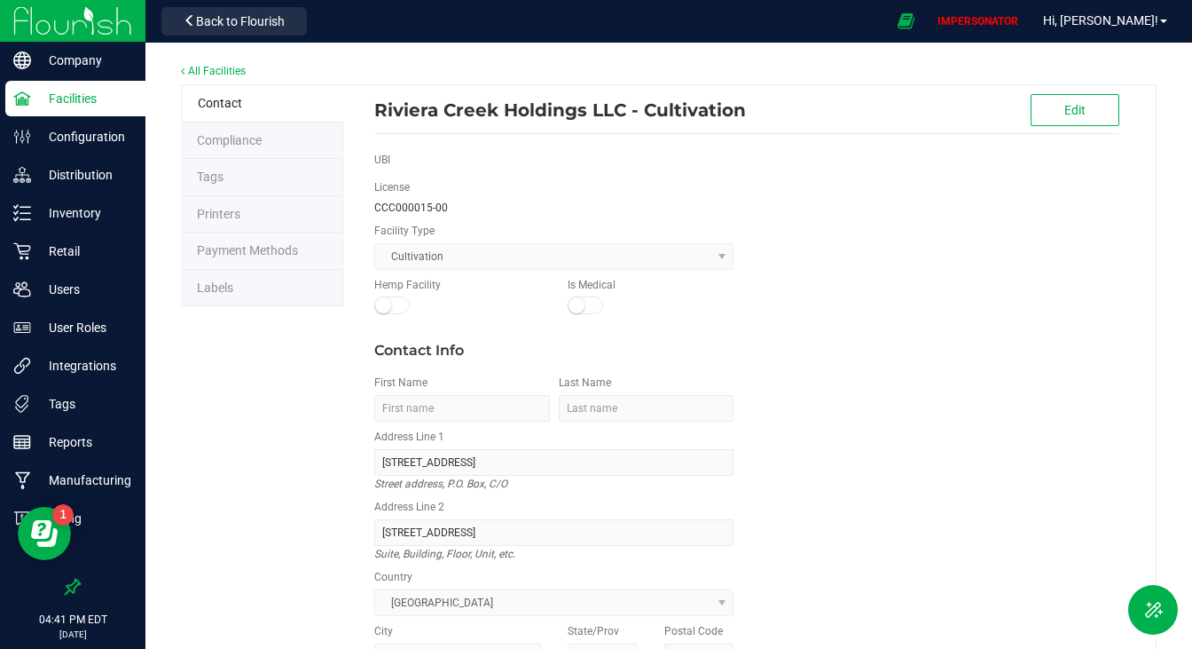
click at [218, 306] on div "Contact Compliance Tags Printers Payment Methods Labels Riviera Creek Holdings …" at bounding box center [669, 483] width 976 height 799
click at [236, 285] on li "Labels" at bounding box center [262, 288] width 162 height 37
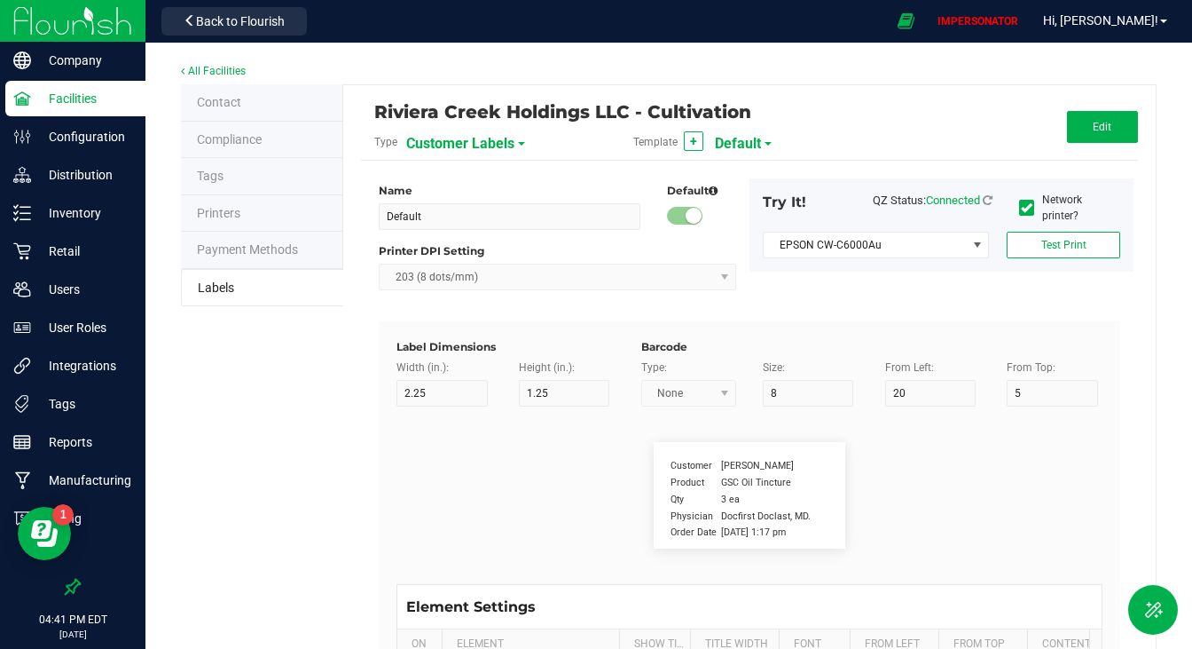
click at [498, 138] on span "Customer Labels" at bounding box center [460, 144] width 108 height 30
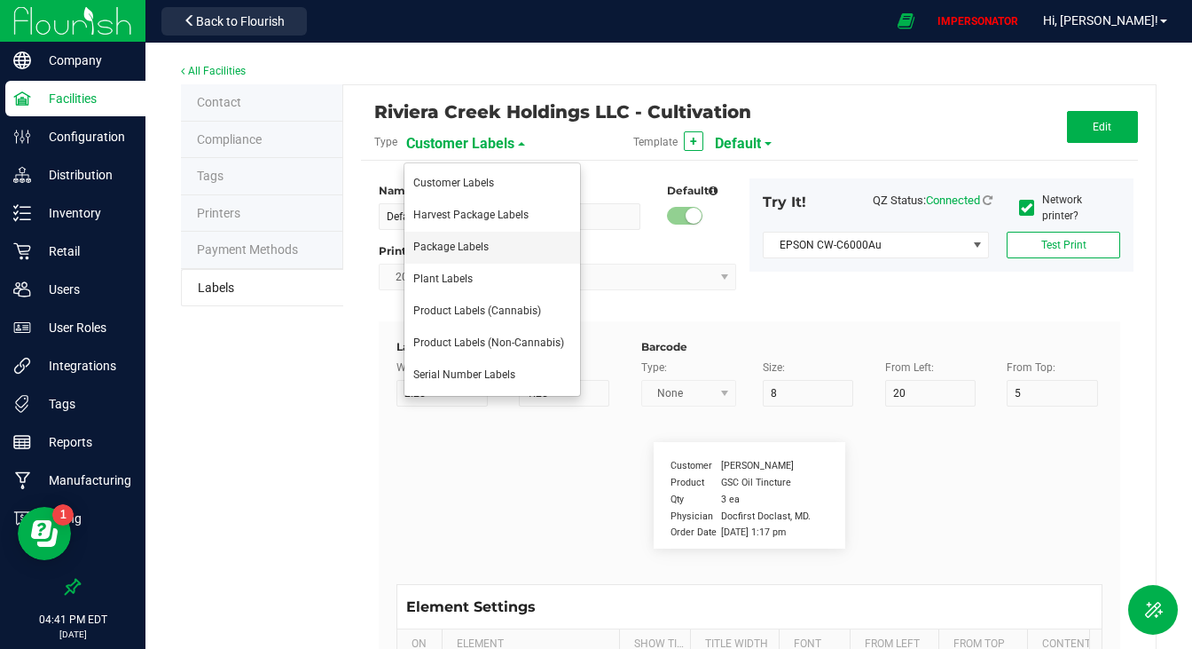
click at [444, 241] on span "Package Labels" at bounding box center [450, 246] width 75 height 12
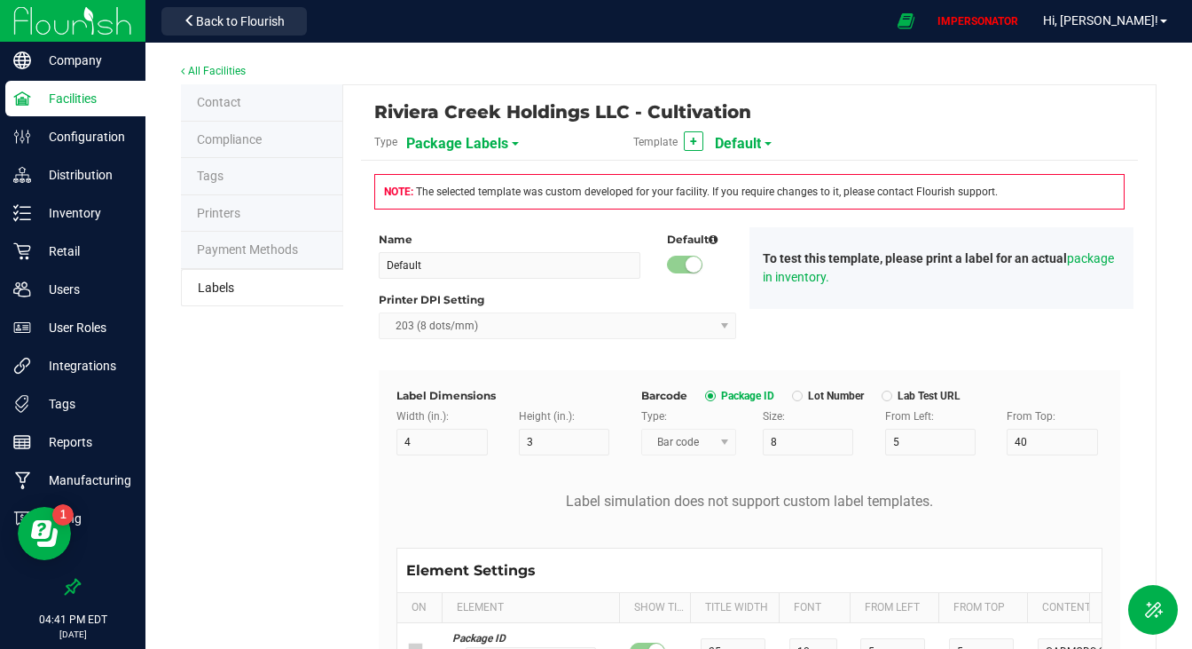
click at [743, 148] on span "Default" at bounding box center [738, 144] width 46 height 30
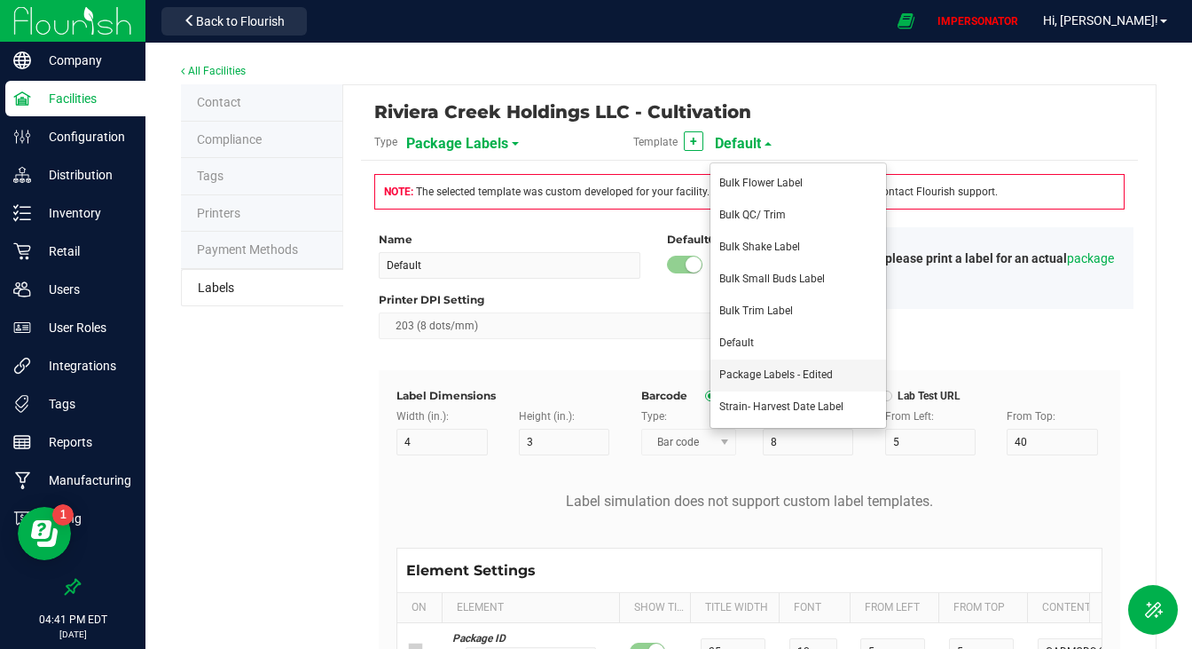
click at [783, 375] on span "Package Labels - Edited" at bounding box center [777, 374] width 114 height 12
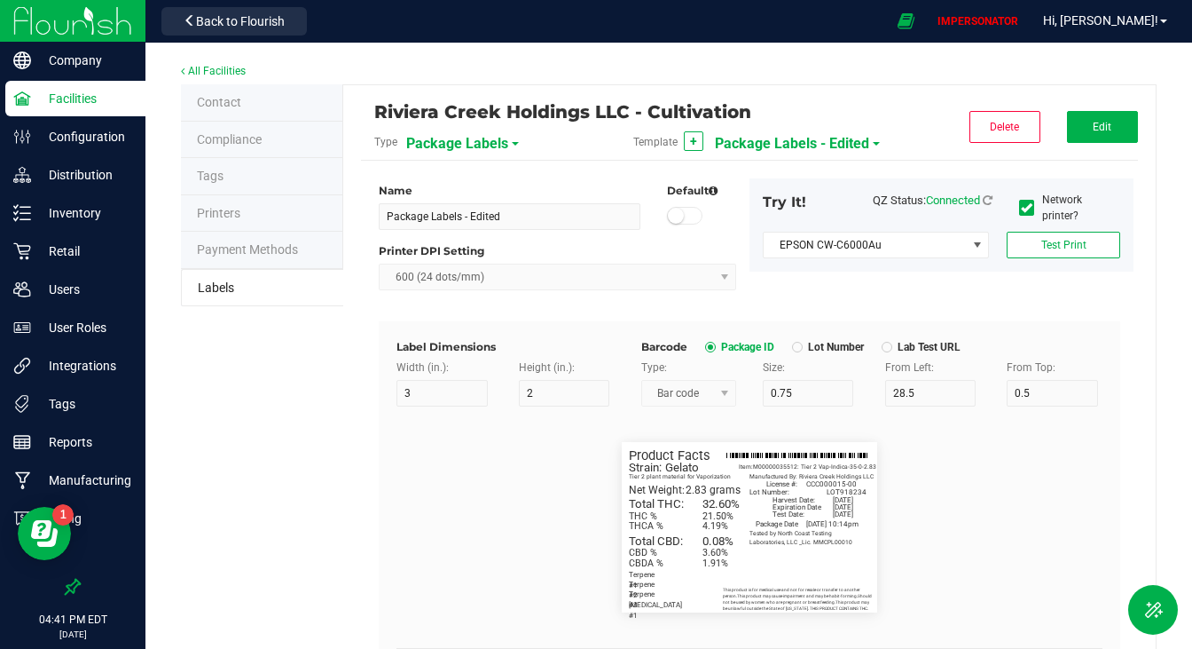
click at [729, 138] on span "Package Labels - Edited" at bounding box center [792, 144] width 154 height 30
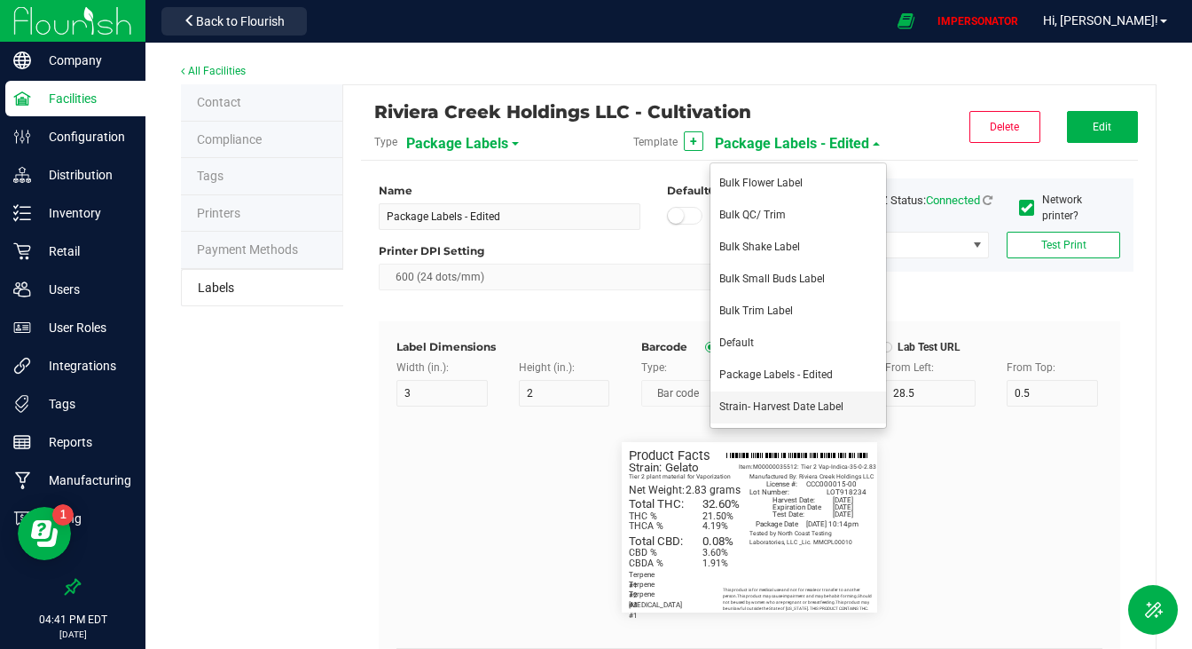
click at [748, 406] on span "Strain- Harvest Date Label" at bounding box center [782, 406] width 124 height 12
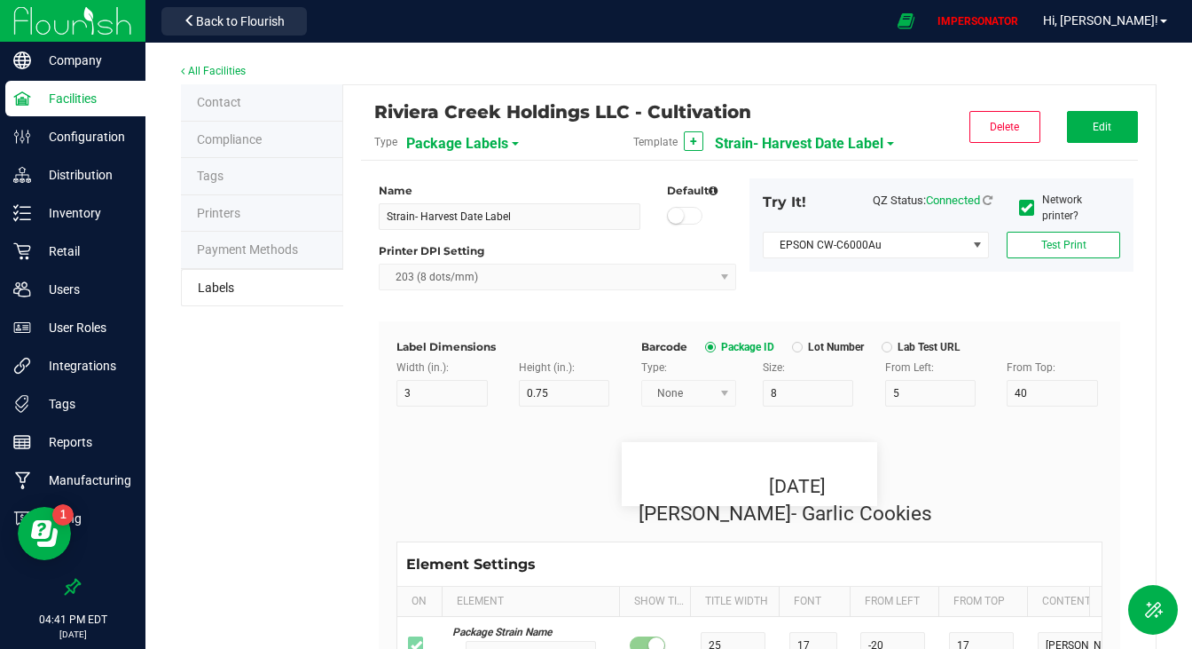
click at [758, 141] on span "Strain- Harvest Date Label" at bounding box center [799, 144] width 169 height 30
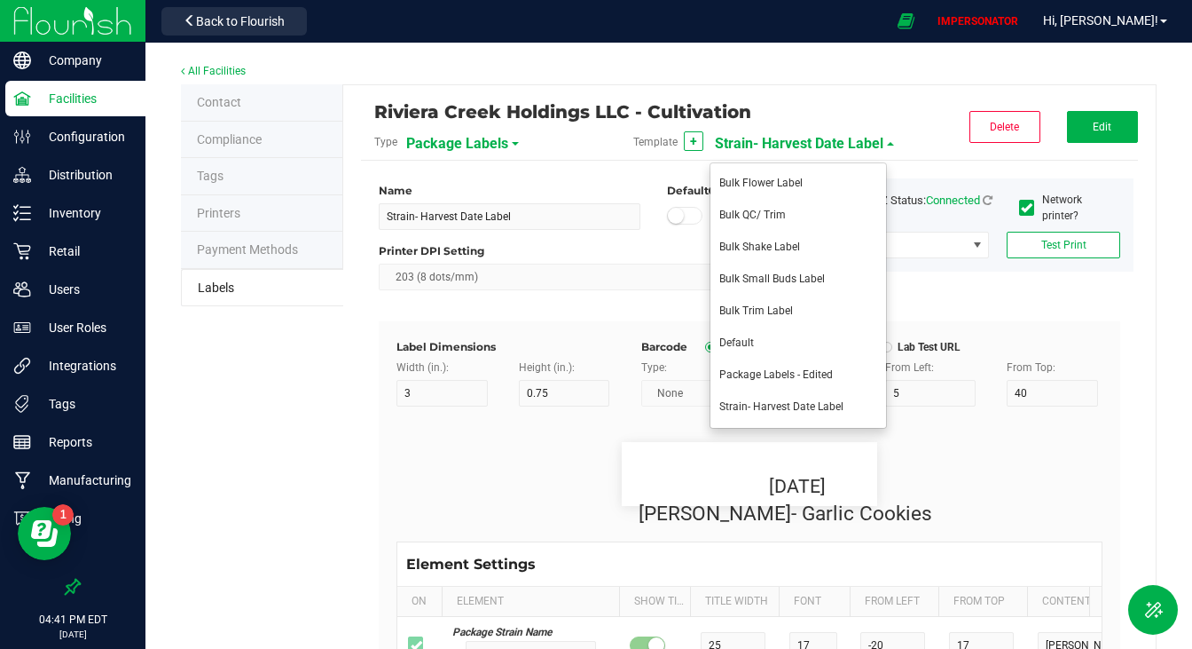
click at [736, 182] on span "Bulk Flower Label" at bounding box center [761, 183] width 83 height 12
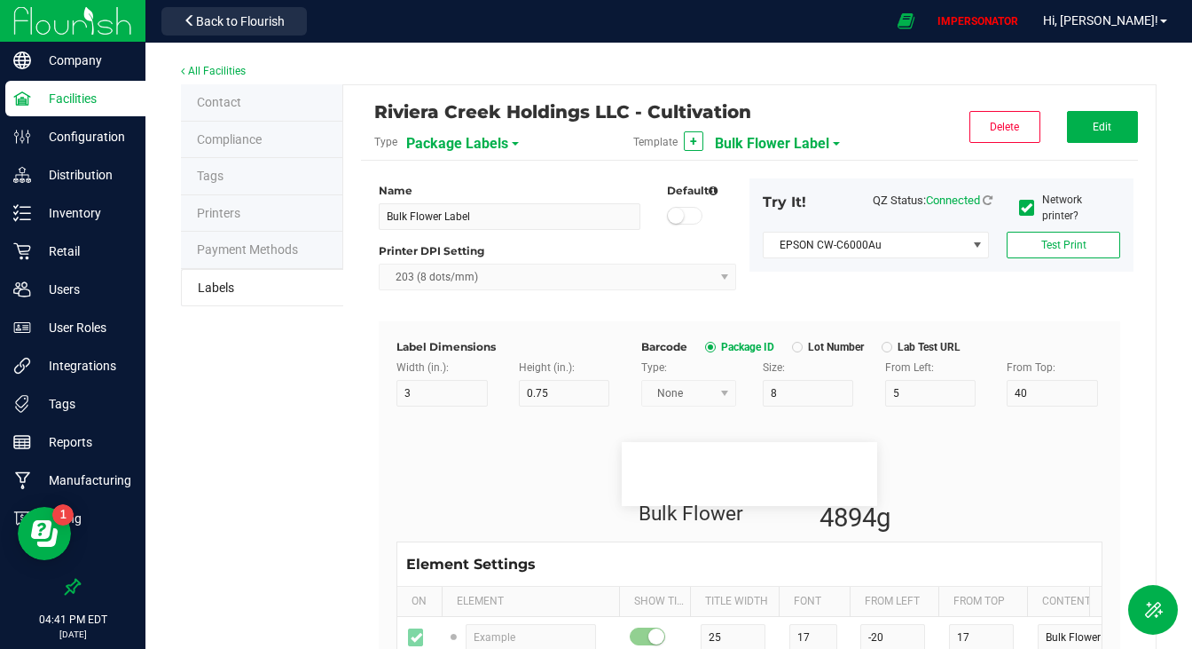
click at [752, 141] on span "Bulk Flower Label" at bounding box center [772, 144] width 114 height 30
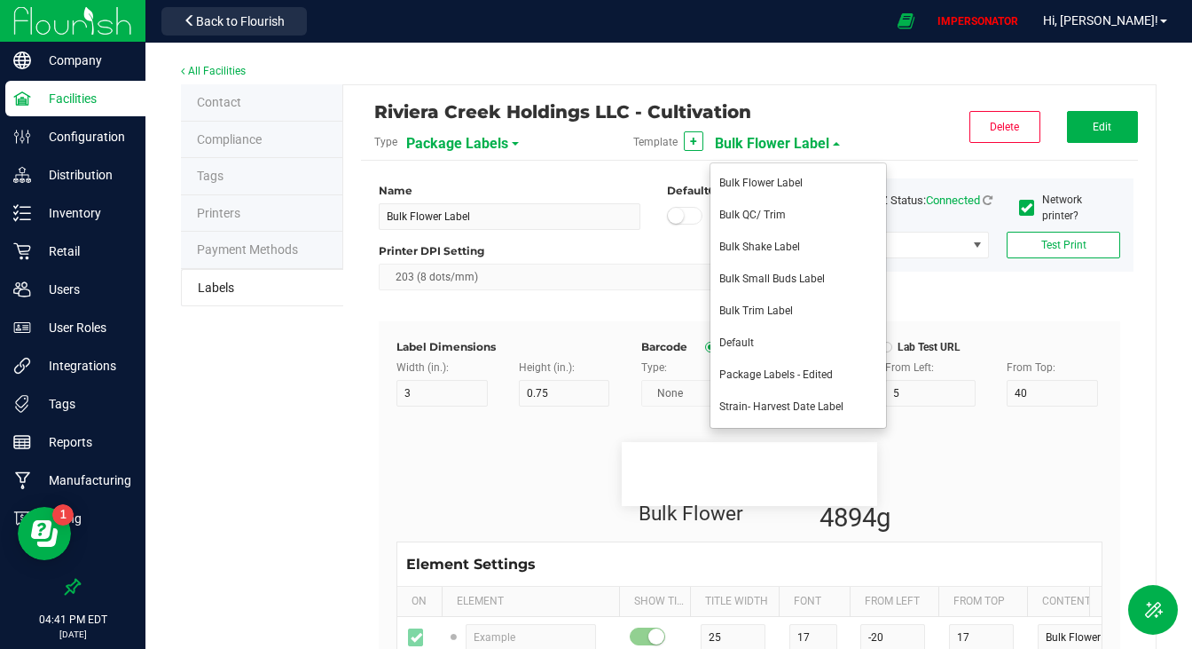
click at [747, 224] on li "Bulk QC/ Trim" at bounding box center [799, 216] width 176 height 32
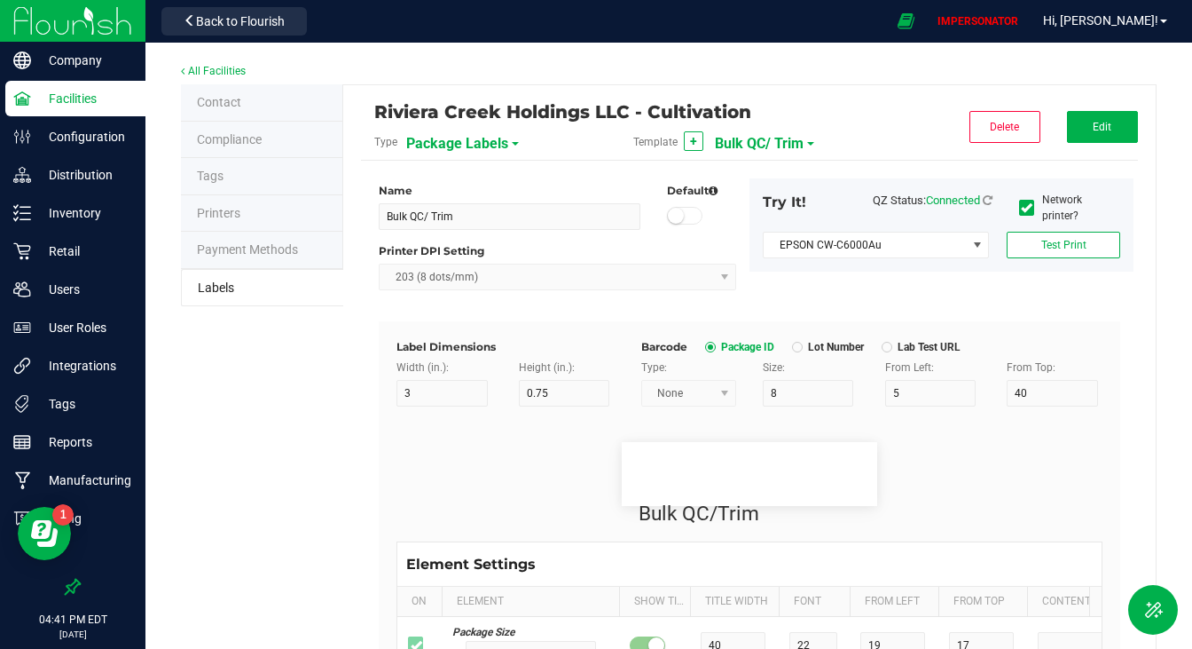
click at [755, 142] on span "Bulk QC/ Trim" at bounding box center [759, 144] width 89 height 30
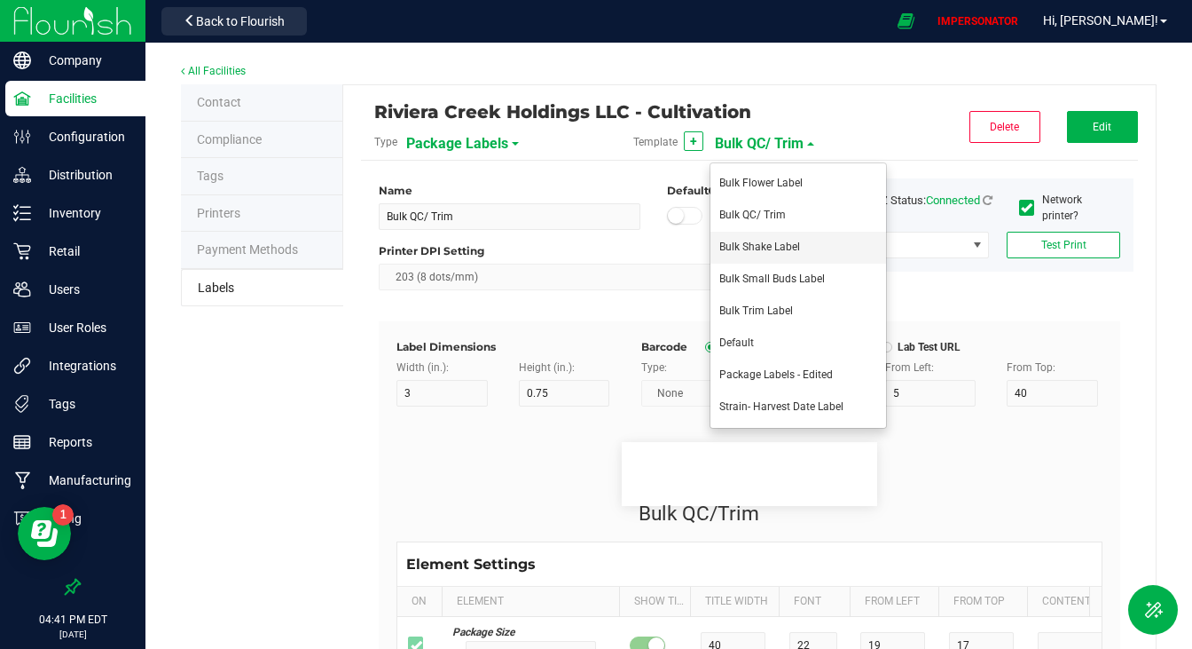
click at [753, 239] on li "Bulk Shake Label" at bounding box center [799, 248] width 176 height 32
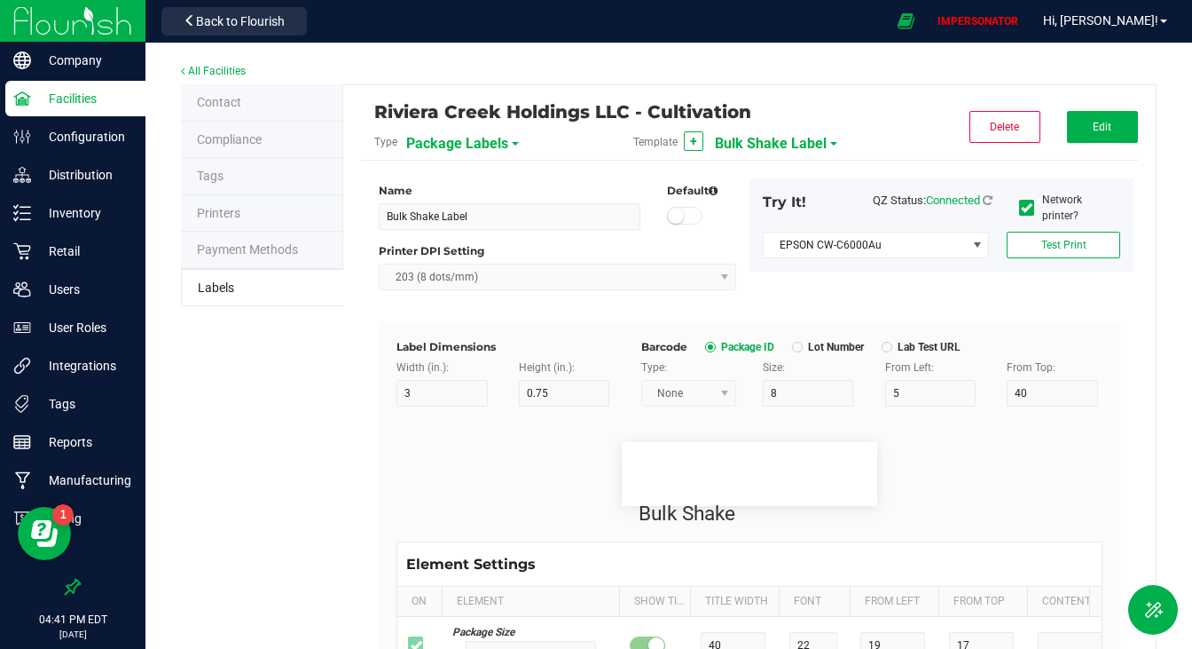
click at [759, 145] on span "Bulk Shake Label" at bounding box center [771, 144] width 112 height 30
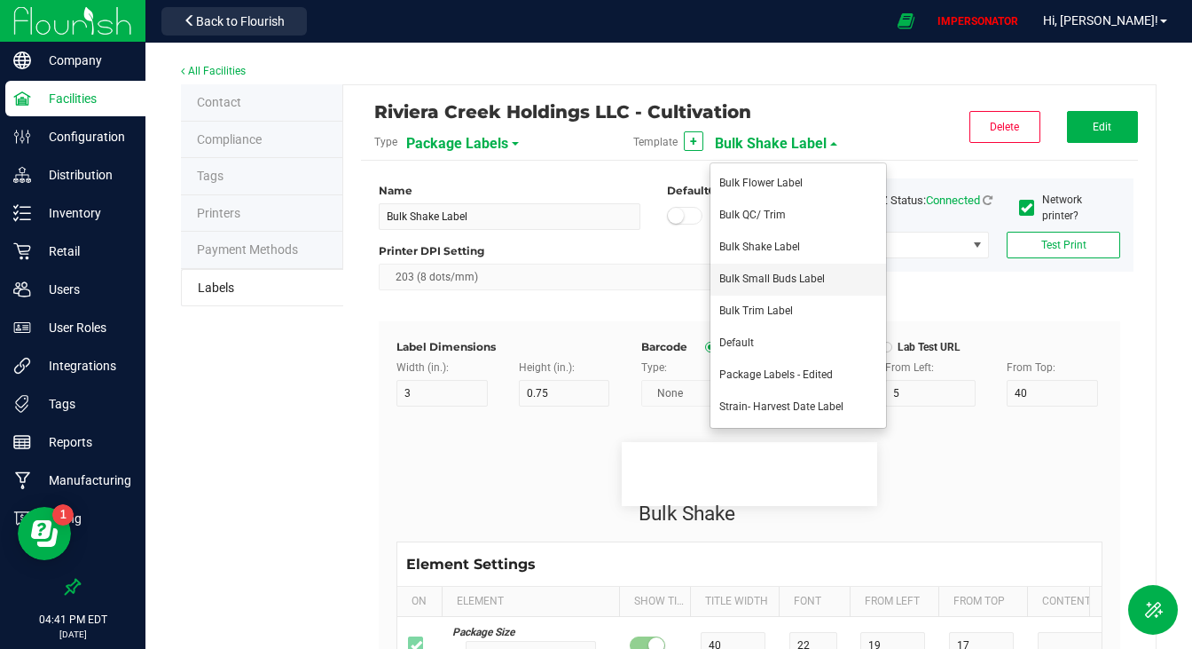
click at [758, 273] on span "Bulk Small Buds Label" at bounding box center [773, 278] width 106 height 12
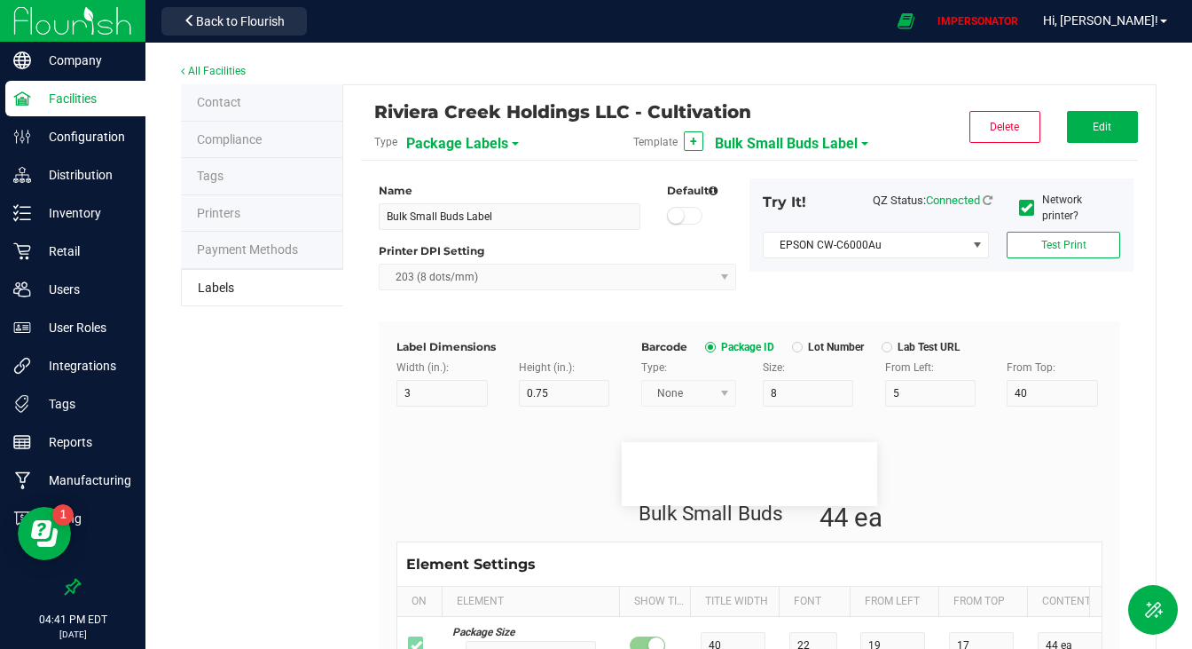
click at [763, 149] on span "Bulk Small Buds Label" at bounding box center [786, 144] width 143 height 30
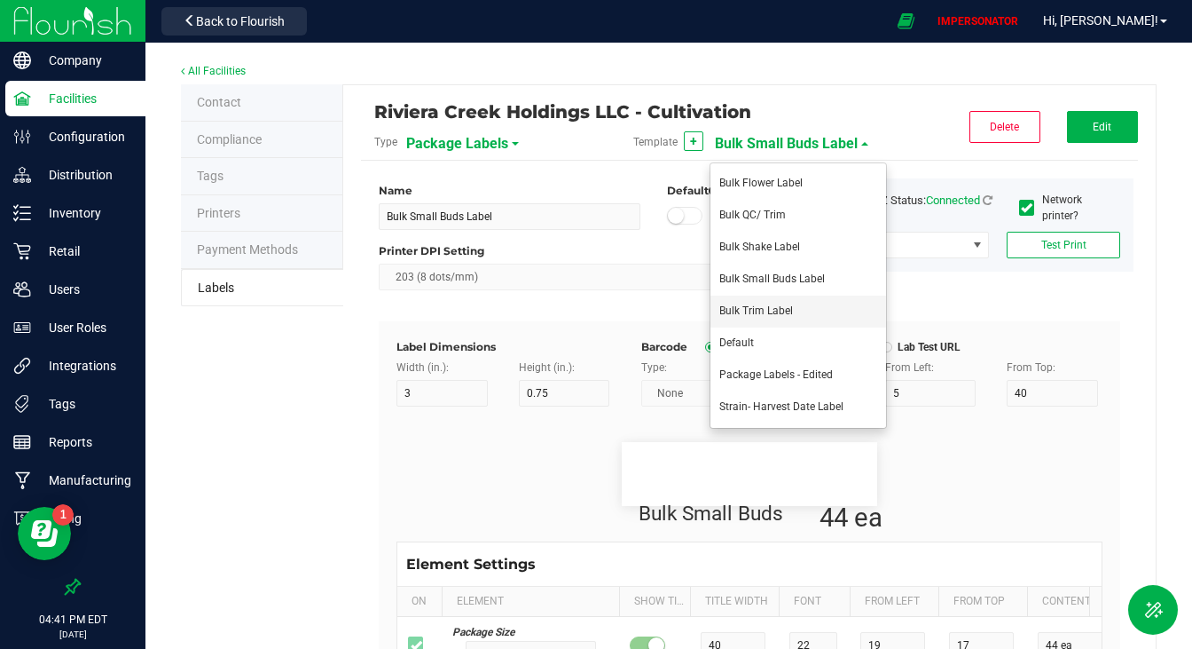
click at [783, 318] on li "Bulk Trim Label" at bounding box center [799, 311] width 176 height 32
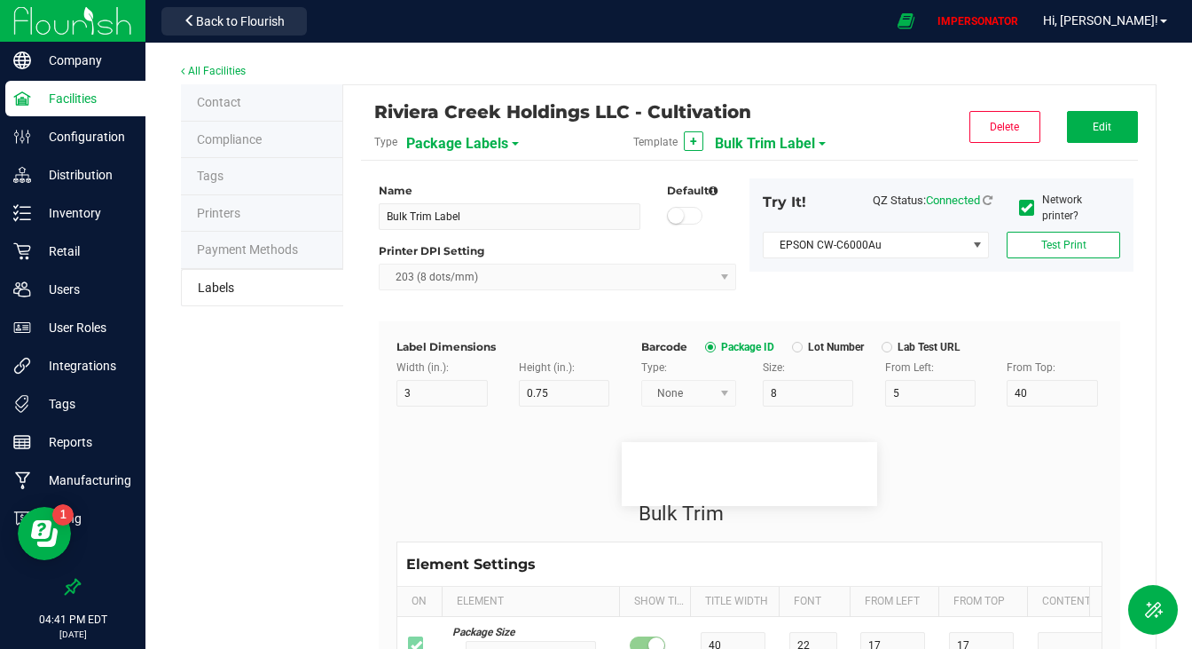
click at [777, 141] on span "Bulk Trim Label" at bounding box center [765, 144] width 100 height 30
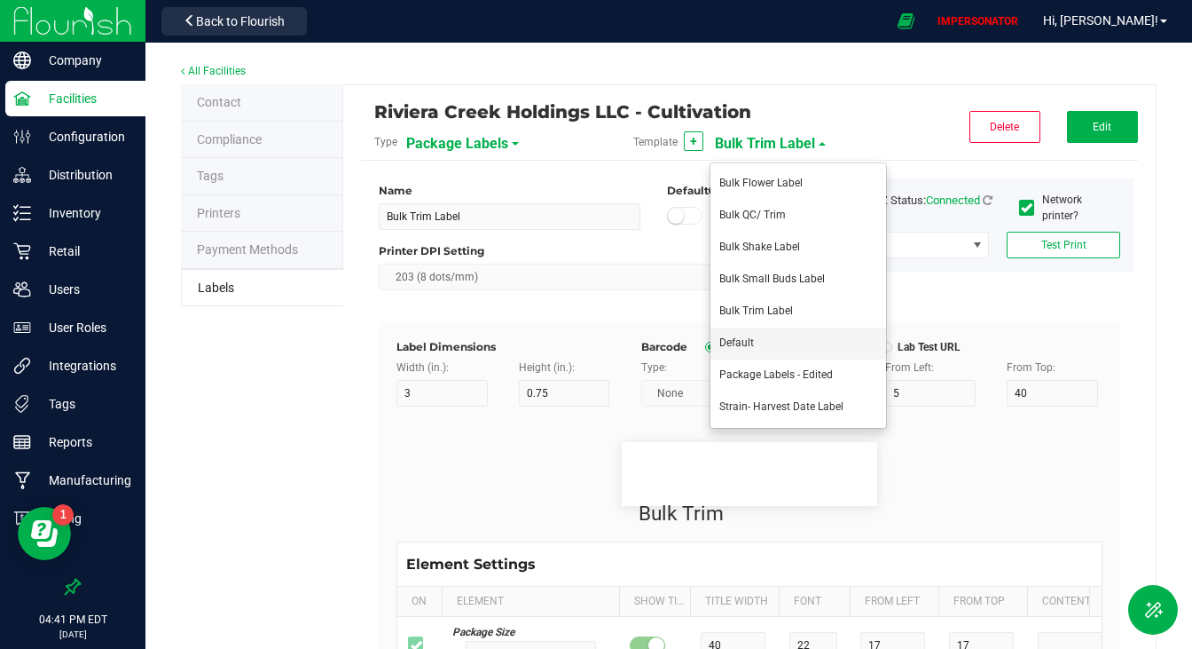
click at [777, 345] on li "Default" at bounding box center [799, 343] width 176 height 32
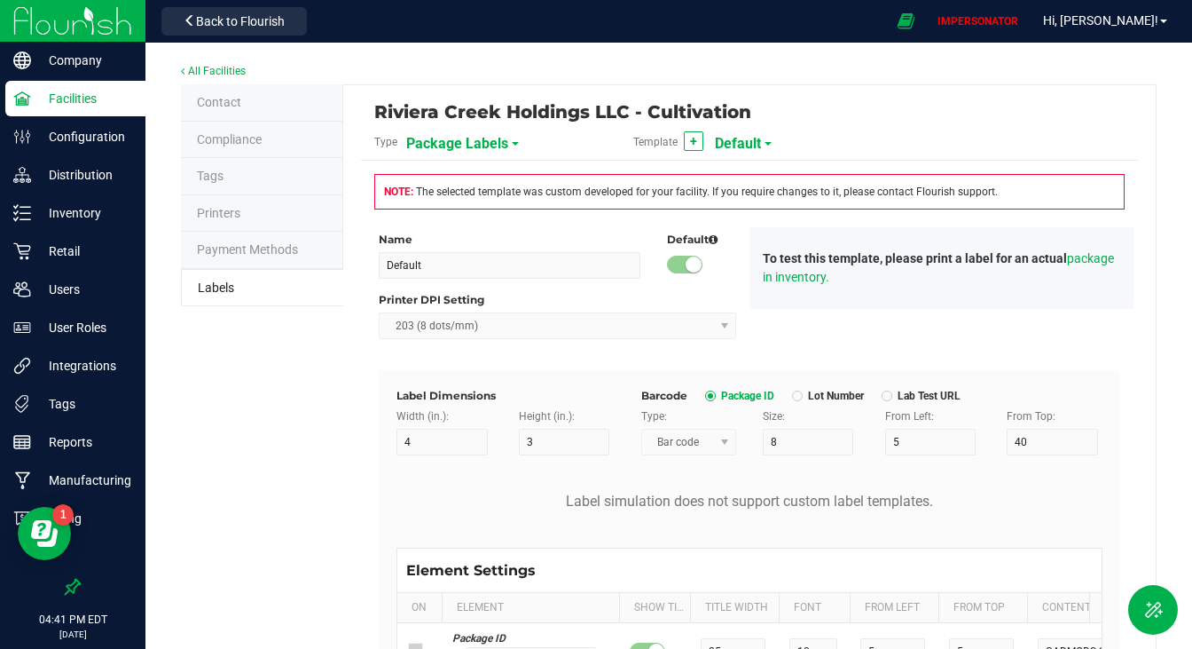
click at [734, 146] on span "Default" at bounding box center [738, 144] width 46 height 30
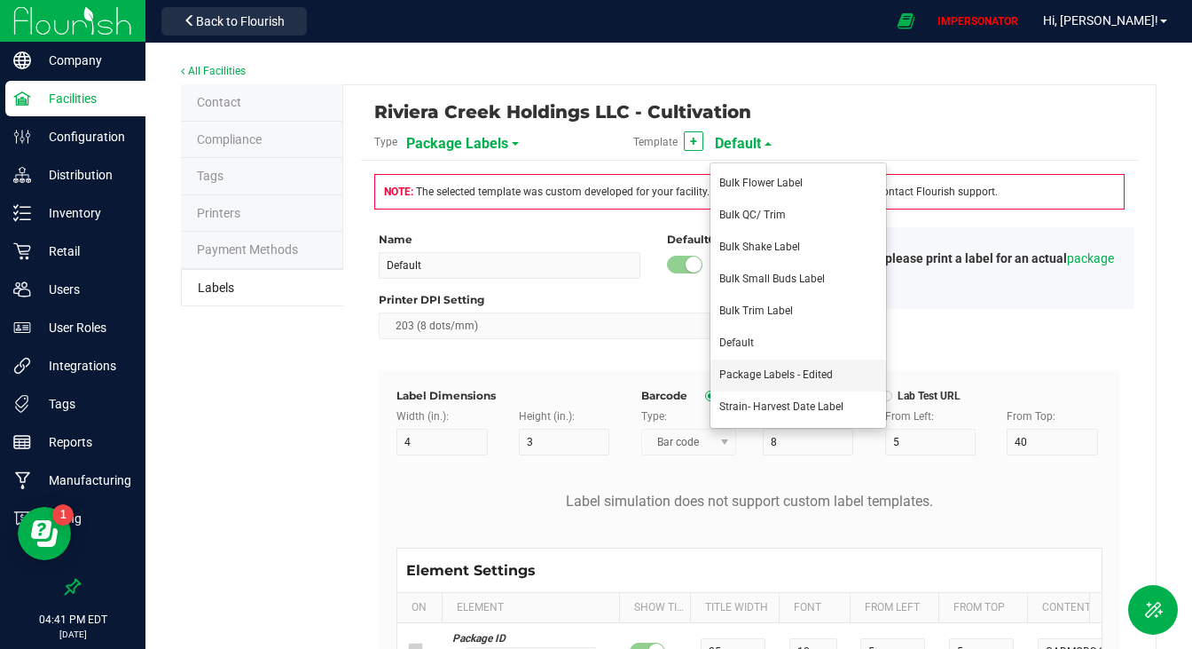
click at [752, 373] on span "Package Labels - Edited" at bounding box center [777, 374] width 114 height 12
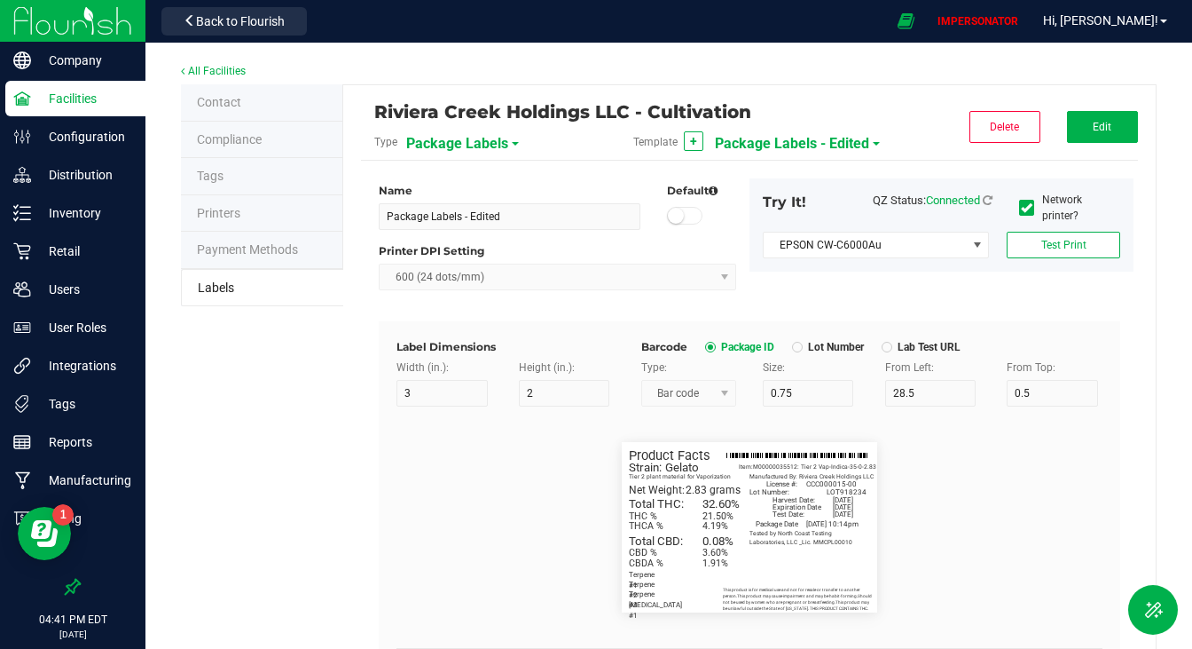
click at [767, 134] on span "Package Labels - Edited" at bounding box center [792, 144] width 154 height 30
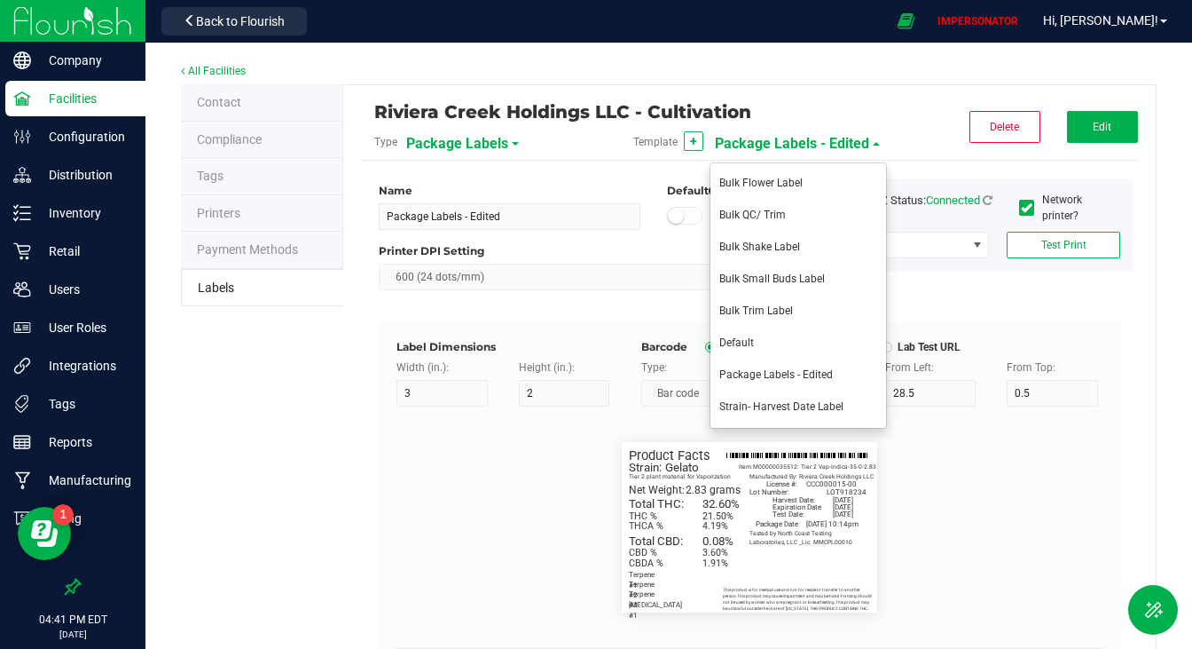
click at [980, 477] on flourish-label-viewer "Item: M00000035512: Tier 2 Vap-Indica-35-0-2.83 Strain: Gelato Net Weight: 2.83…" at bounding box center [750, 527] width 706 height 170
